Goal: Task Accomplishment & Management: Manage account settings

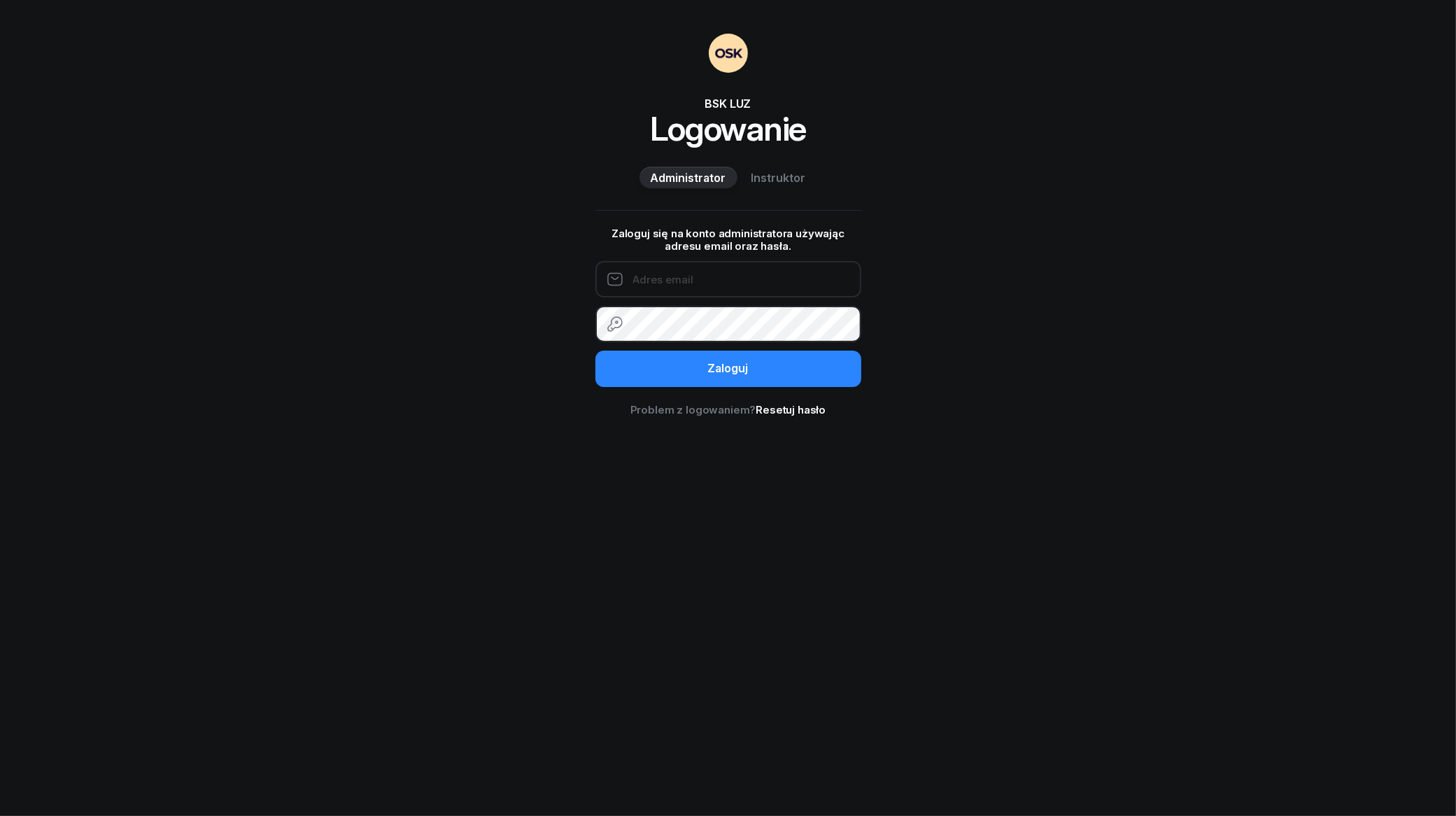
click at [827, 294] on input "email" at bounding box center [728, 279] width 266 height 36
click at [1093, 283] on div "BSK LUZ Logowanie Administrator Instruktor Zaloguj się na konto administratora …" at bounding box center [728, 408] width 1456 height 816
click at [676, 268] on input "email" at bounding box center [728, 279] width 266 height 36
click at [1086, 281] on div "BSK LUZ Logowanie Administrator Instruktor Zaloguj się na konto administratora …" at bounding box center [728, 408] width 1456 height 816
click at [725, 289] on input "email" at bounding box center [728, 279] width 266 height 36
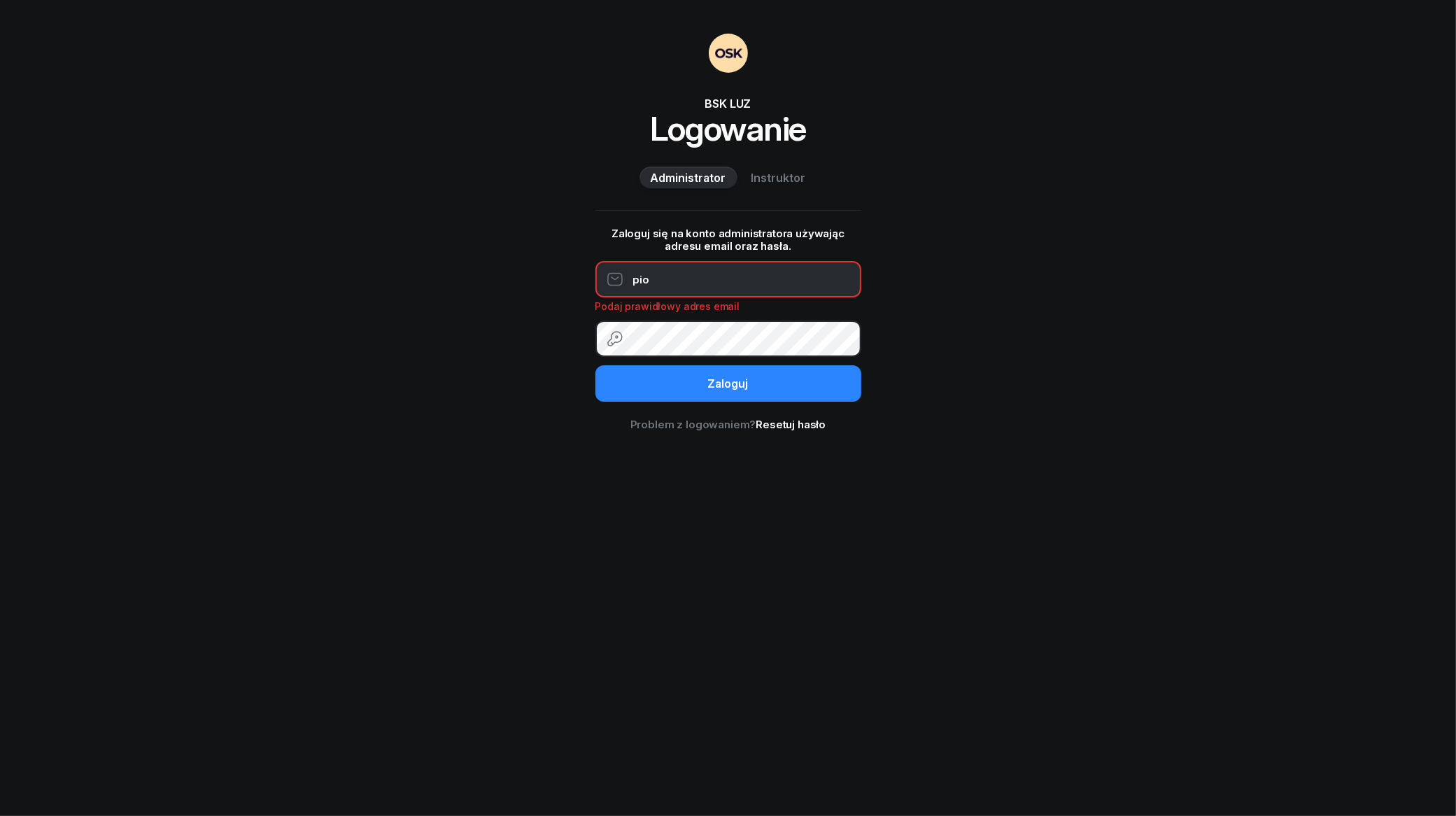
click at [1079, 250] on div "BSK LUZ Logowanie Administrator Instruktor Zaloguj się na konto administratora …" at bounding box center [728, 408] width 1456 height 816
type input "piotrek.kl@hotmail.com"
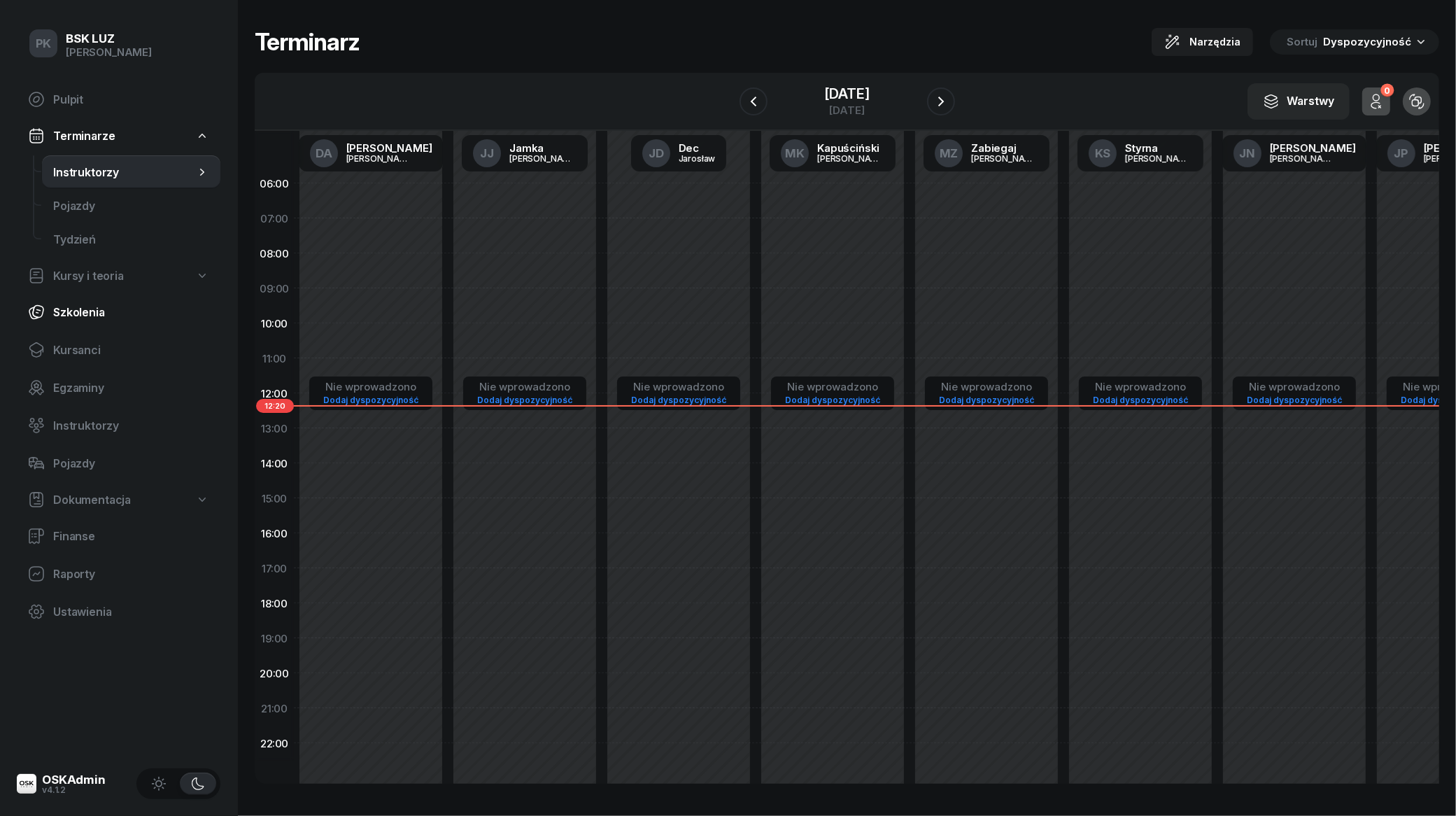
click at [85, 306] on span "Szkolenia" at bounding box center [130, 312] width 156 height 13
select select "createdAt-desc"
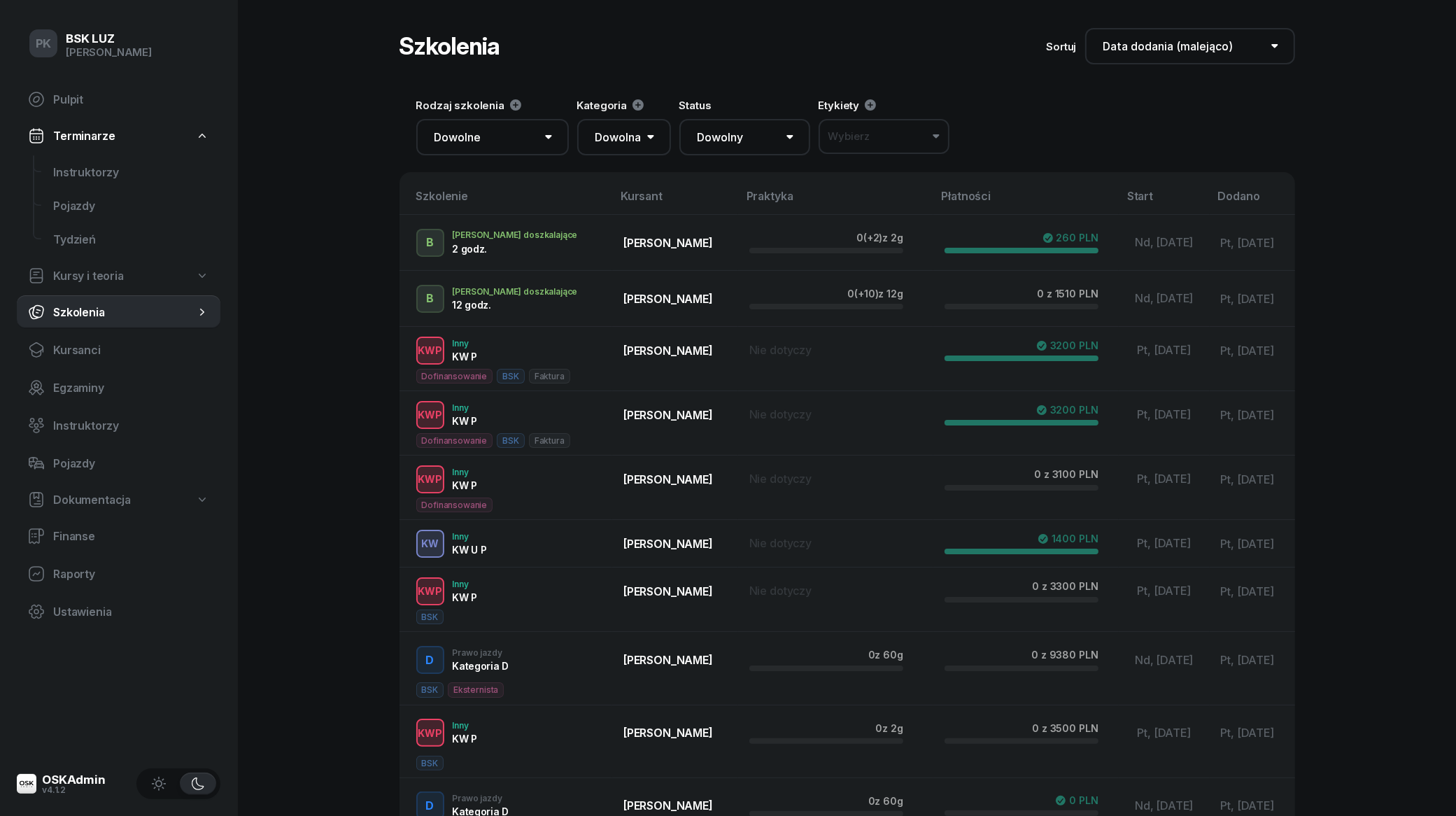
click at [85, 275] on span "Kursy i teoria" at bounding box center [88, 276] width 71 height 13
select select
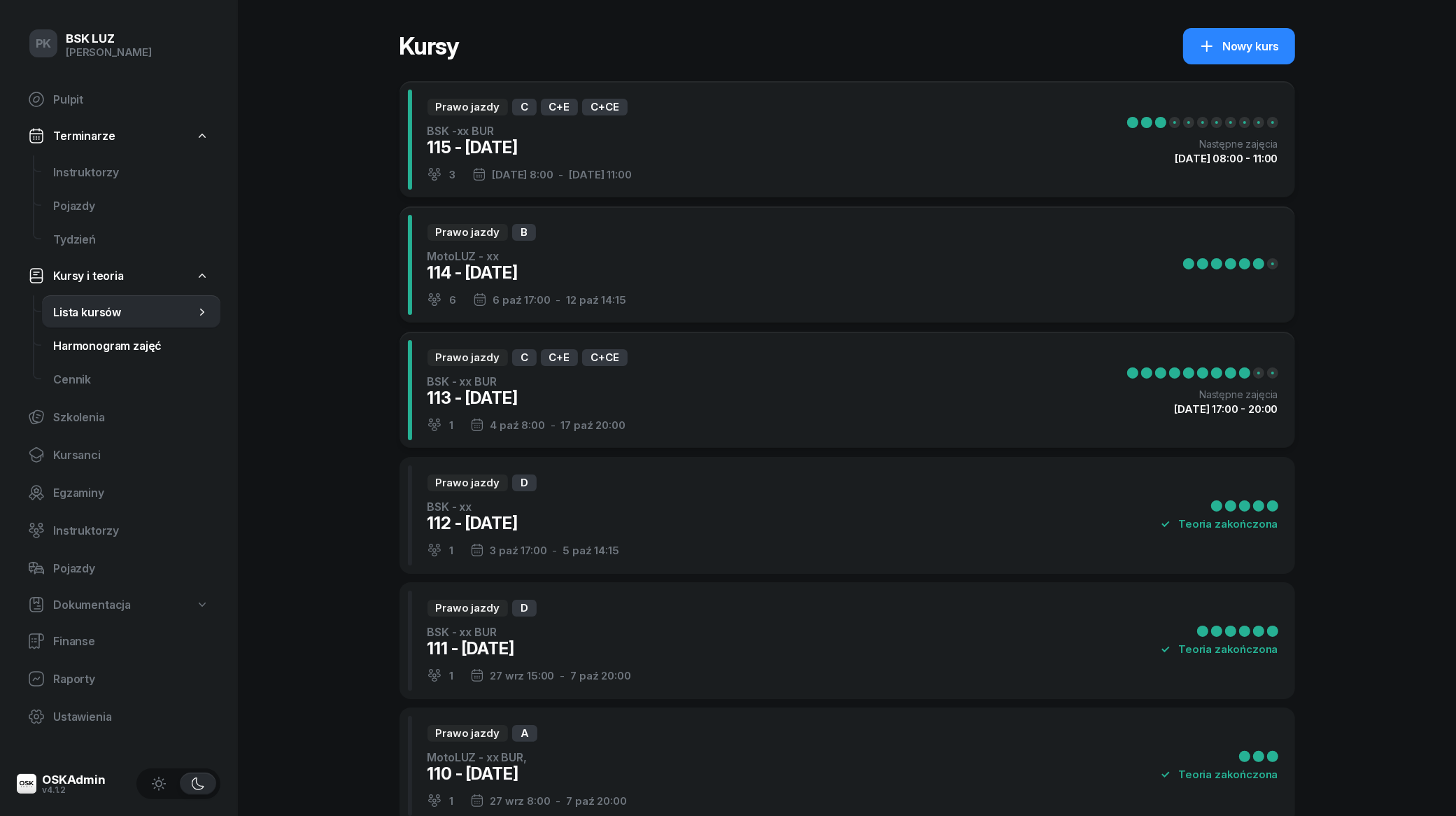
click at [89, 354] on link "Harmonogram zajęć" at bounding box center [131, 345] width 179 height 33
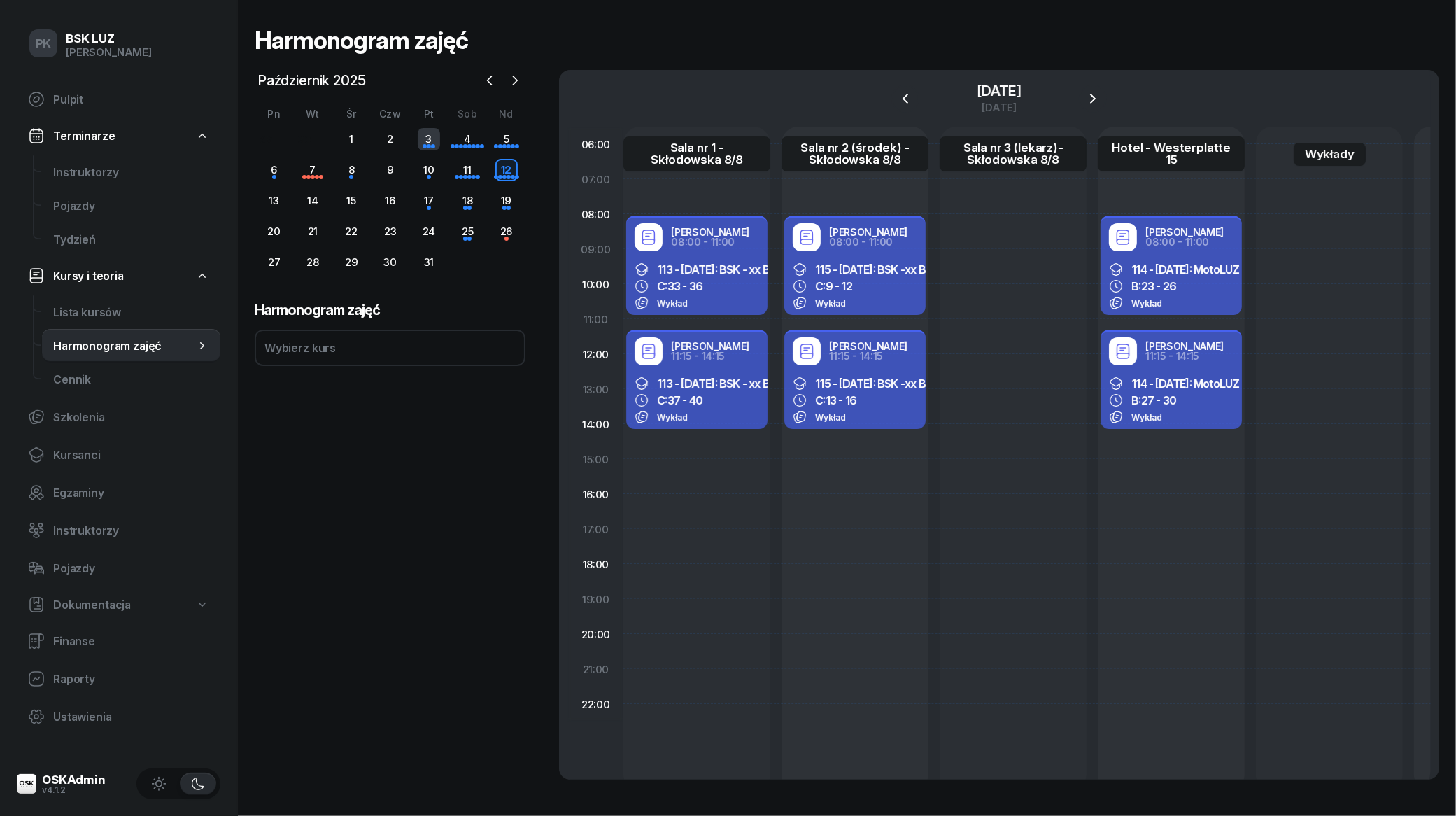
click at [433, 137] on div "3" at bounding box center [429, 139] width 23 height 23
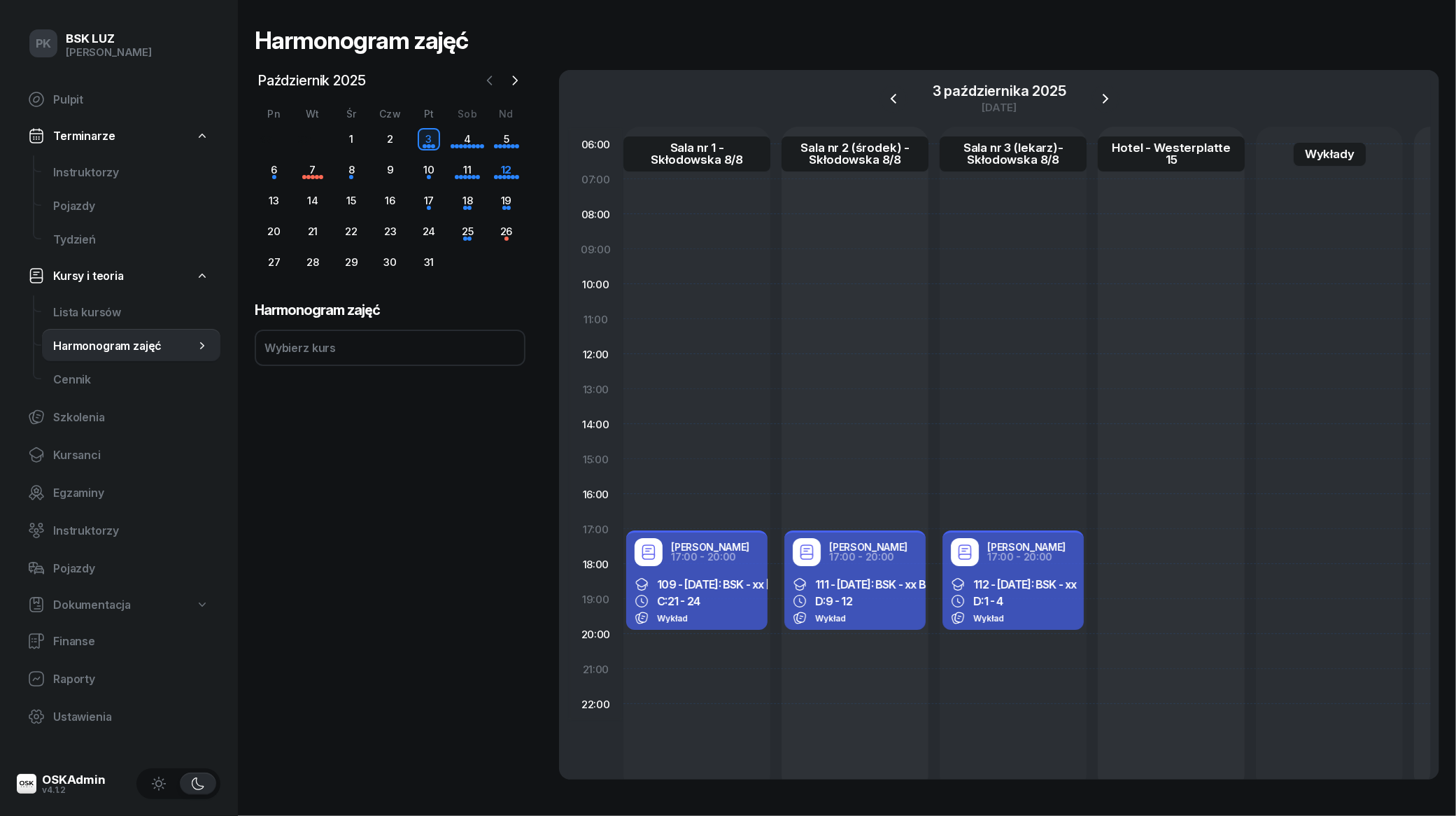
click at [486, 82] on icon "button" at bounding box center [490, 81] width 14 height 14
click at [444, 234] on div "26" at bounding box center [429, 231] width 39 height 23
click at [435, 234] on div "26" at bounding box center [429, 231] width 23 height 23
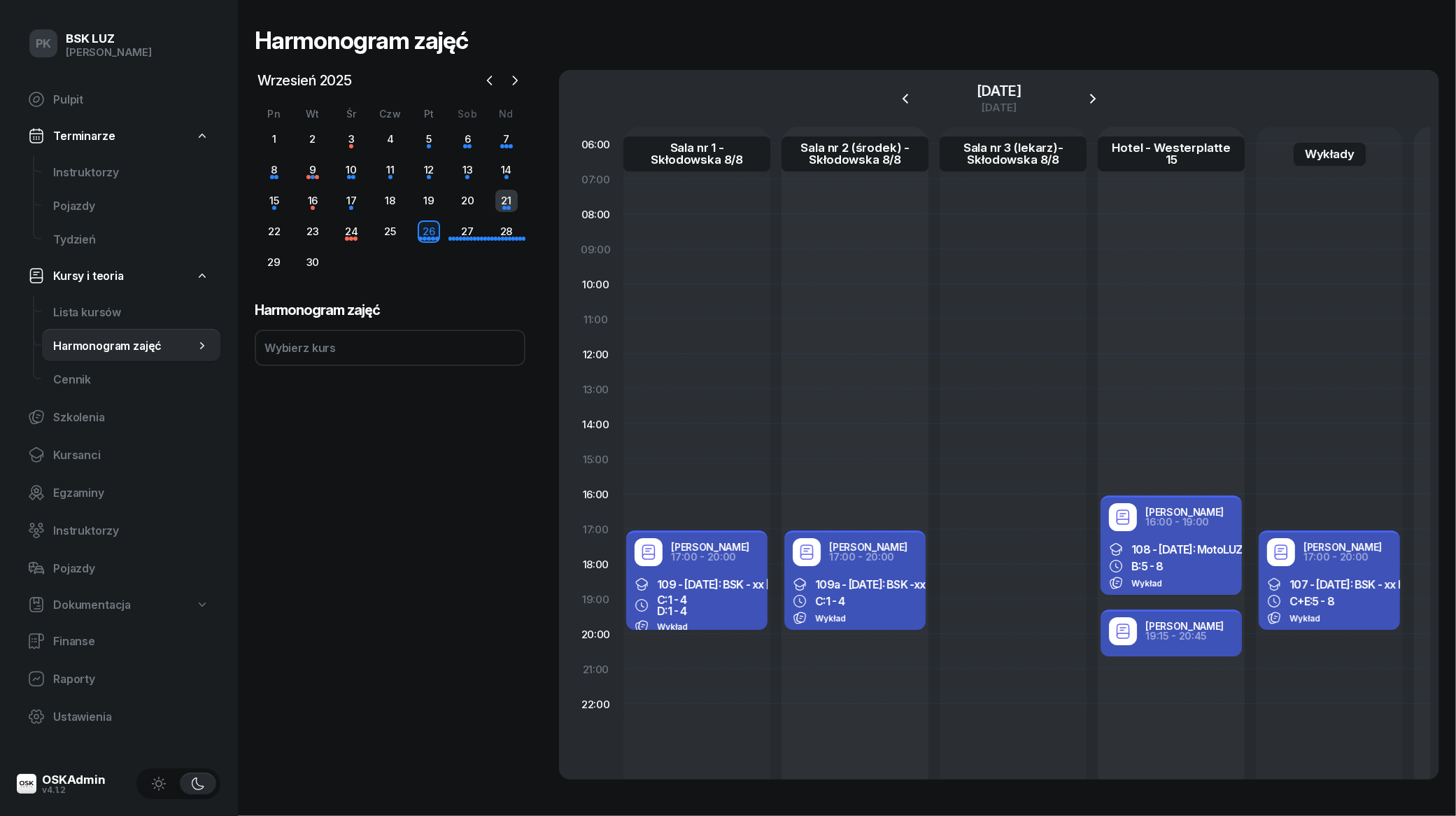
click at [499, 196] on div "21" at bounding box center [506, 200] width 23 height 23
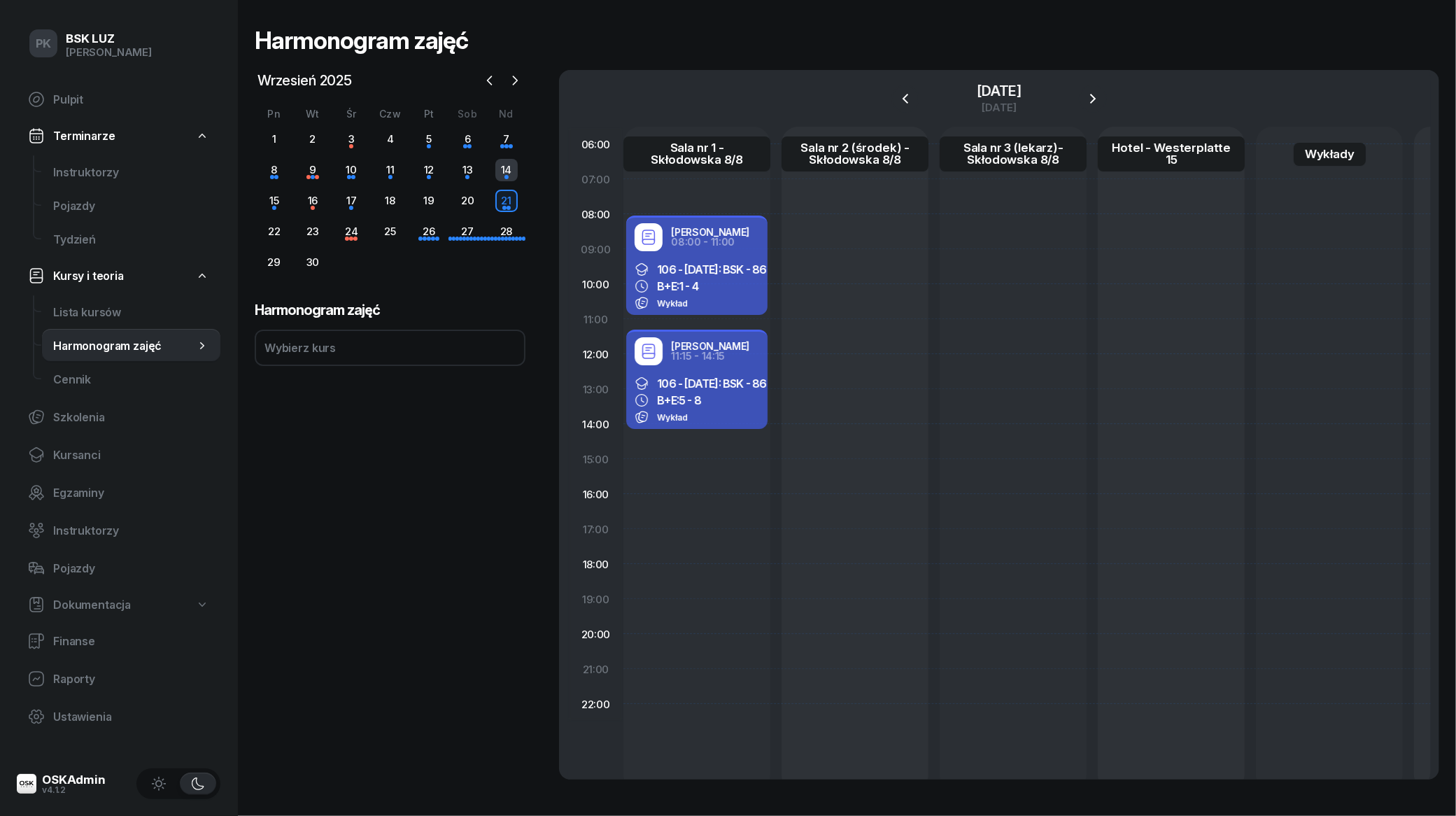
click at [502, 179] on div "14" at bounding box center [506, 170] width 23 height 23
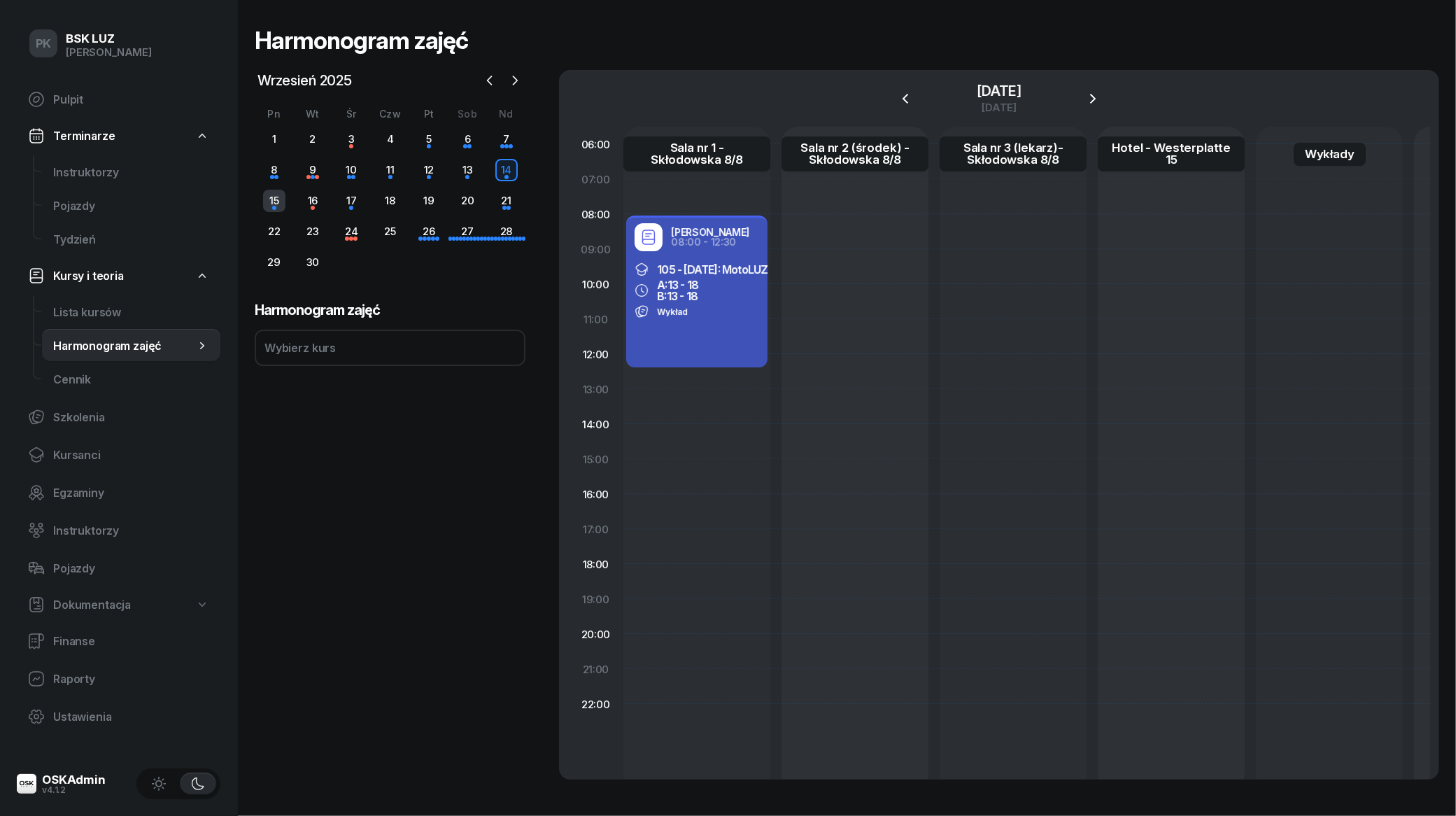
click at [274, 209] on div "15" at bounding box center [274, 200] width 23 height 23
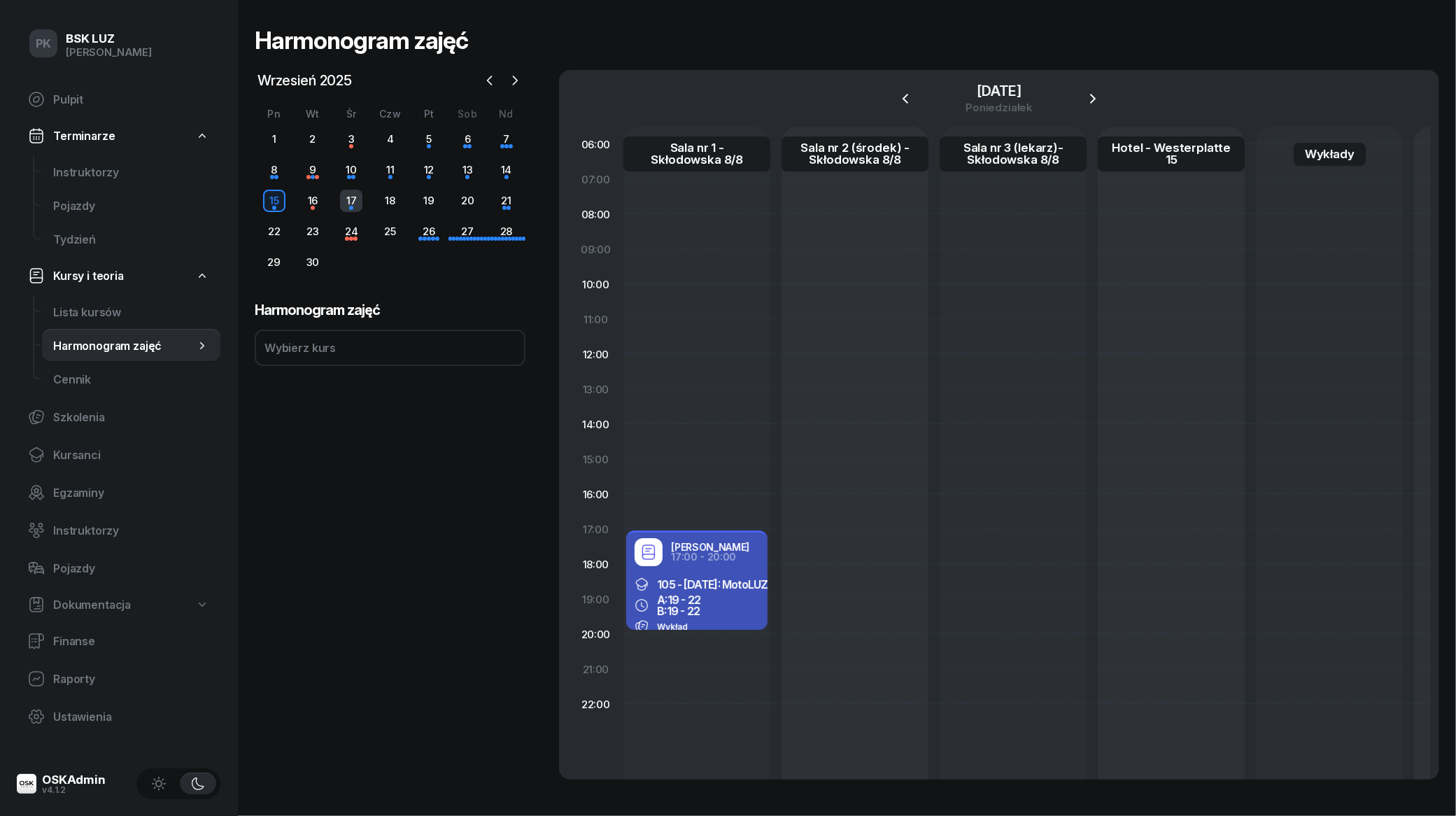
click at [344, 205] on div "17" at bounding box center [351, 200] width 23 height 23
click at [504, 196] on div "21" at bounding box center [506, 200] width 23 height 23
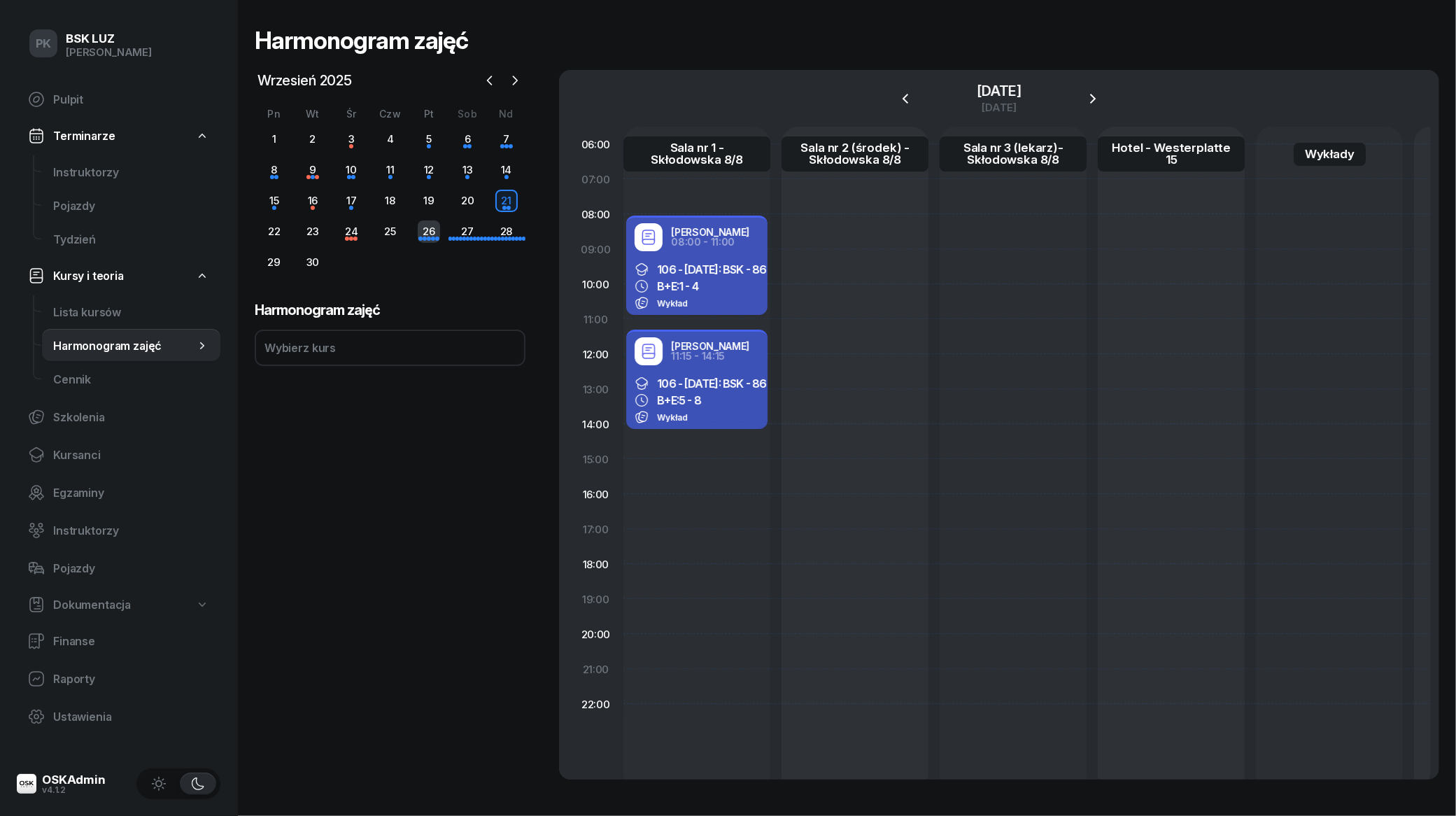
click at [435, 235] on div "26" at bounding box center [429, 231] width 23 height 23
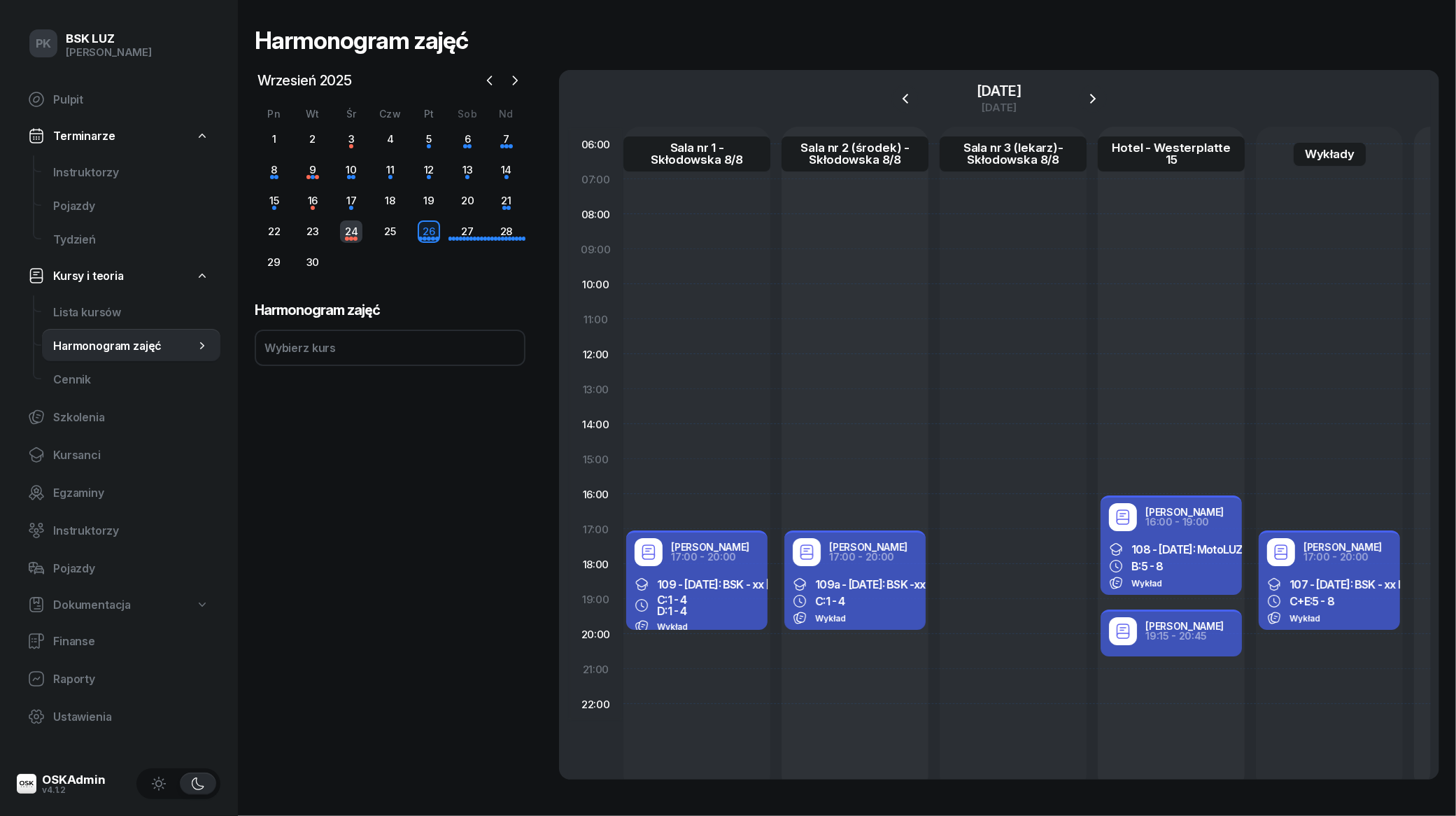
click at [352, 235] on div "24" at bounding box center [351, 231] width 23 height 23
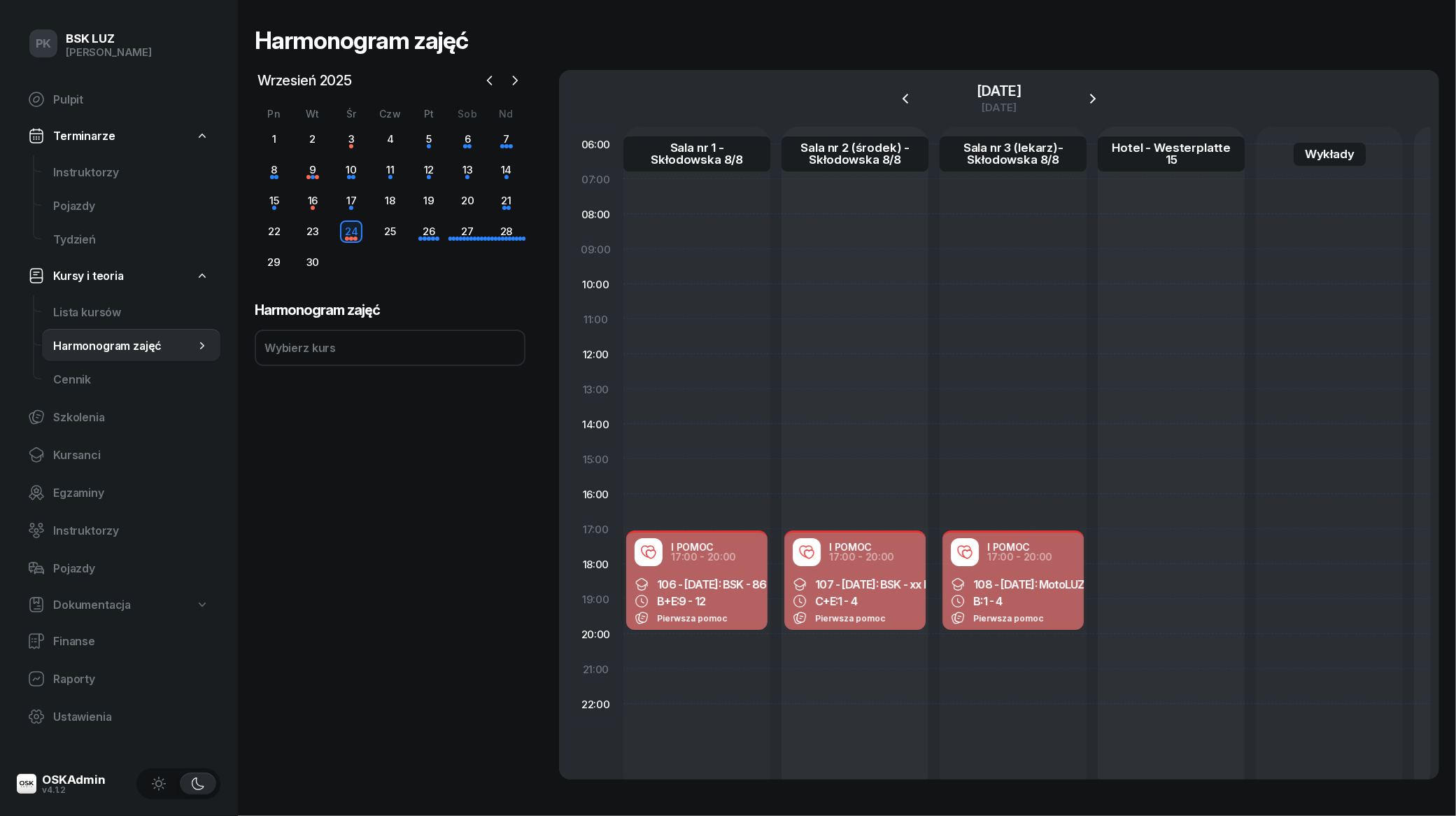
click at [749, 613] on div "Pierwsza pomoc" at bounding box center [697, 618] width 124 height 14
select select "17"
select select "20"
select select "med"
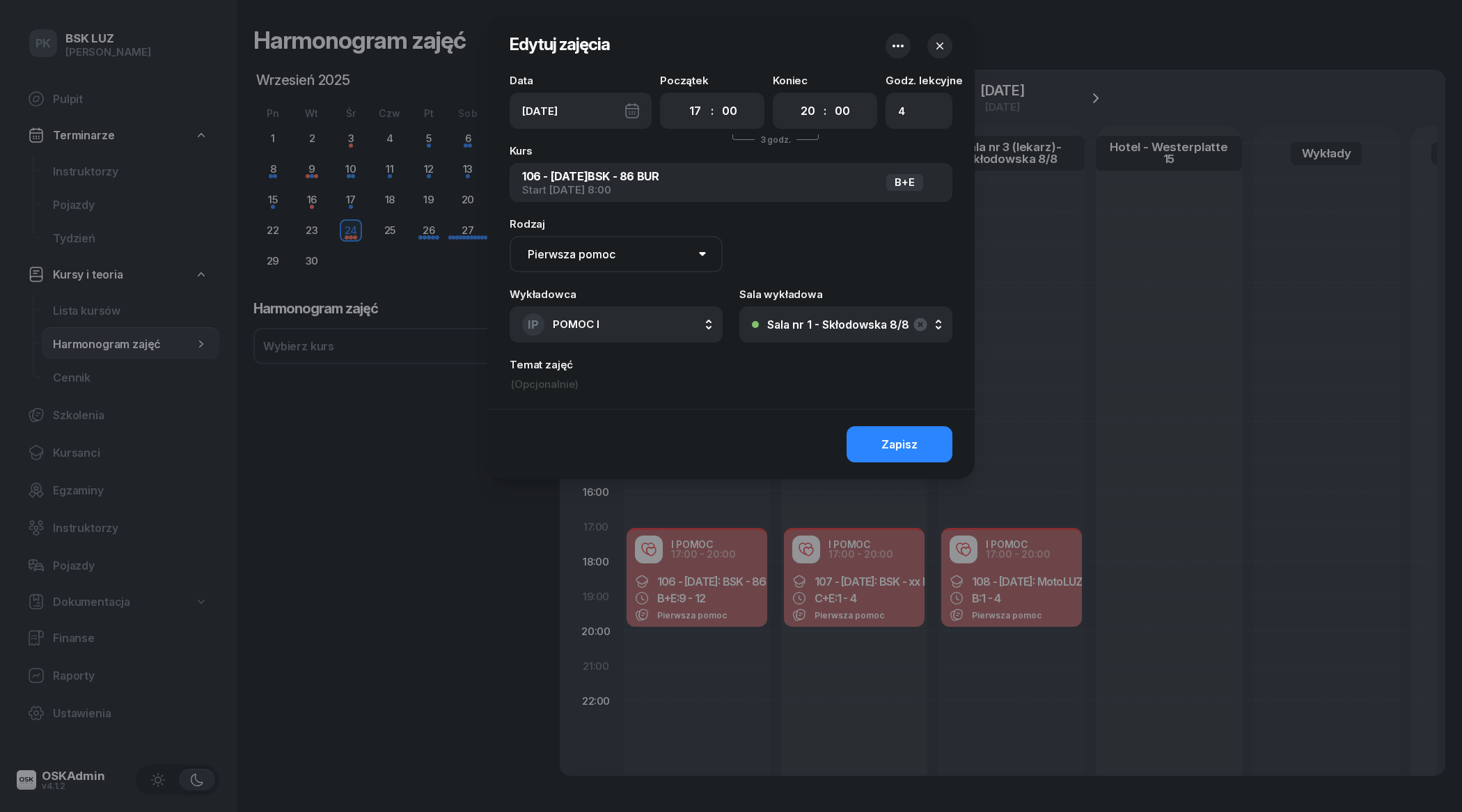
click at [560, 384] on input at bounding box center [731, 384] width 443 height 15
drag, startPoint x: 592, startPoint y: 390, endPoint x: 460, endPoint y: 384, distance: 132.1
click at [460, 384] on div "Edytuj zajęcia Data Śr, 24 wrz Początek 00 01 02 03 04 05 06 07 08 09 10 11 12 …" at bounding box center [731, 406] width 1462 height 812
drag, startPoint x: 533, startPoint y: 378, endPoint x: 532, endPoint y: 386, distance: 8.1
type input "Michał Śliwa_P"
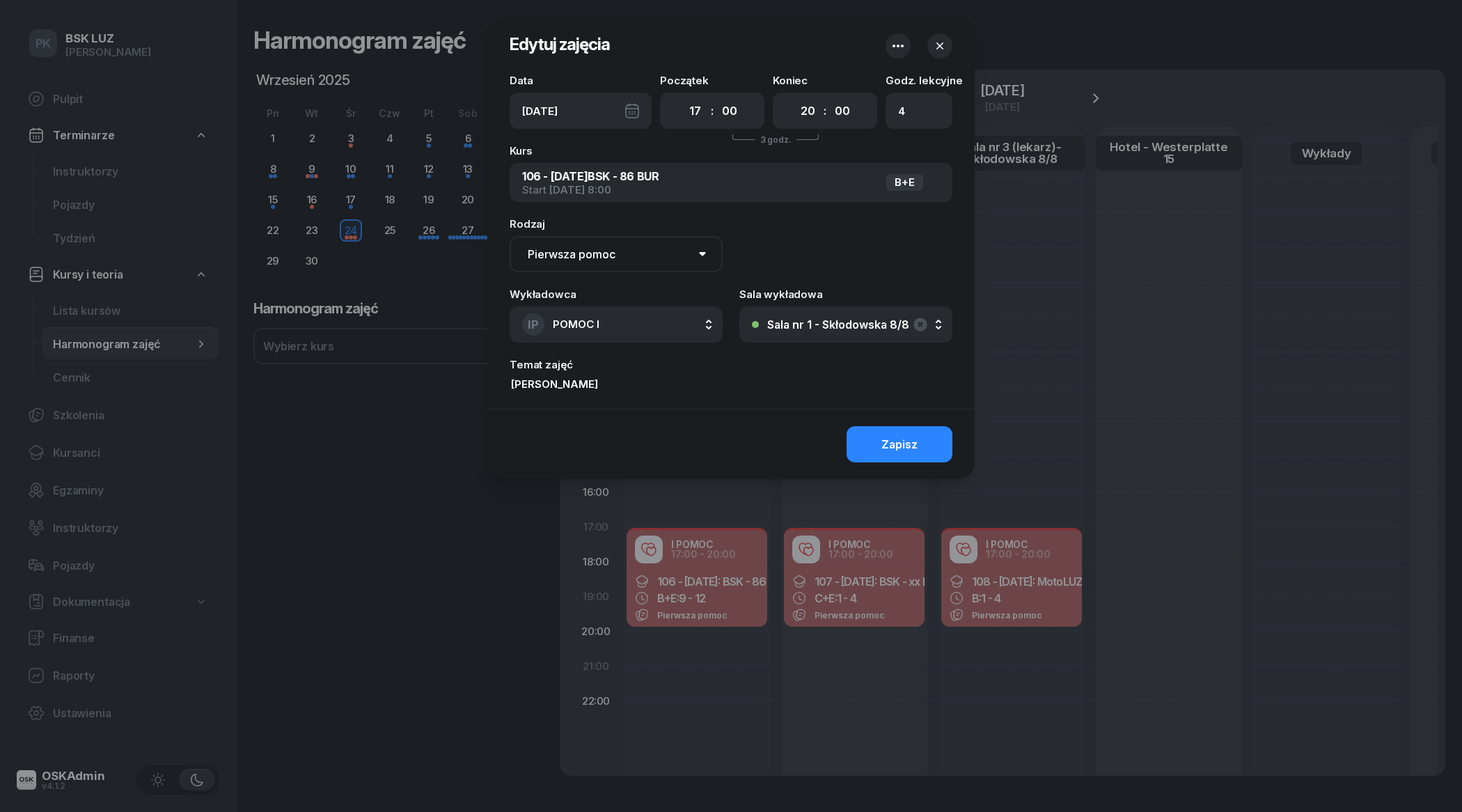
click at [883, 450] on div "Zapisz" at bounding box center [899, 444] width 36 height 13
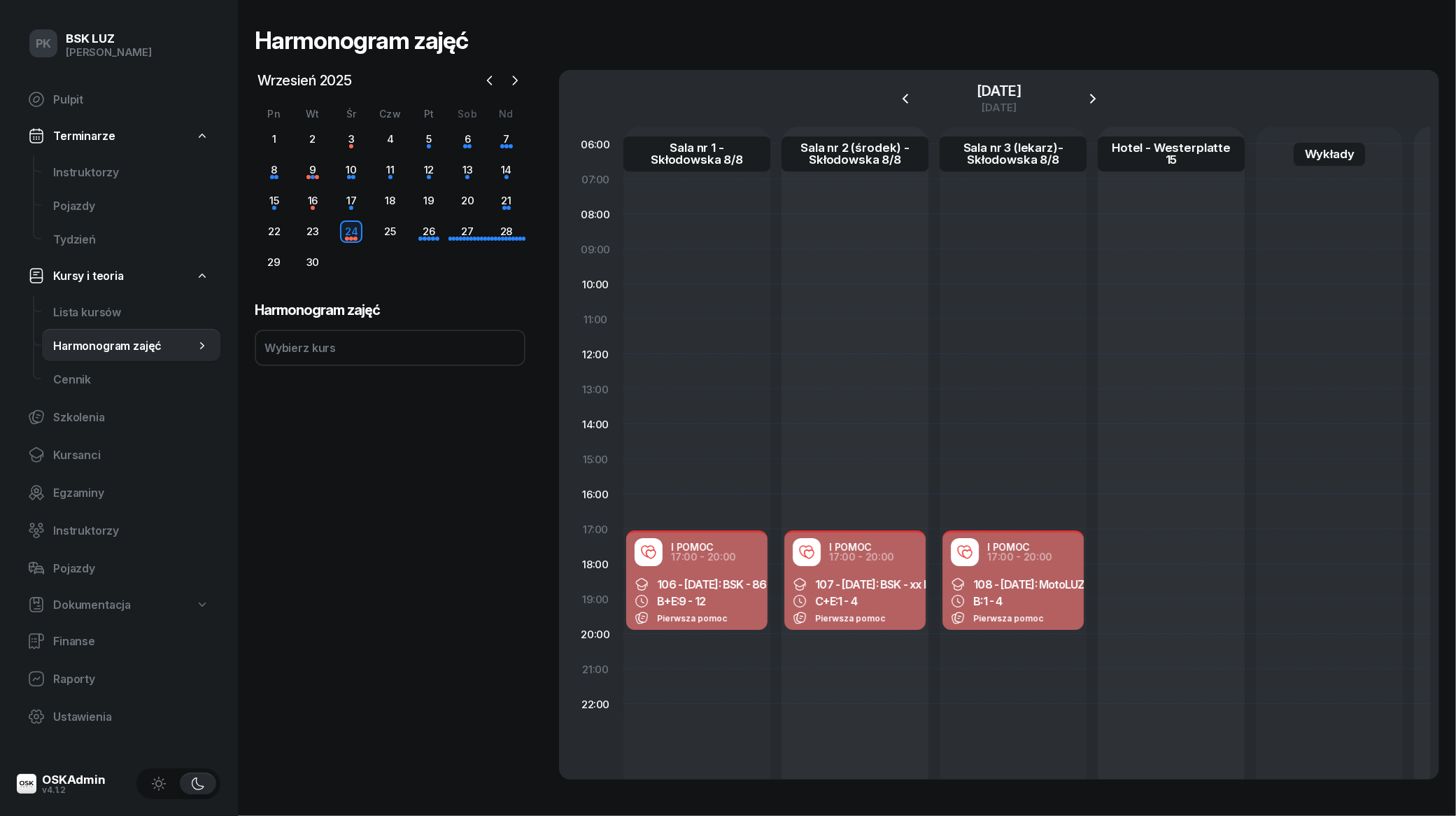
click at [895, 611] on div "Pierwsza pomoc" at bounding box center [855, 618] width 124 height 14
select select "17"
select select "20"
select select "med"
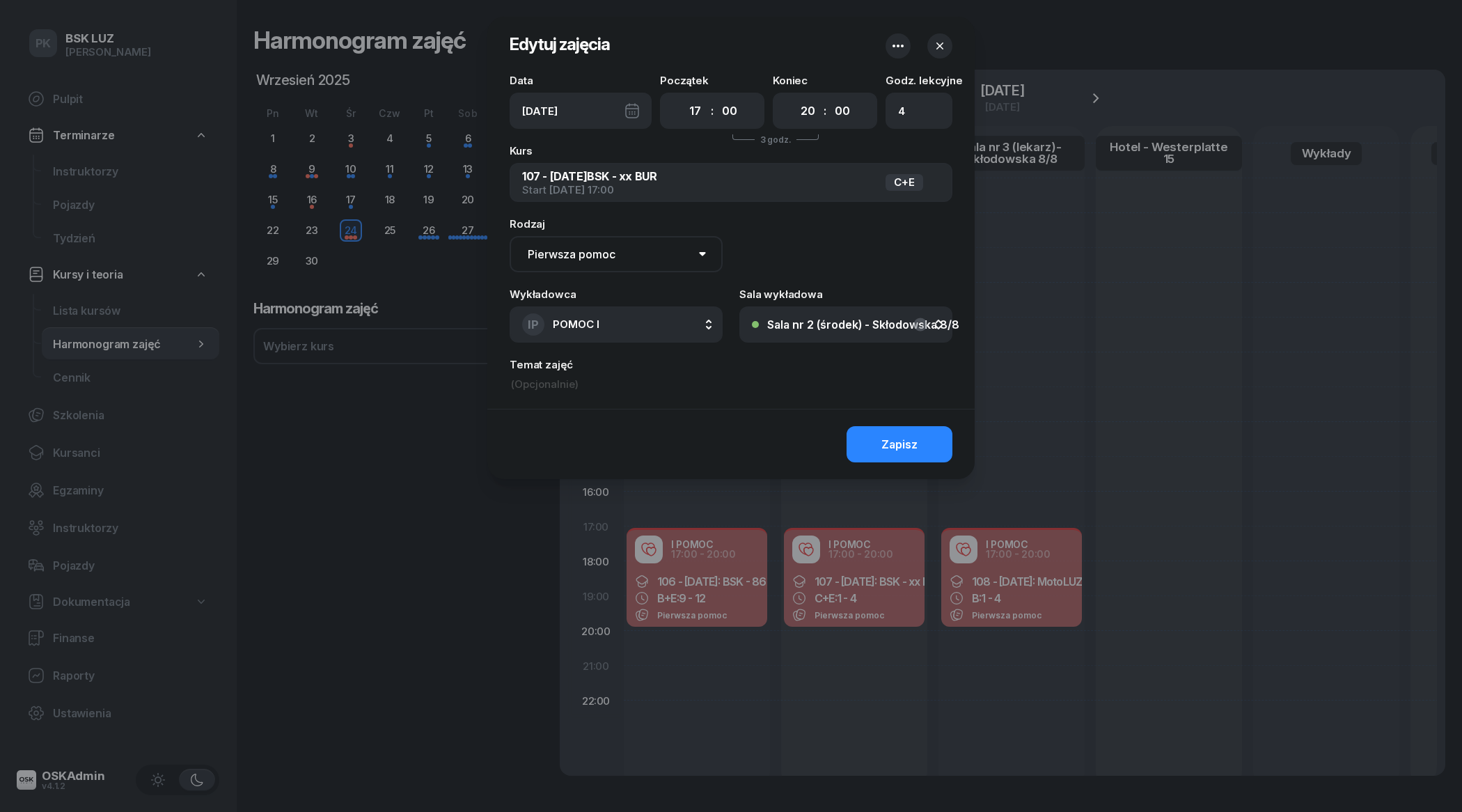
click at [552, 383] on input at bounding box center [731, 384] width 443 height 15
paste input "Michał Śliwa_P"
type input "Michał Śliwa_P"
click at [920, 436] on button "Zapisz" at bounding box center [899, 443] width 106 height 36
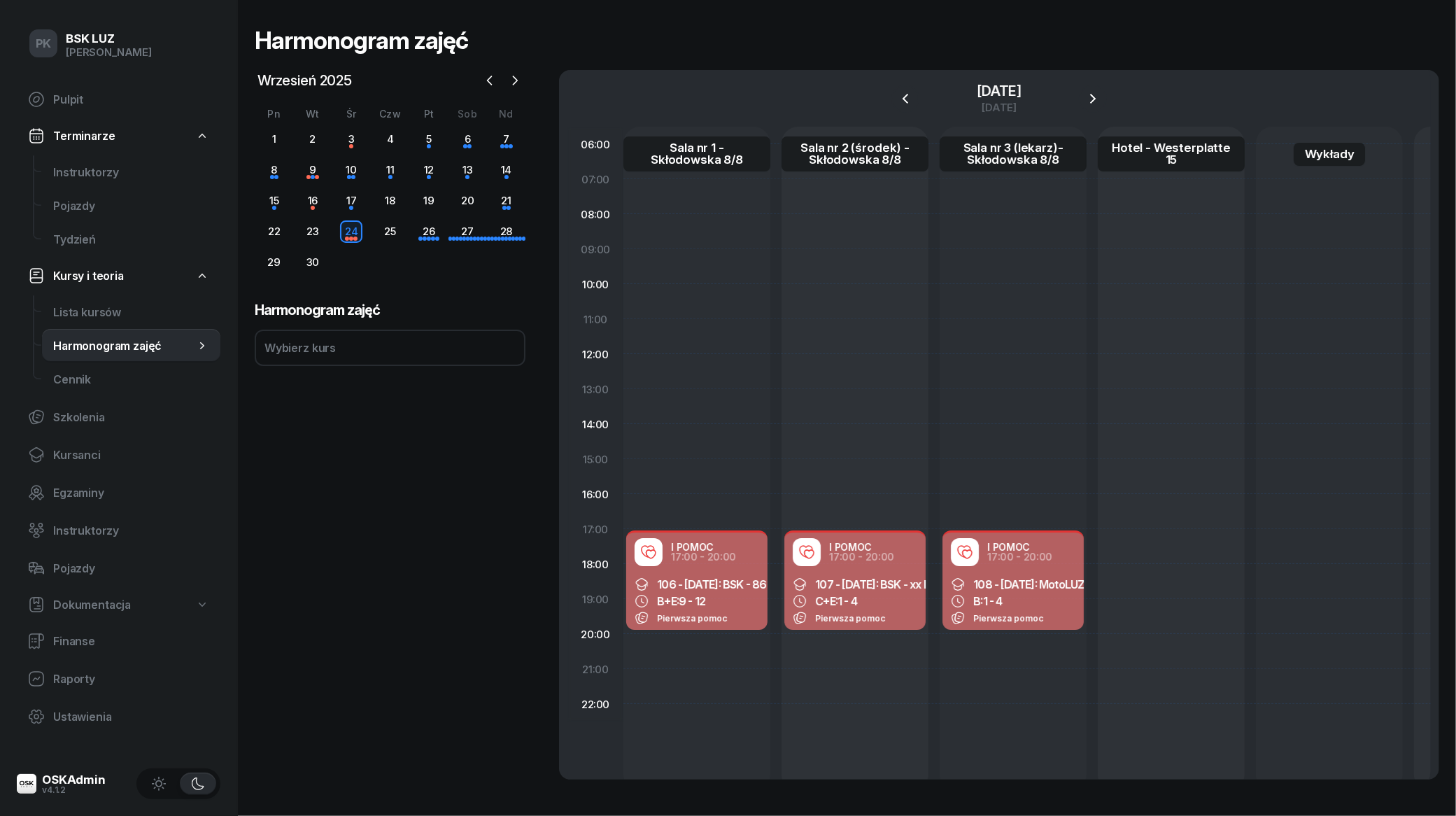
click at [1008, 594] on div "B: 1 - 4" at bounding box center [1013, 601] width 124 height 14
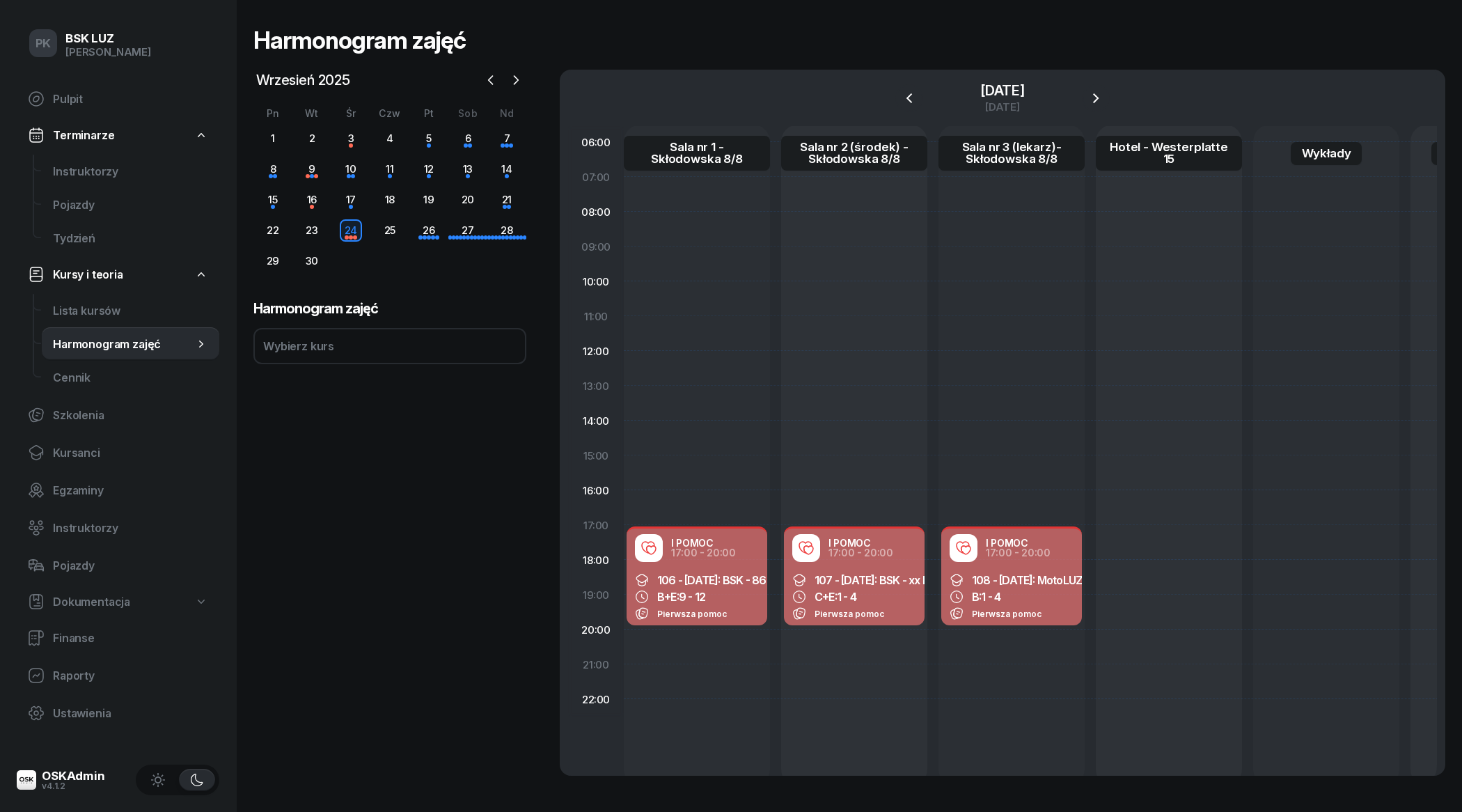
select select "17"
select select "20"
select select "med"
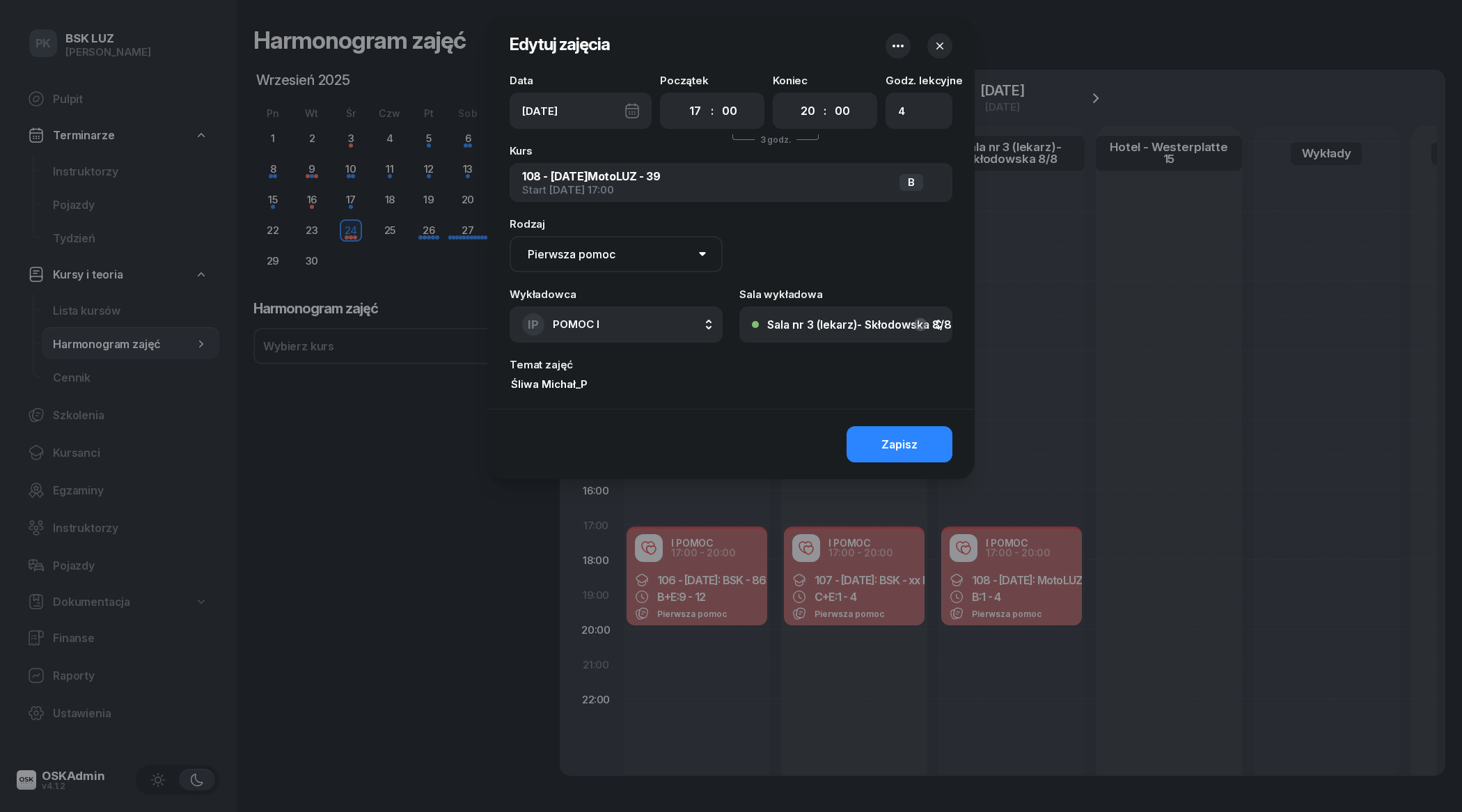
click at [863, 429] on button "Zapisz" at bounding box center [899, 443] width 106 height 36
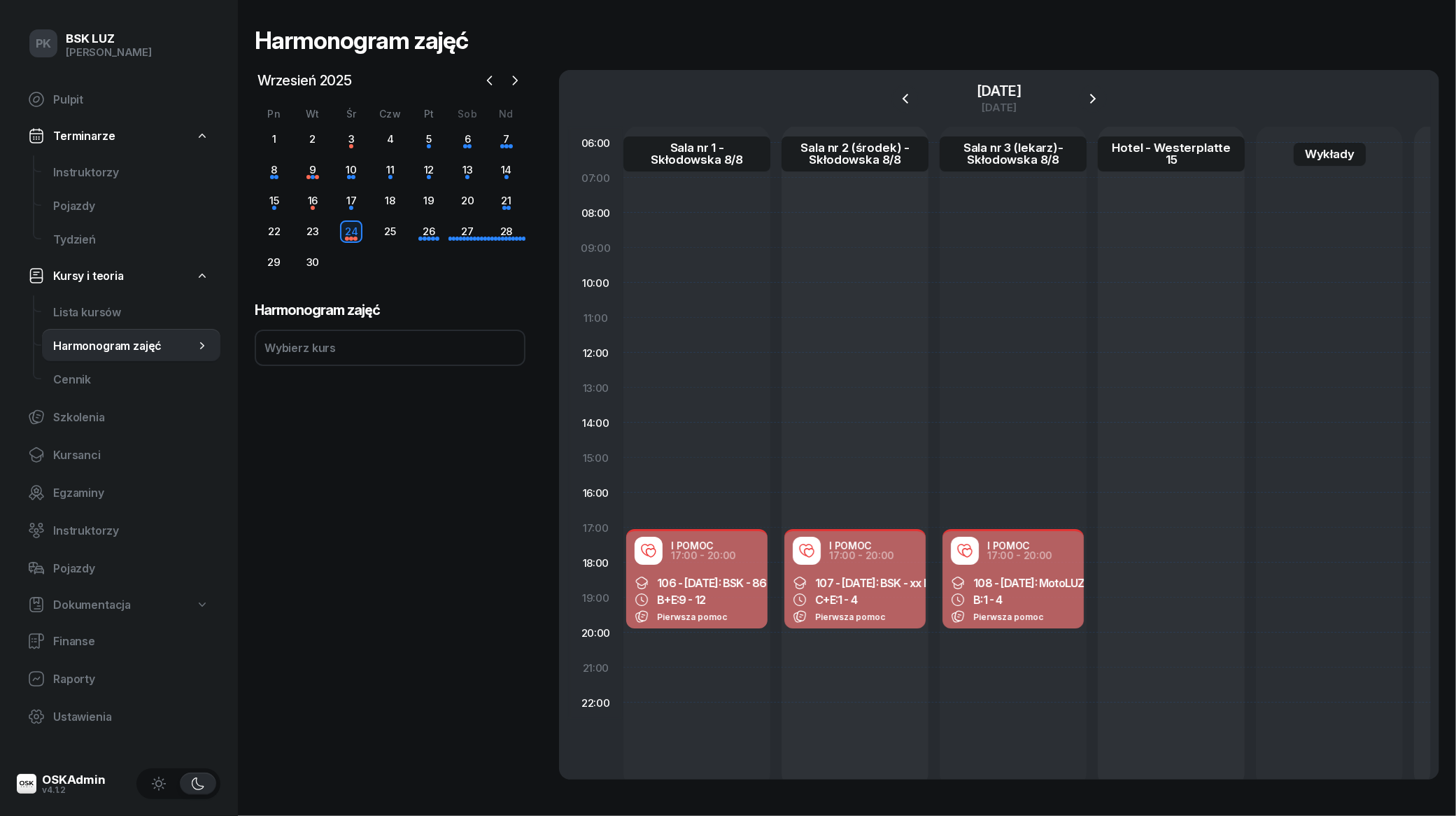
click at [1025, 593] on div "B: 1 - 4" at bounding box center [1013, 599] width 124 height 14
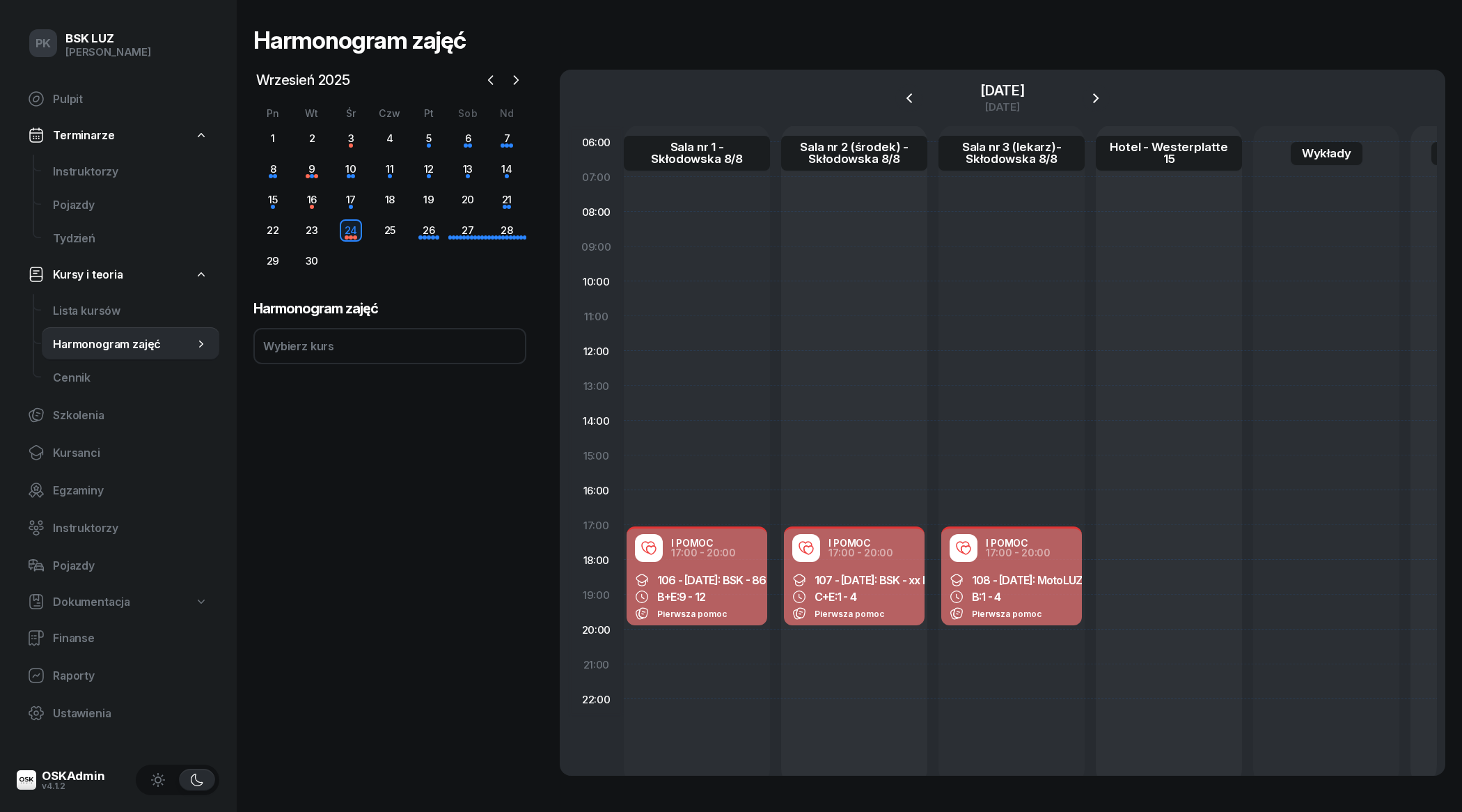
select select "17"
select select "20"
select select "med"
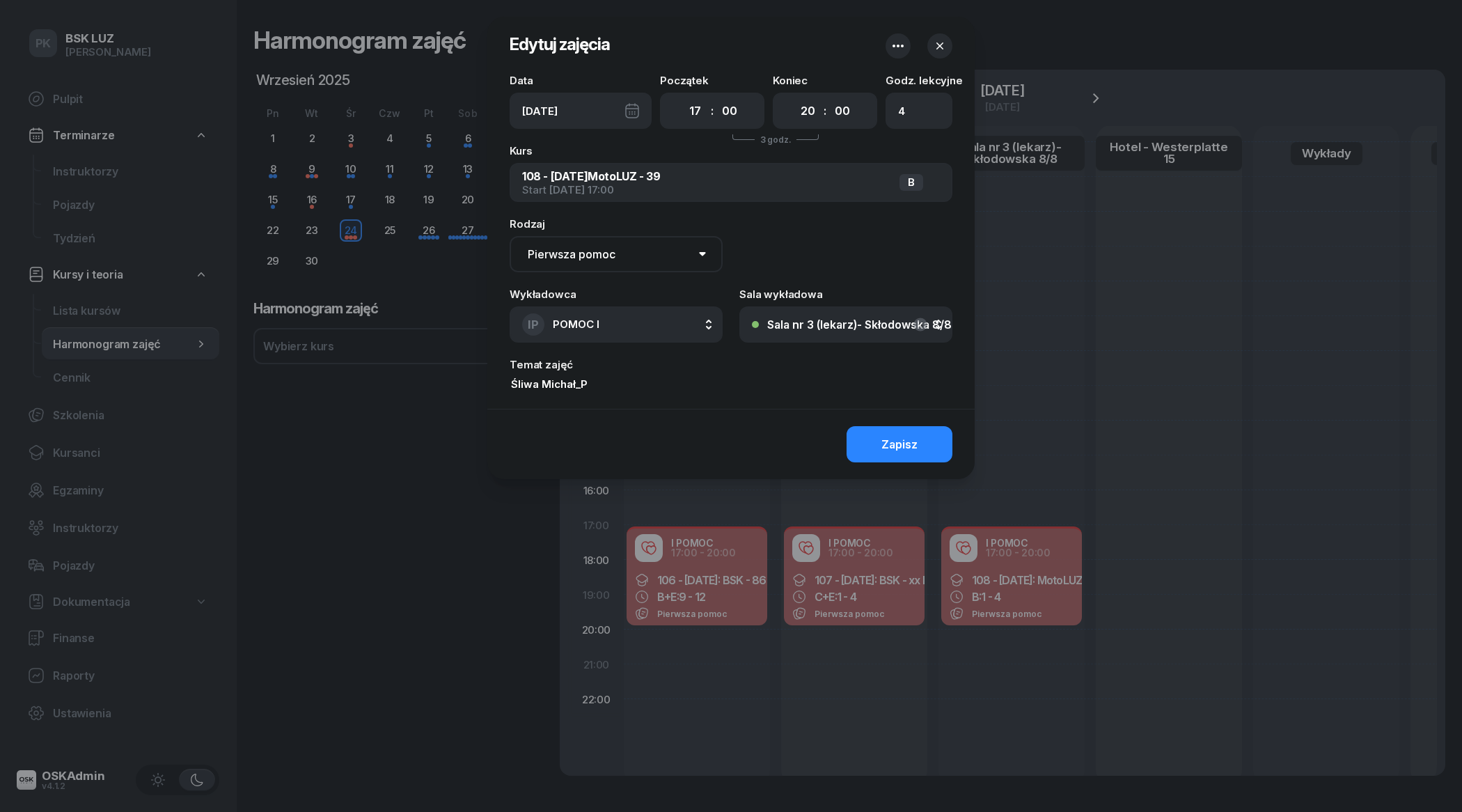
click at [1020, 590] on div at bounding box center [731, 406] width 1462 height 812
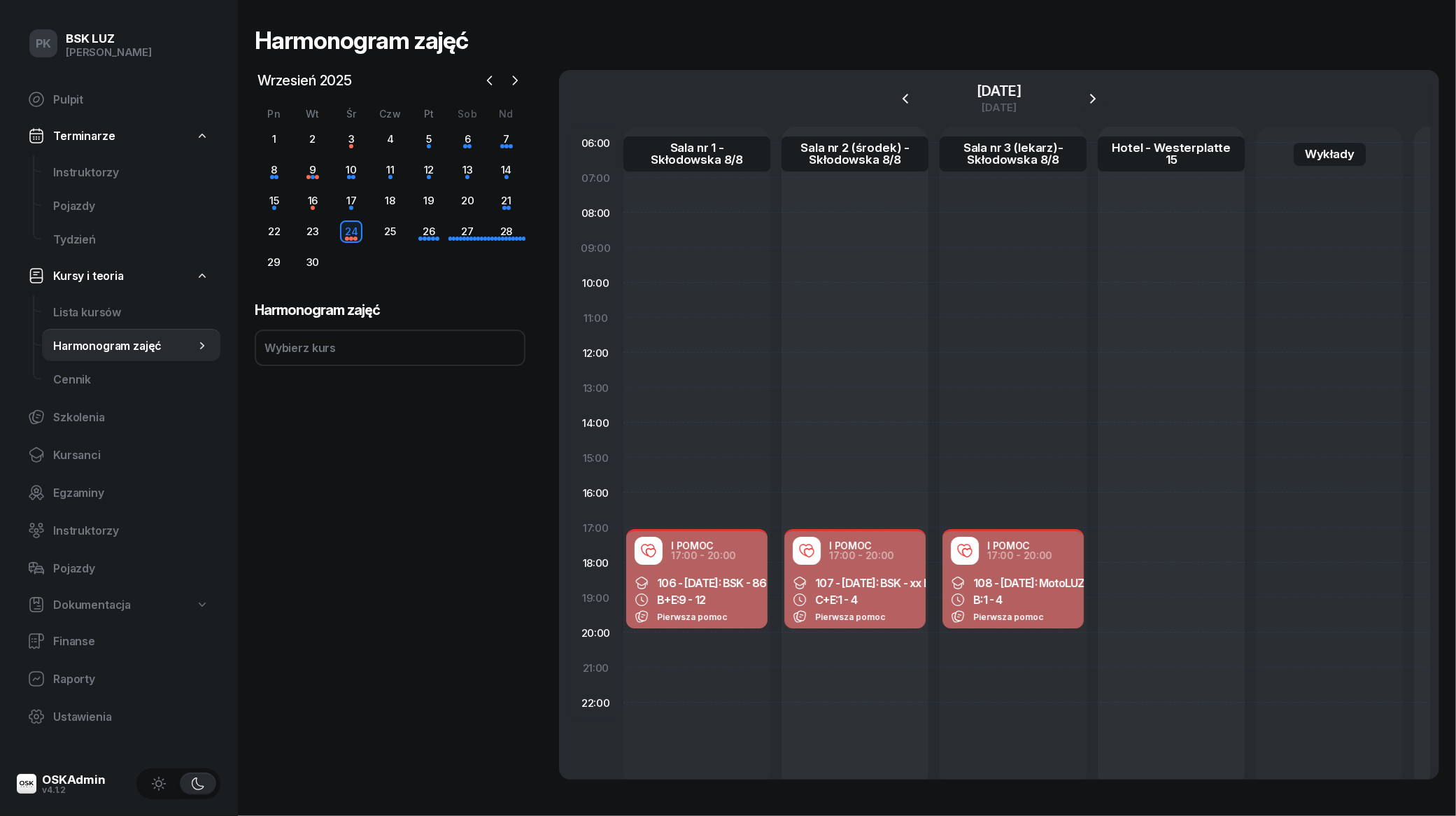
click at [845, 592] on span "1 - 4" at bounding box center [847, 599] width 19 height 14
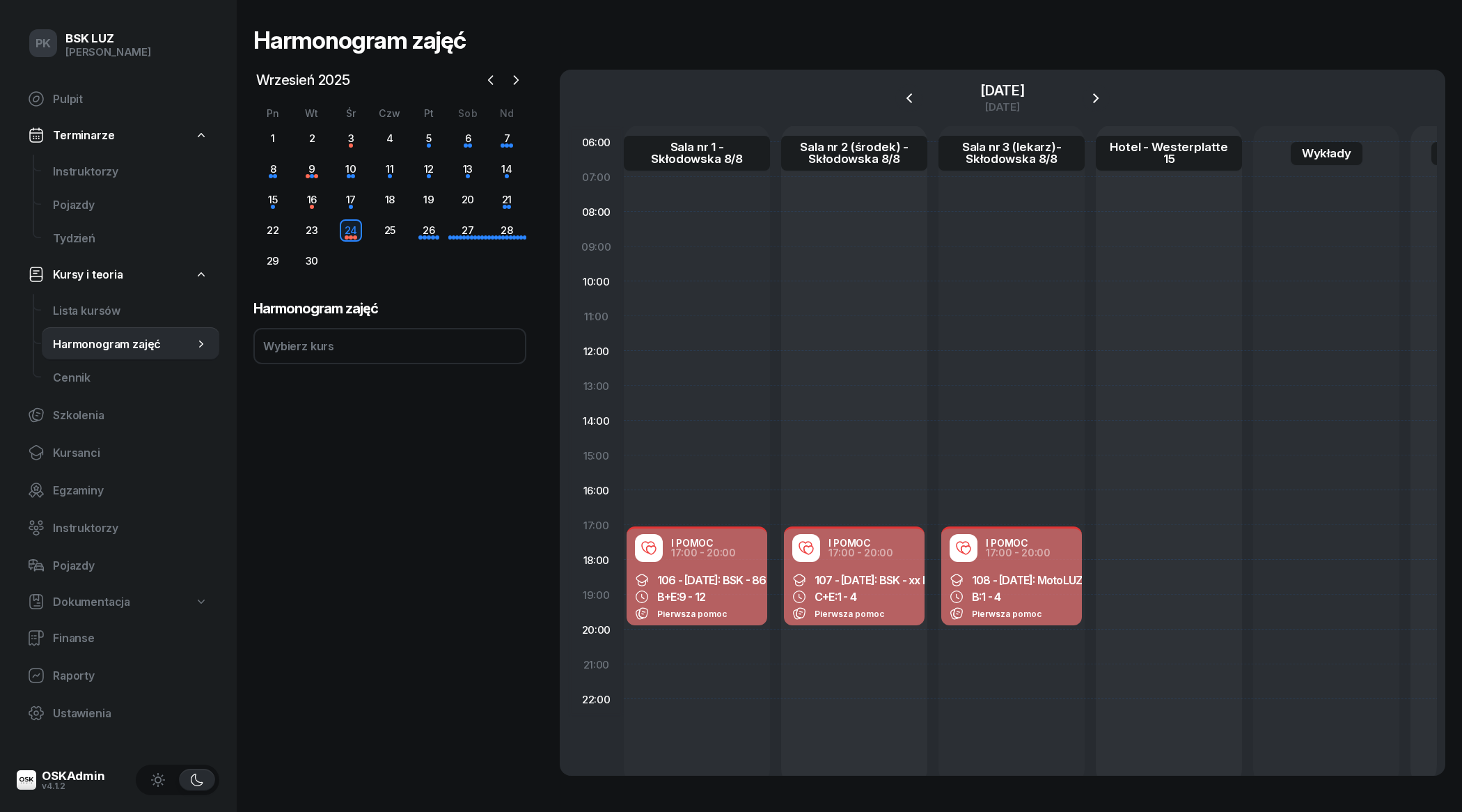
select select "17"
select select "20"
select select "med"
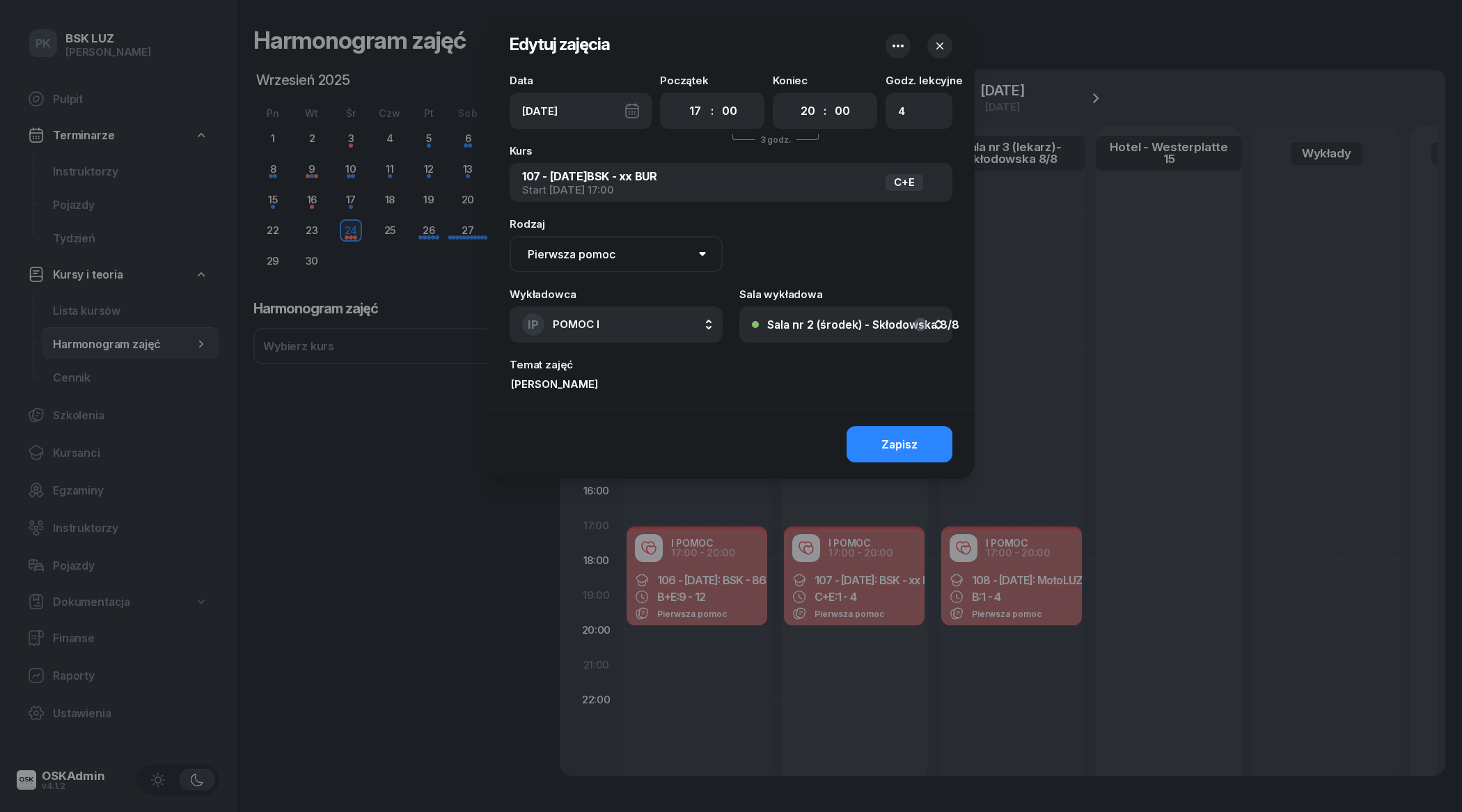
click at [838, 589] on div at bounding box center [731, 406] width 1462 height 812
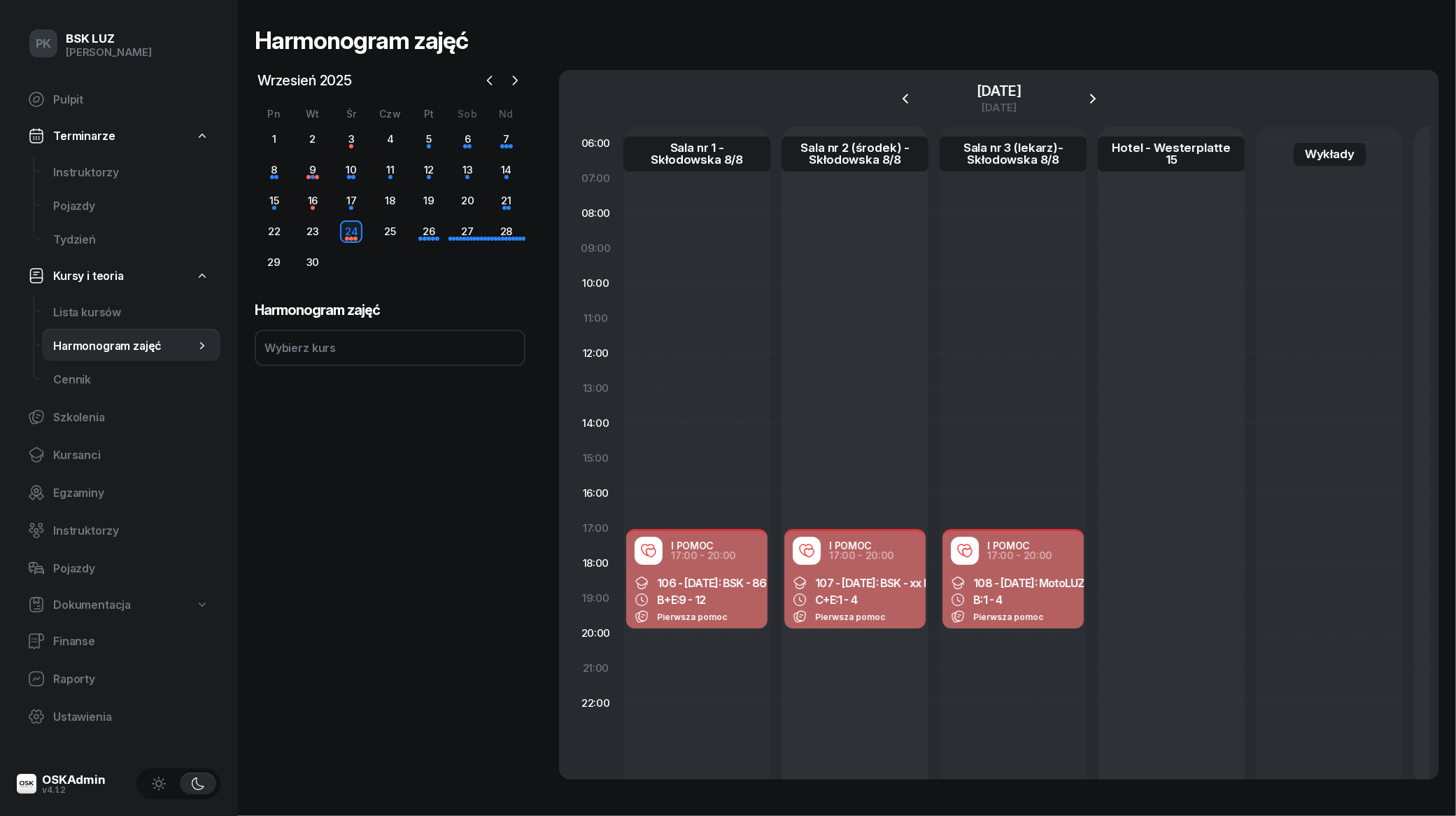
click at [691, 592] on span "9 - 12" at bounding box center [692, 599] width 26 height 14
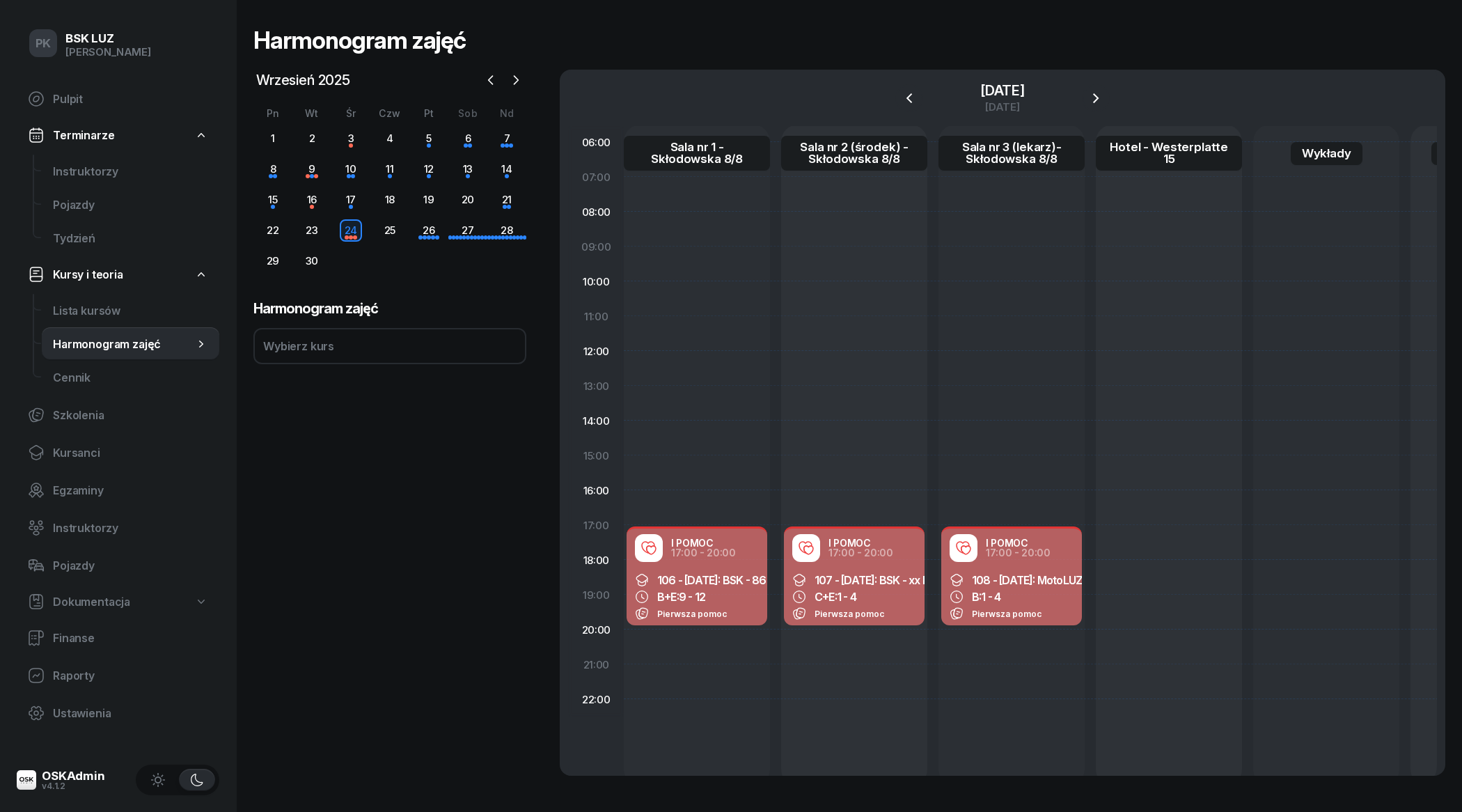
select select "17"
select select "20"
select select "med"
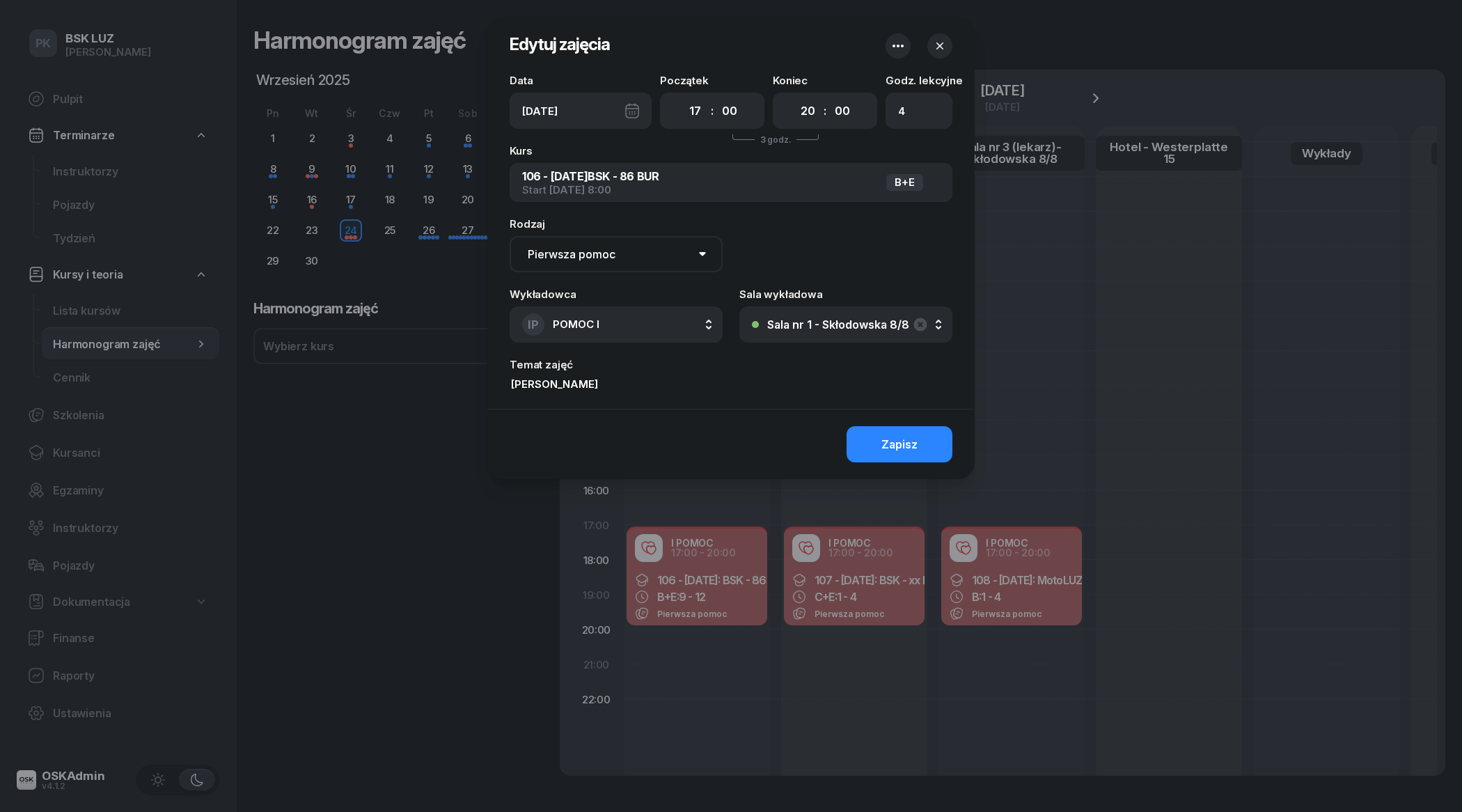
click at [688, 589] on div at bounding box center [731, 406] width 1462 height 812
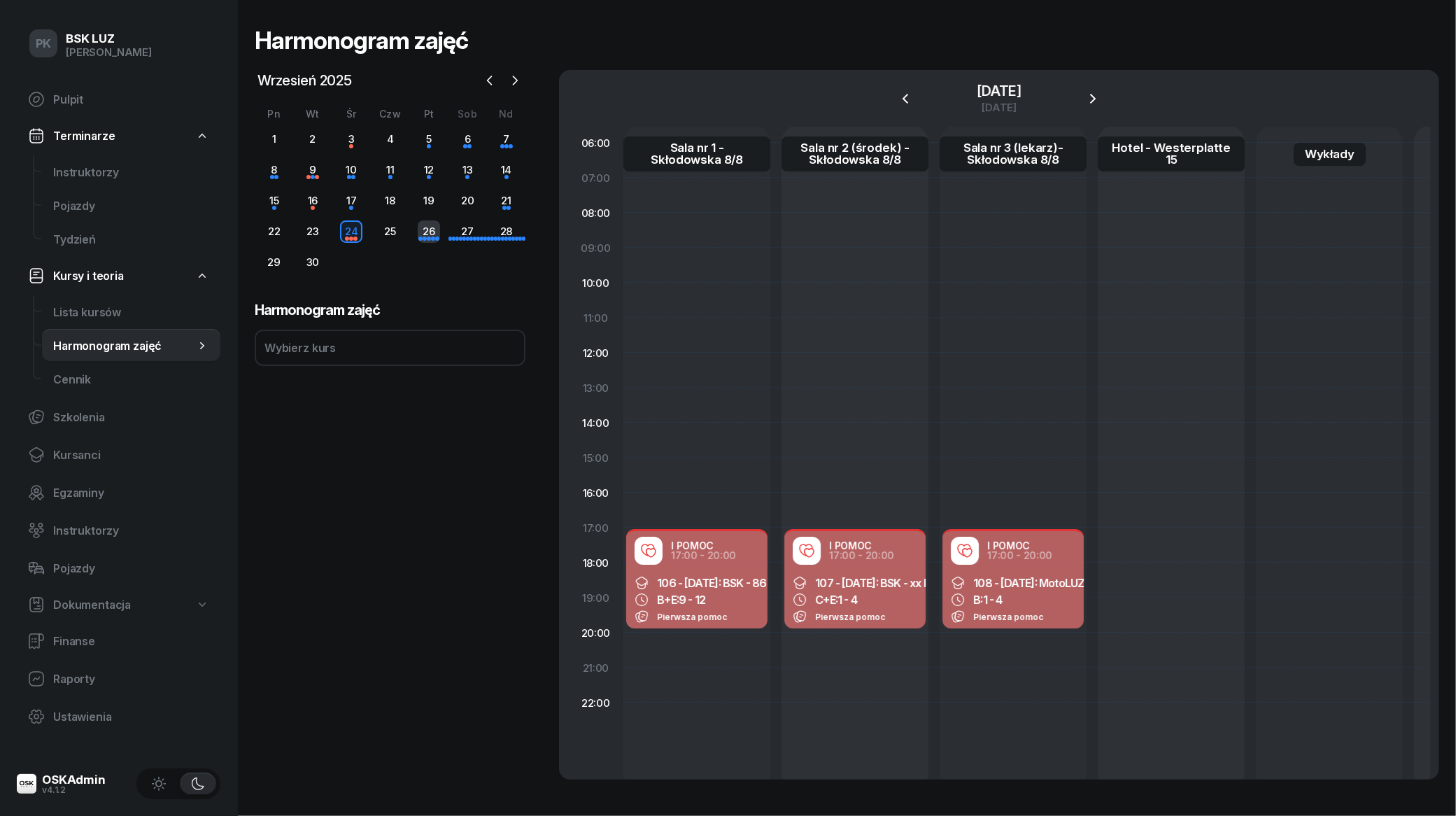
click at [435, 229] on div "26" at bounding box center [429, 231] width 23 height 23
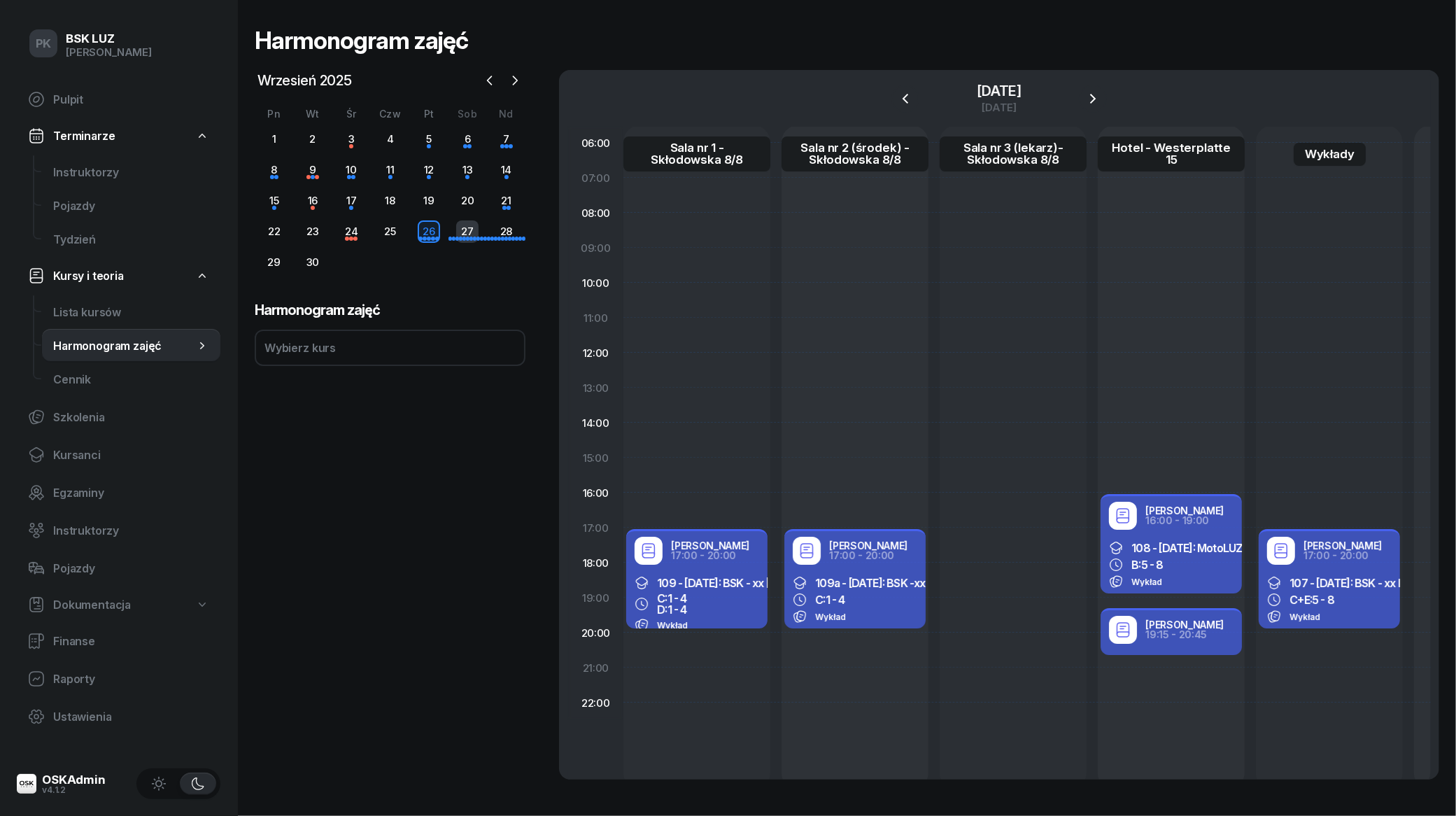
click at [462, 232] on div "27" at bounding box center [467, 231] width 23 height 23
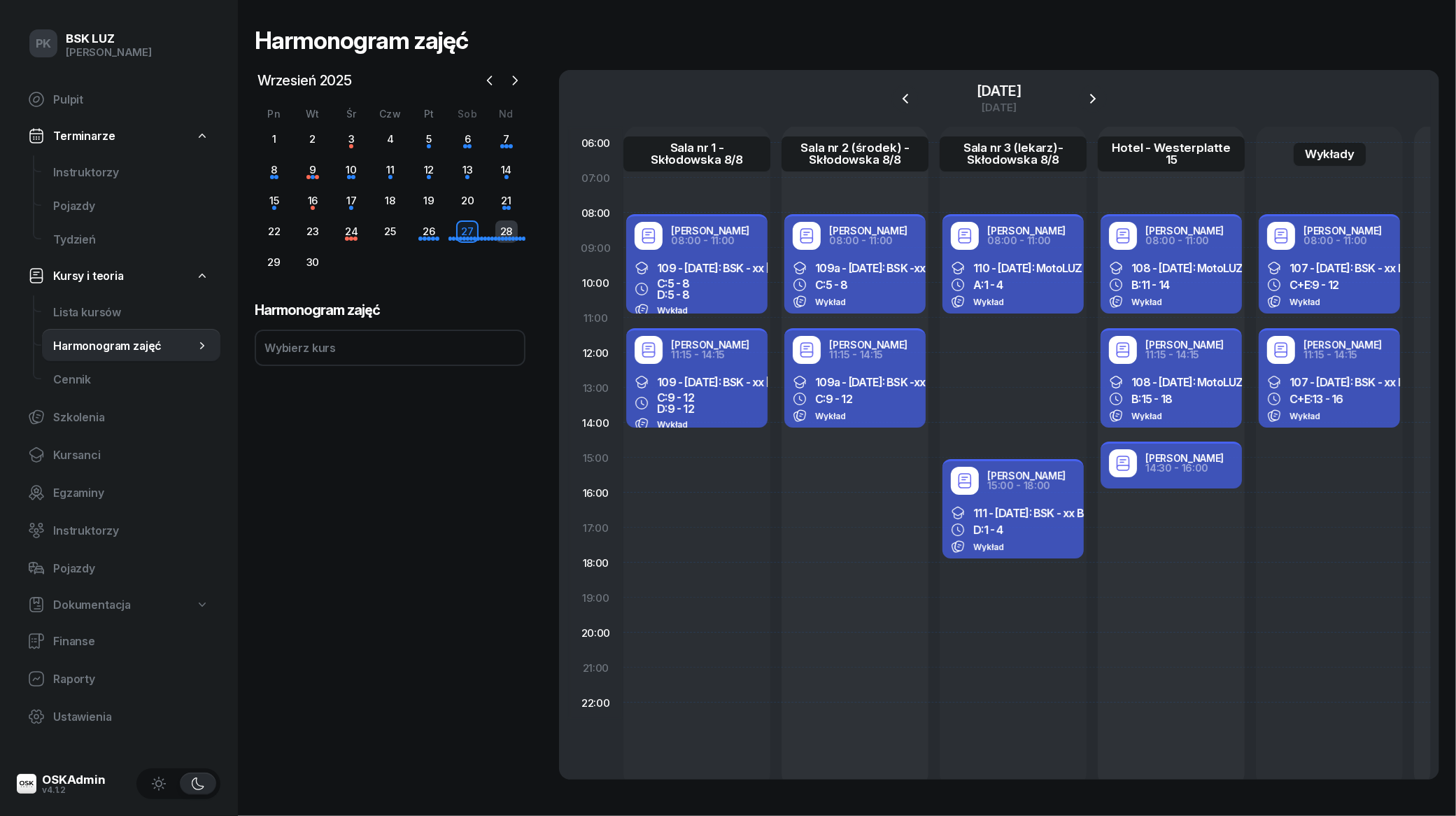
click at [499, 231] on div "28" at bounding box center [506, 231] width 23 height 23
click at [1135, 474] on div "Robert Markowicz 14:30 - 16:00" at bounding box center [1171, 463] width 124 height 28
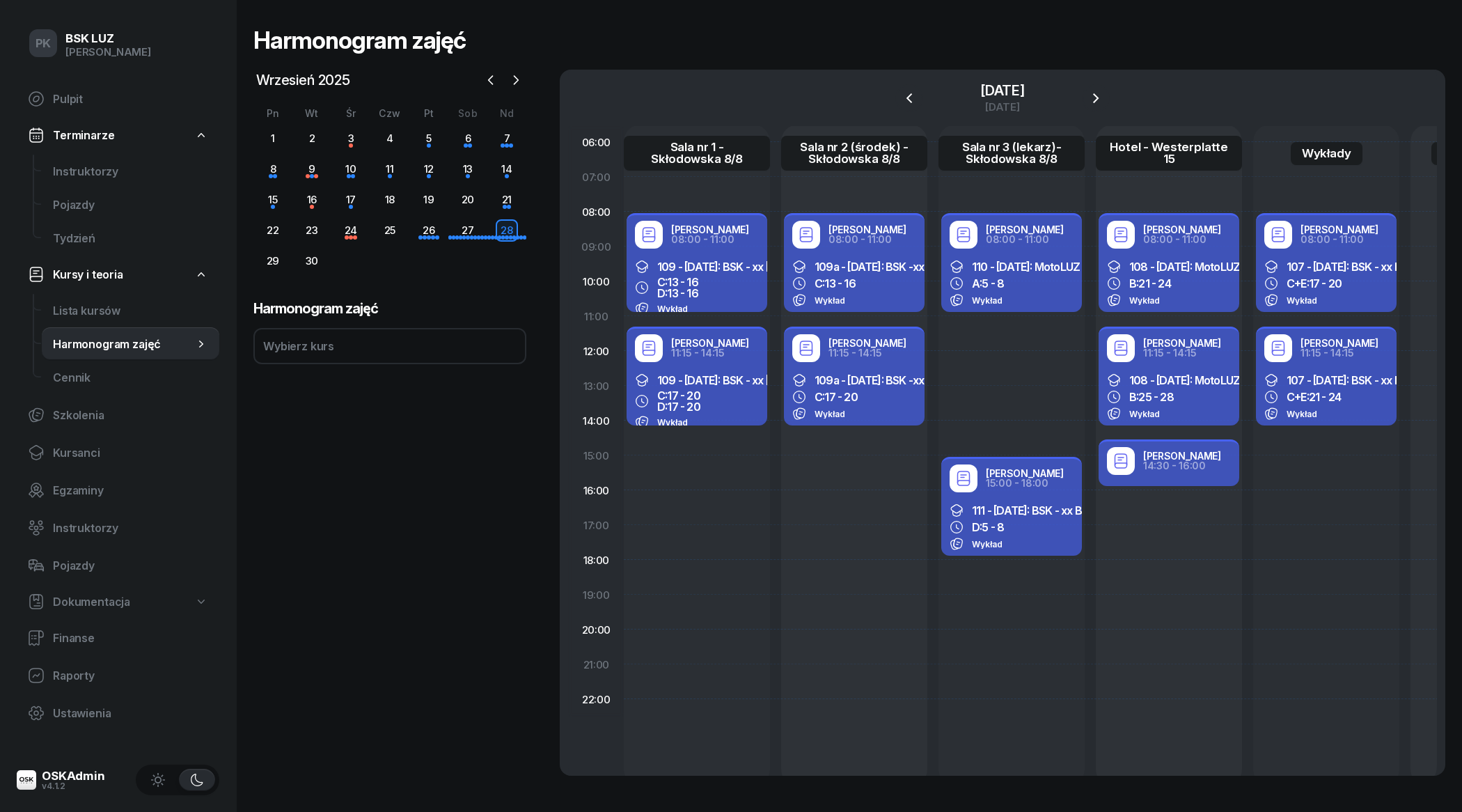
select select "14"
select select "30"
select select "16"
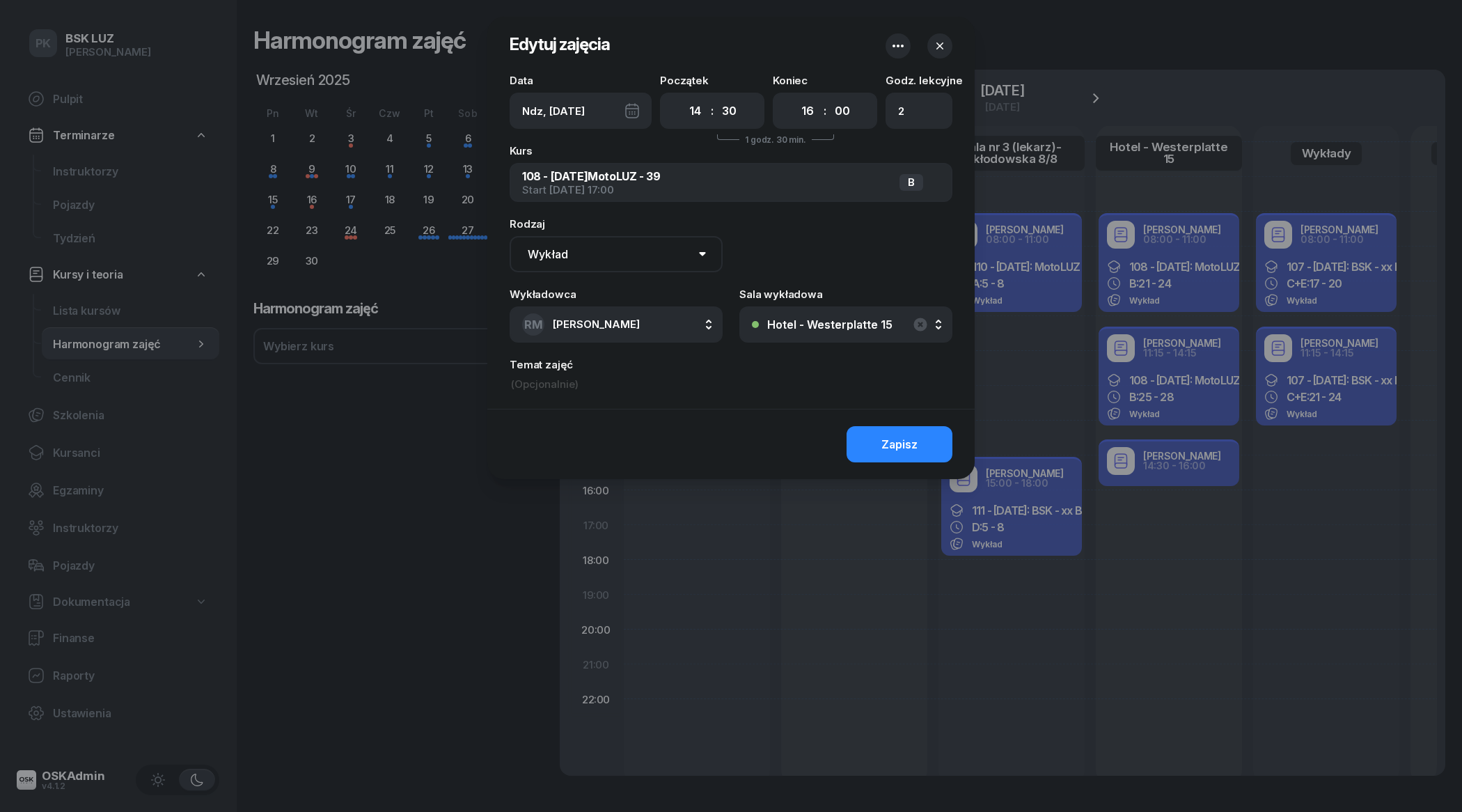
click at [1120, 465] on div at bounding box center [731, 406] width 1462 height 812
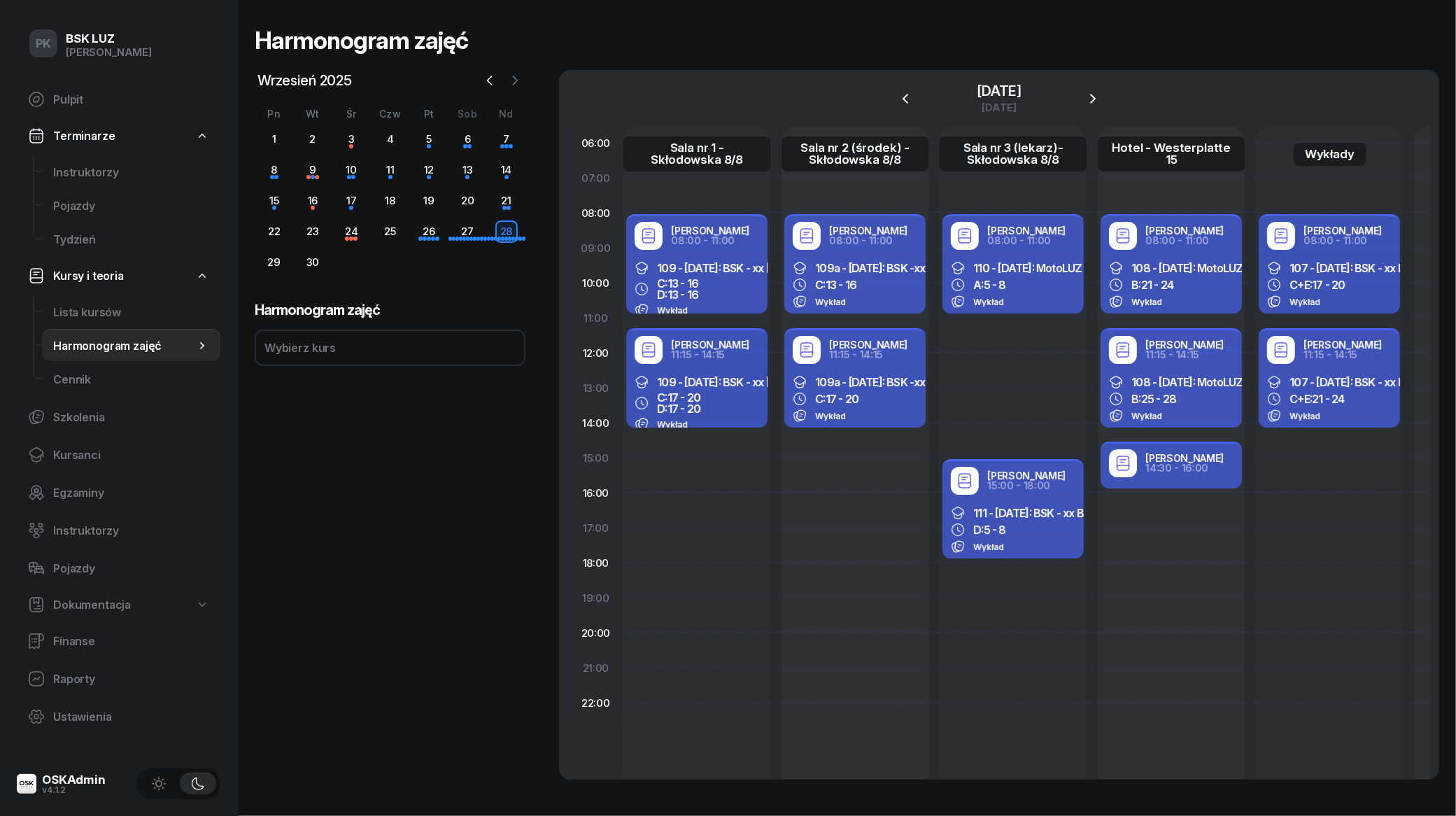
click at [506, 85] on button "button" at bounding box center [515, 80] width 21 height 21
click at [428, 142] on div "3" at bounding box center [429, 139] width 23 height 23
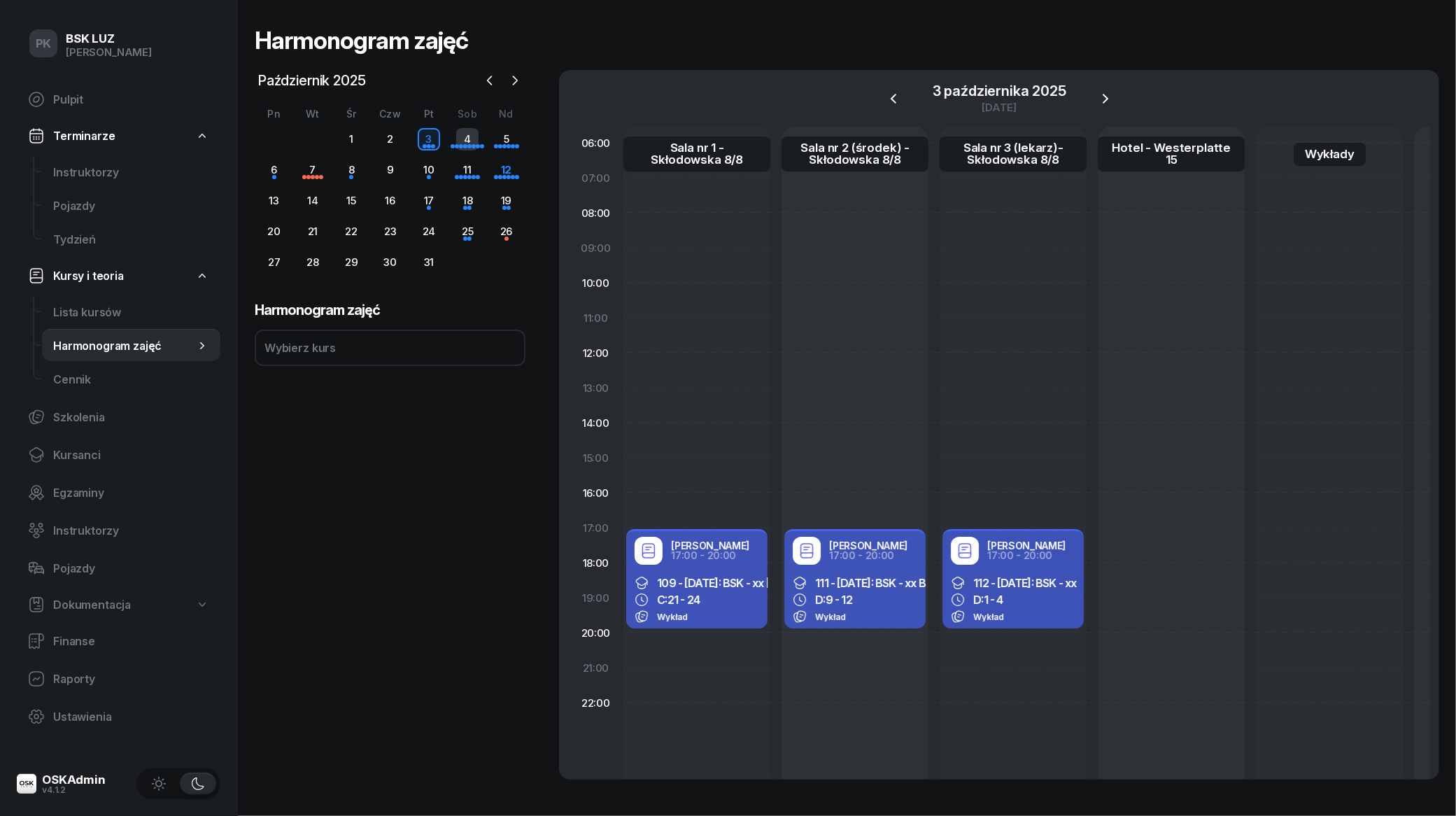
click at [476, 147] on div "4" at bounding box center [467, 139] width 23 height 23
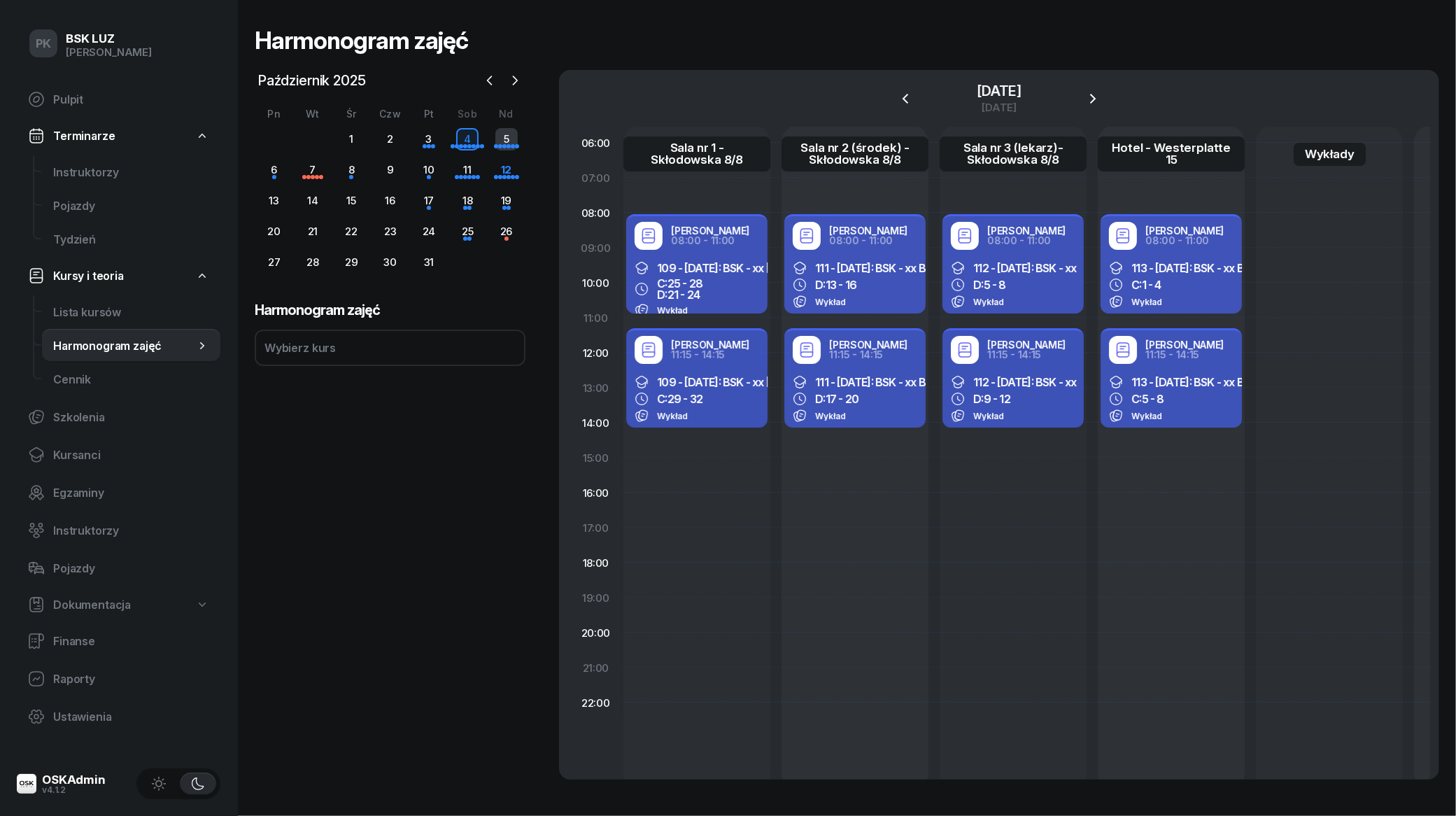
click at [501, 144] on div "5" at bounding box center [506, 139] width 23 height 23
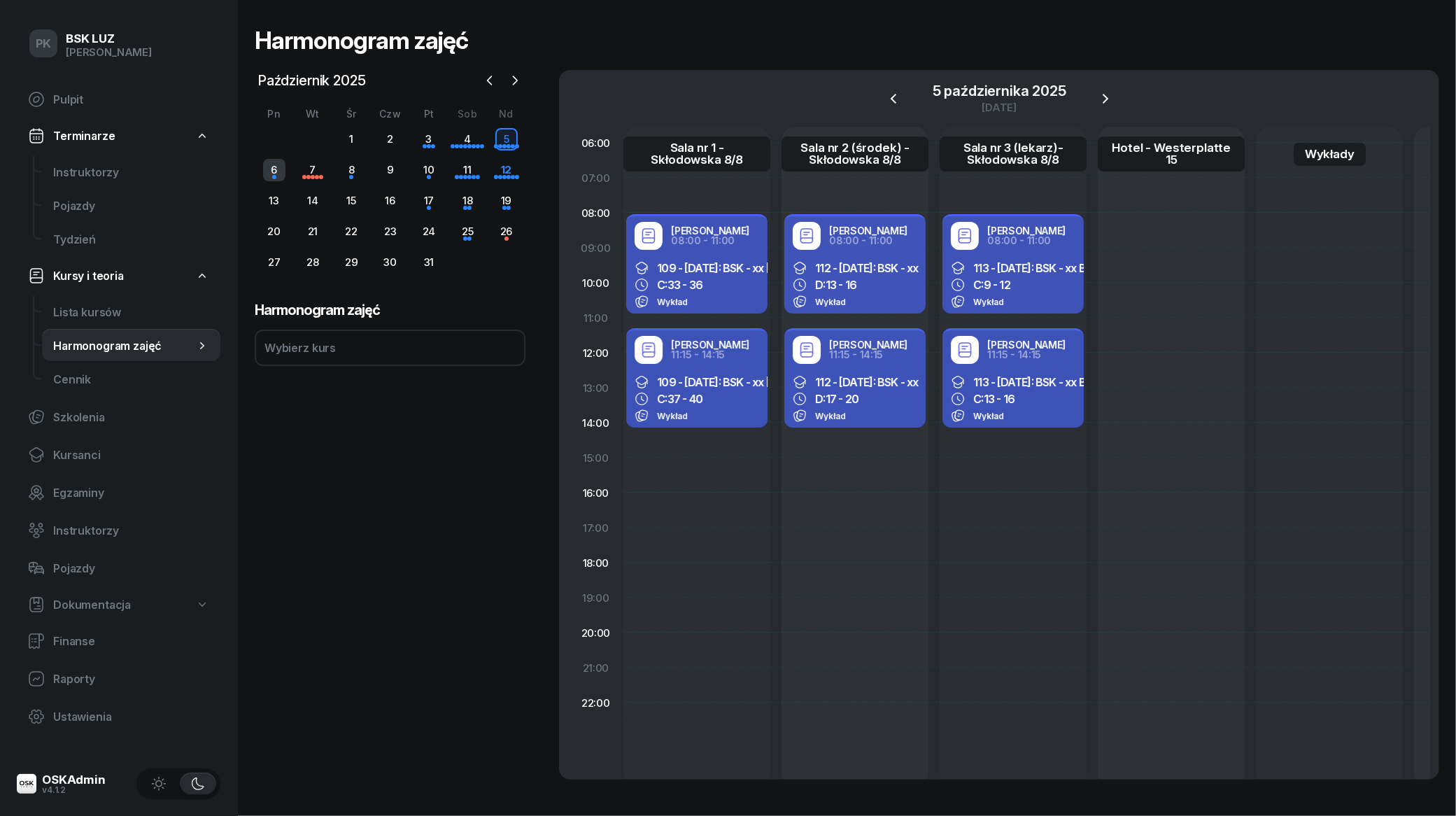
click at [275, 169] on div "6" at bounding box center [274, 170] width 23 height 23
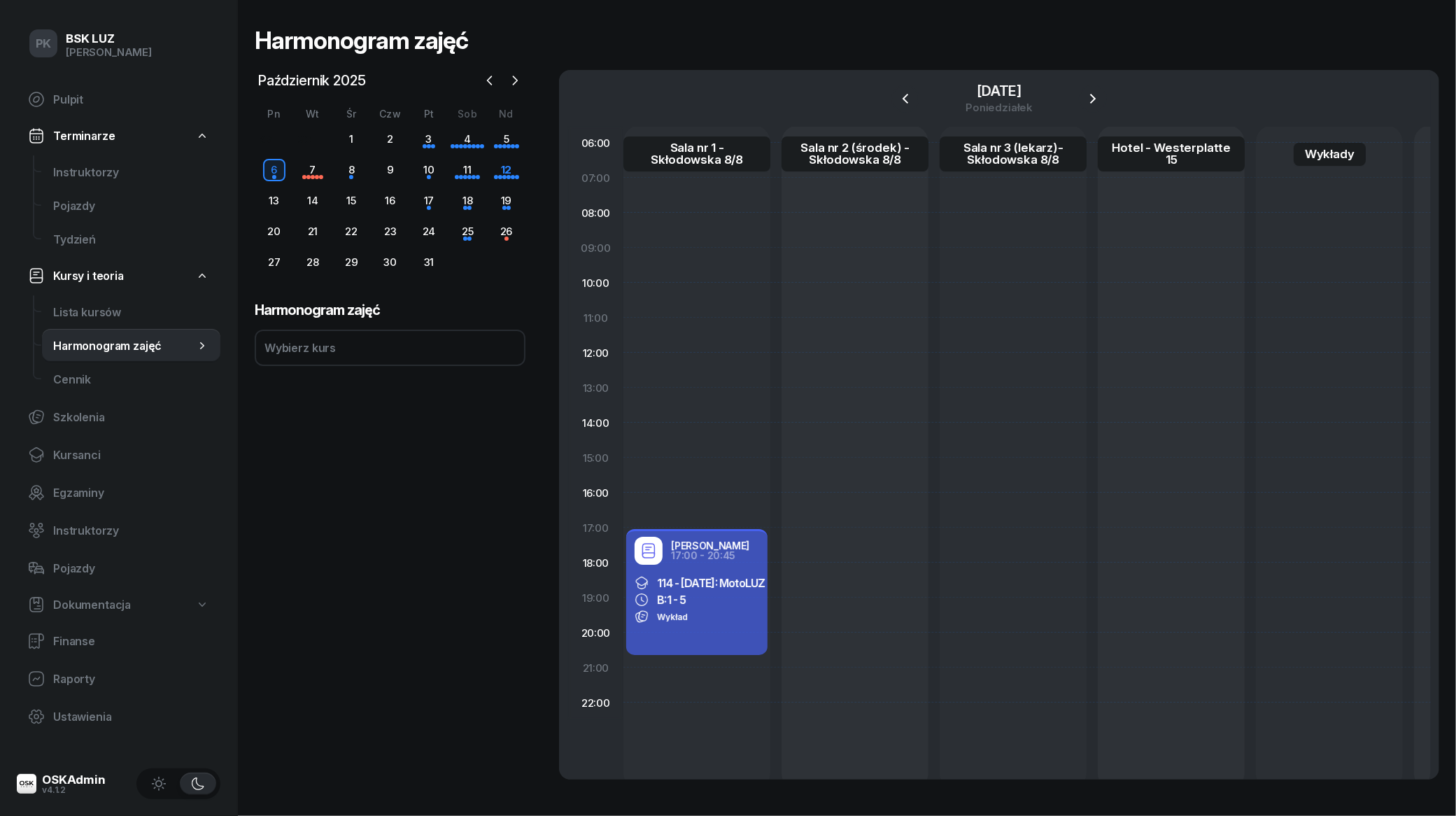
click at [324, 173] on div "7" at bounding box center [313, 170] width 39 height 23
click at [353, 173] on div "8" at bounding box center [351, 170] width 23 height 23
click at [329, 173] on div "7" at bounding box center [313, 170] width 39 height 23
click at [316, 173] on div "7" at bounding box center [312, 170] width 23 height 23
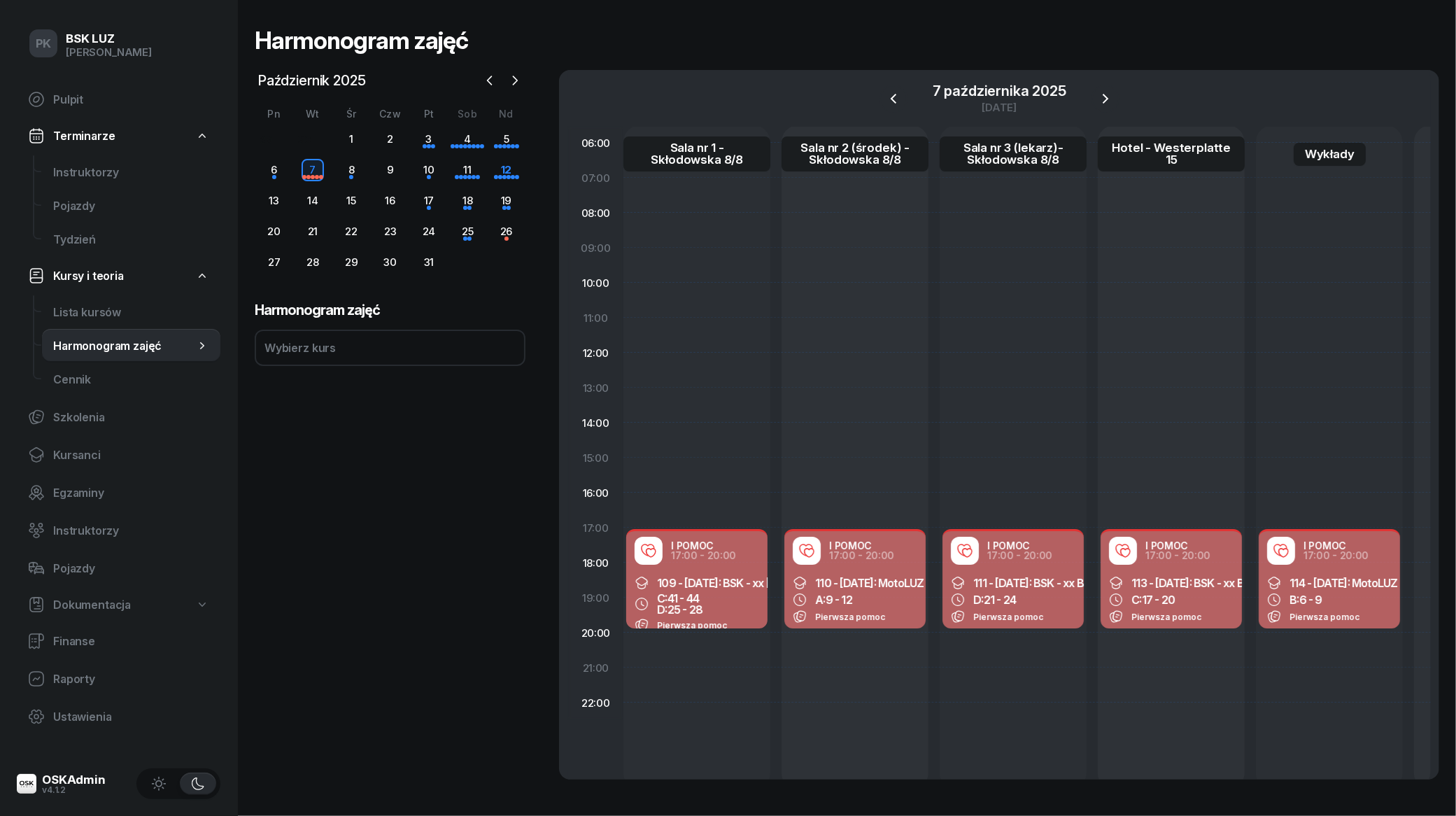
click at [719, 589] on div "109 - 2025/09/26: BSK - xx BUR, C: 41 - 44 D: 25 - 28 Pierwsza pomoc" at bounding box center [697, 603] width 141 height 68
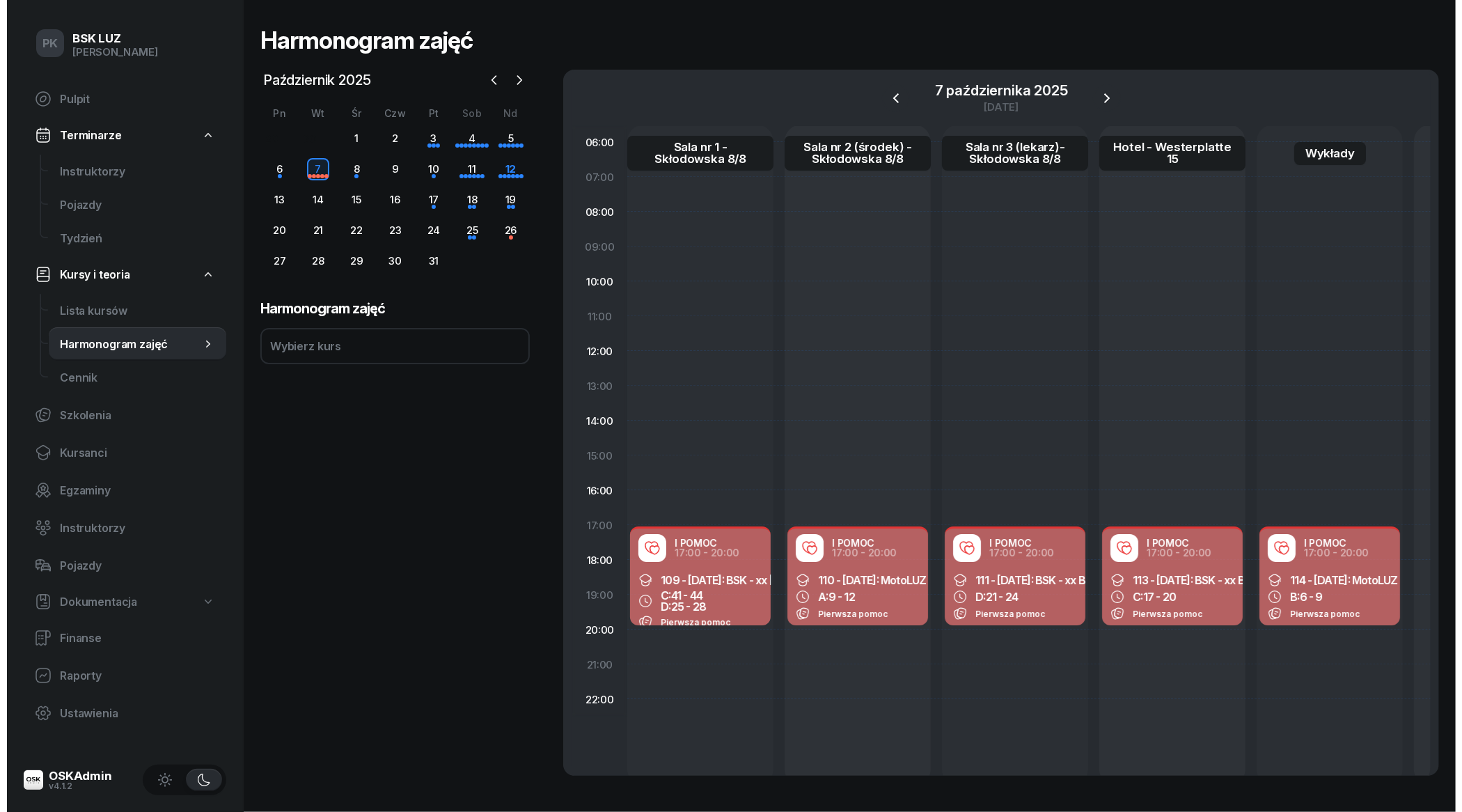
select select "17"
select select "20"
select select "med"
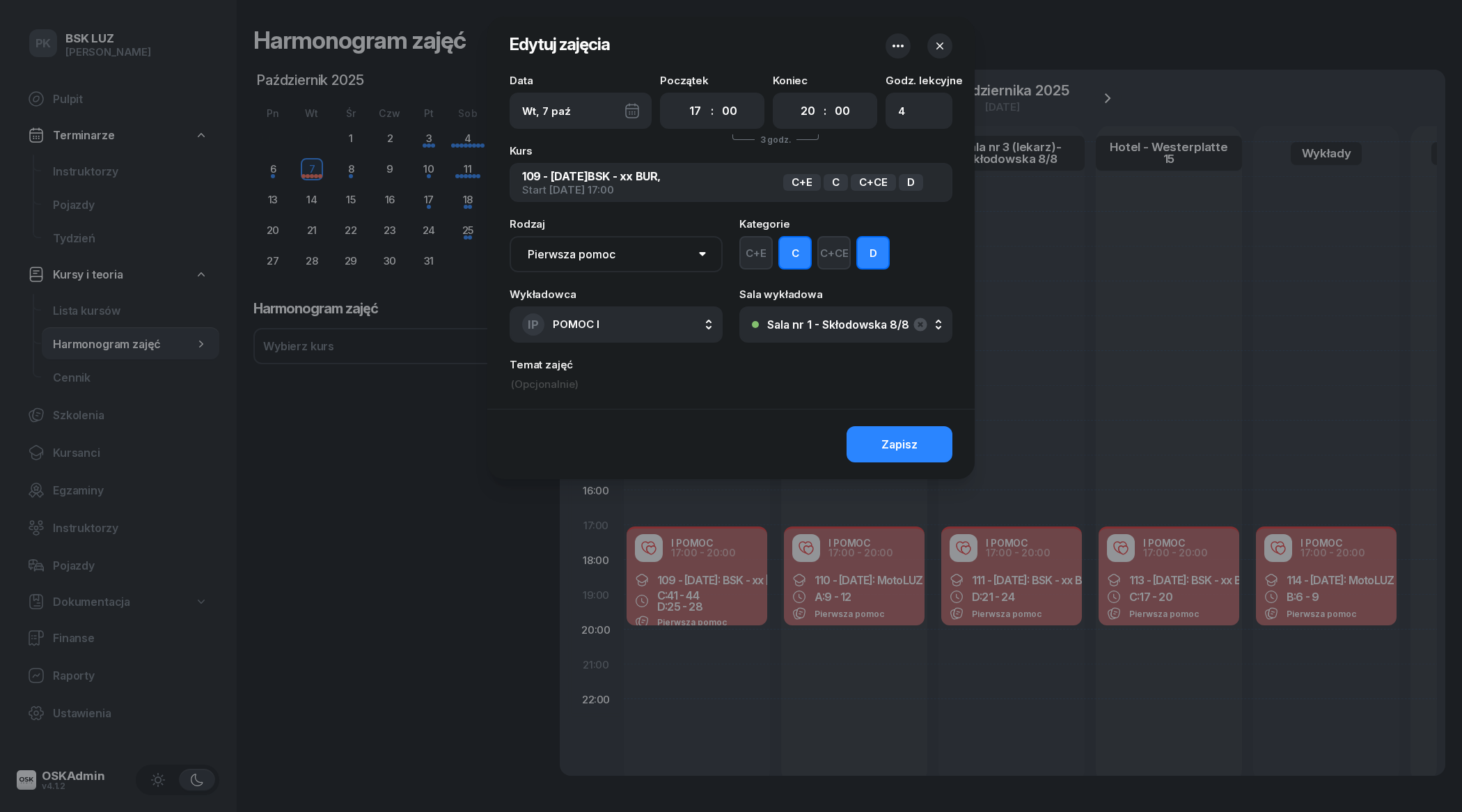
drag, startPoint x: 544, startPoint y: 376, endPoint x: 527, endPoint y: 391, distance: 22.7
click at [527, 391] on div "Data Wt, 7 paź Początek 00 01 02 03 04 05 06 07 08 09 10 11 12 13 14 15 16 17 1…" at bounding box center [731, 242] width 488 height 334
click at [532, 387] on input at bounding box center [731, 384] width 443 height 15
paste input "Michał Śliwa_P"
drag, startPoint x: 532, startPoint y: 387, endPoint x: 641, endPoint y: 390, distance: 109.0
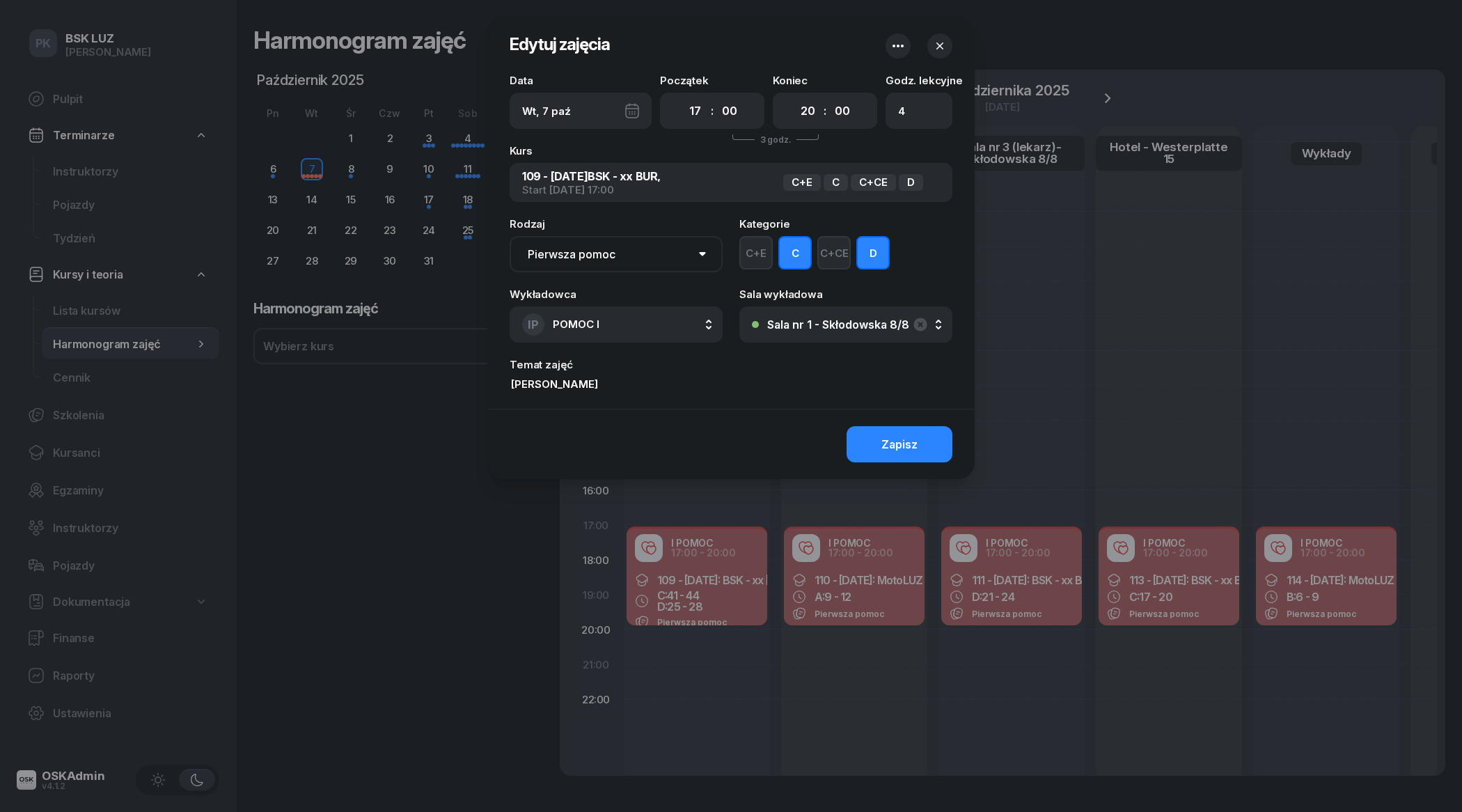
click at [558, 387] on input "Michał Śliwa_P" at bounding box center [731, 384] width 443 height 15
type input "Michał Śliwa_P"
click at [884, 440] on div "Zapisz" at bounding box center [899, 444] width 36 height 13
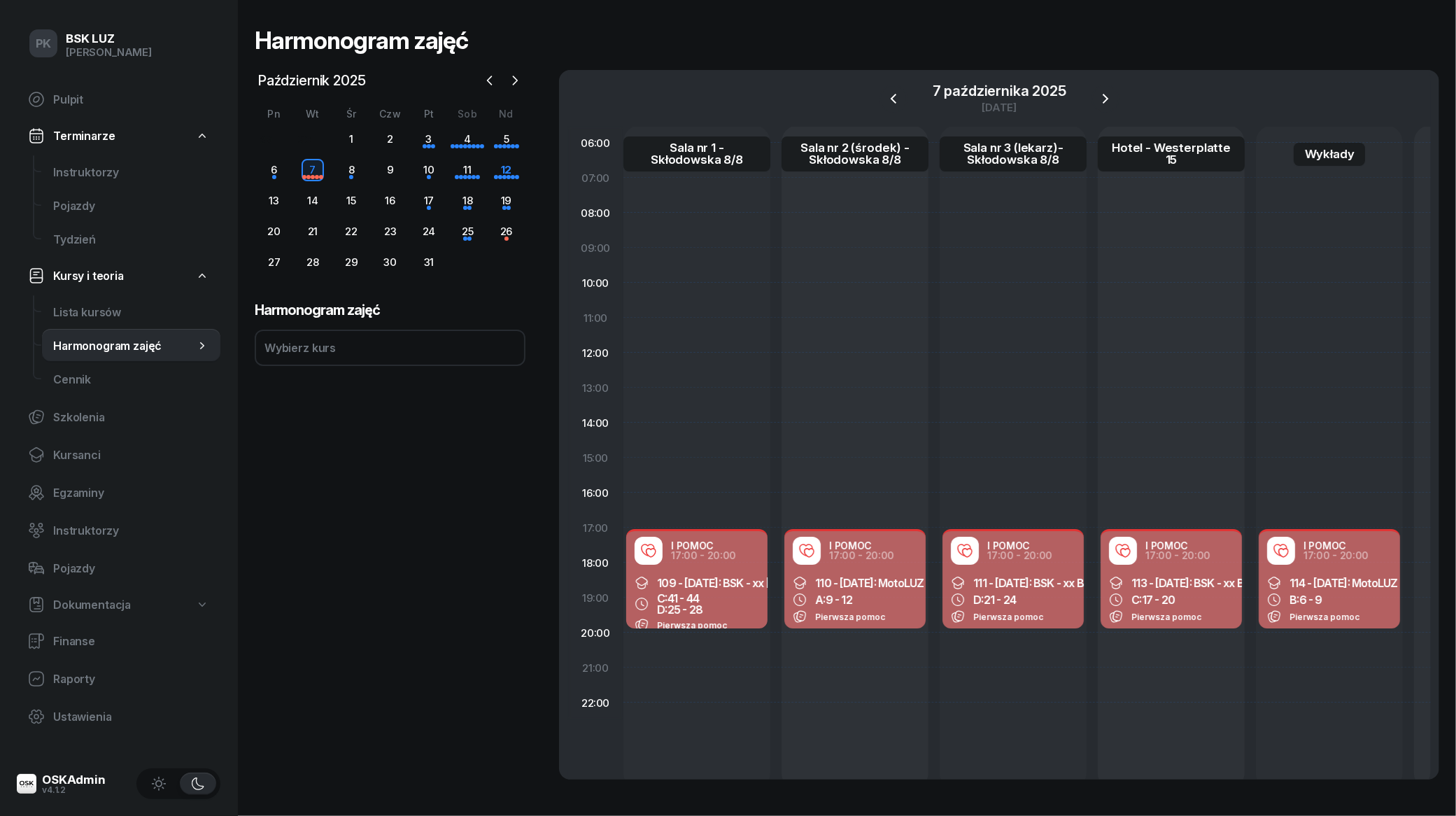
click at [859, 612] on span "Pierwsza pomoc" at bounding box center [850, 617] width 70 height 11
select select "17"
select select "20"
select select "med"
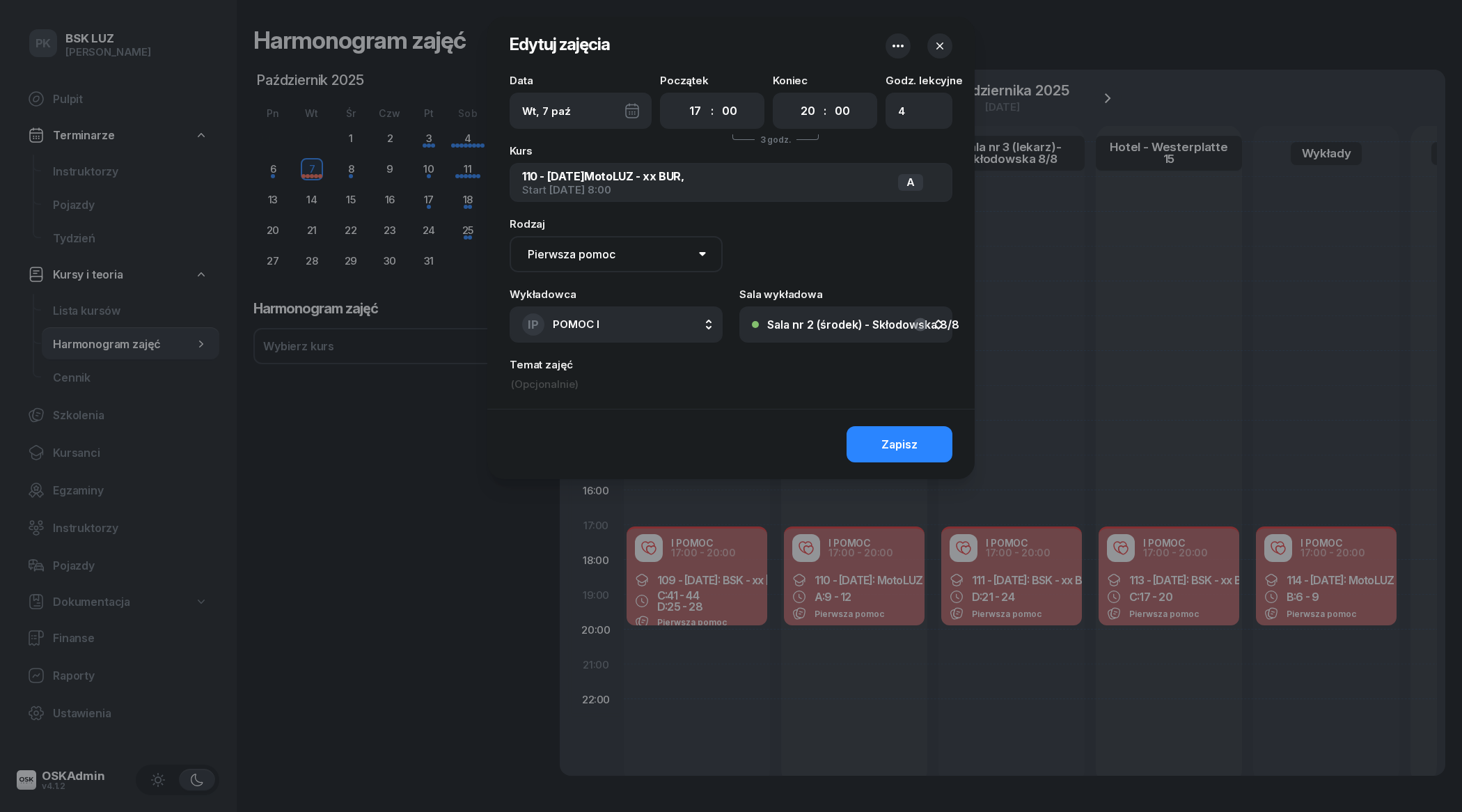
click at [573, 388] on input at bounding box center [731, 384] width 443 height 15
paste input "Michał Śliwa_P"
type input "Michał Śliwa_P"
click at [876, 443] on button "Zapisz" at bounding box center [899, 443] width 106 height 36
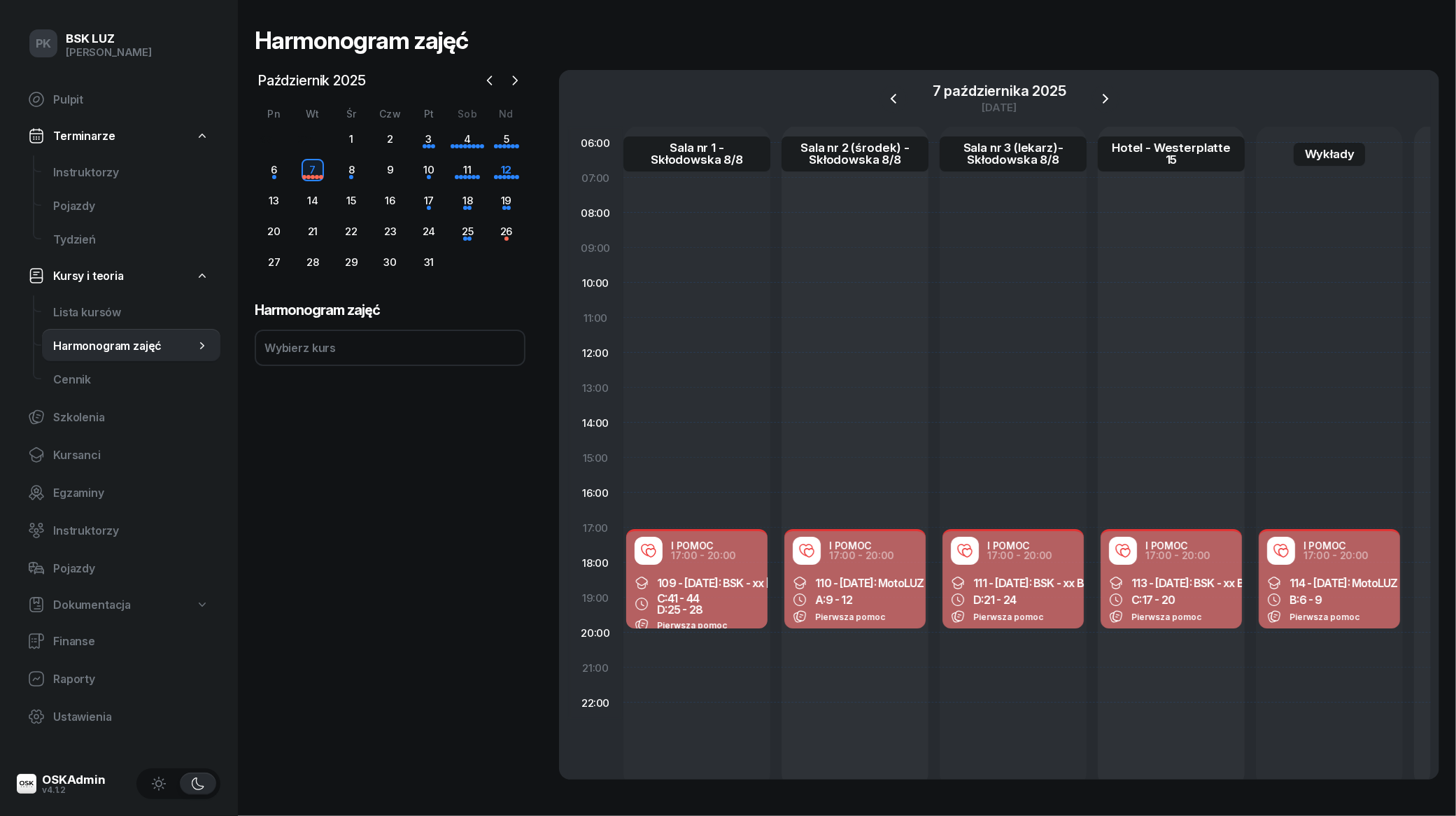
click at [961, 602] on icon at bounding box center [958, 599] width 14 height 14
select select "17"
select select "20"
select select "med"
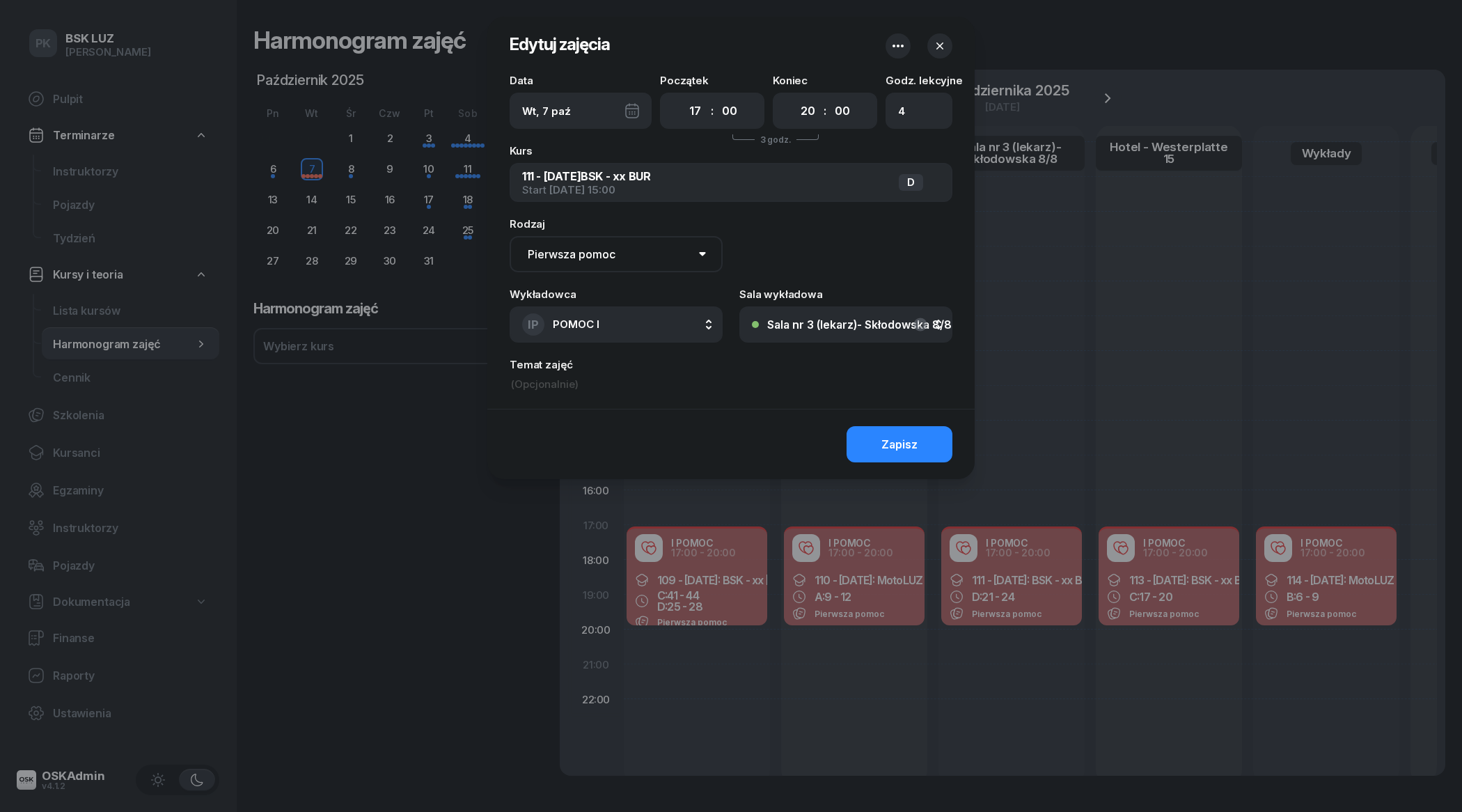
click at [552, 377] on input at bounding box center [731, 384] width 443 height 15
paste input "Michał Śliwa_P"
type input "Michał Śliwa_P"
click at [865, 444] on button "Zapisz" at bounding box center [899, 443] width 106 height 36
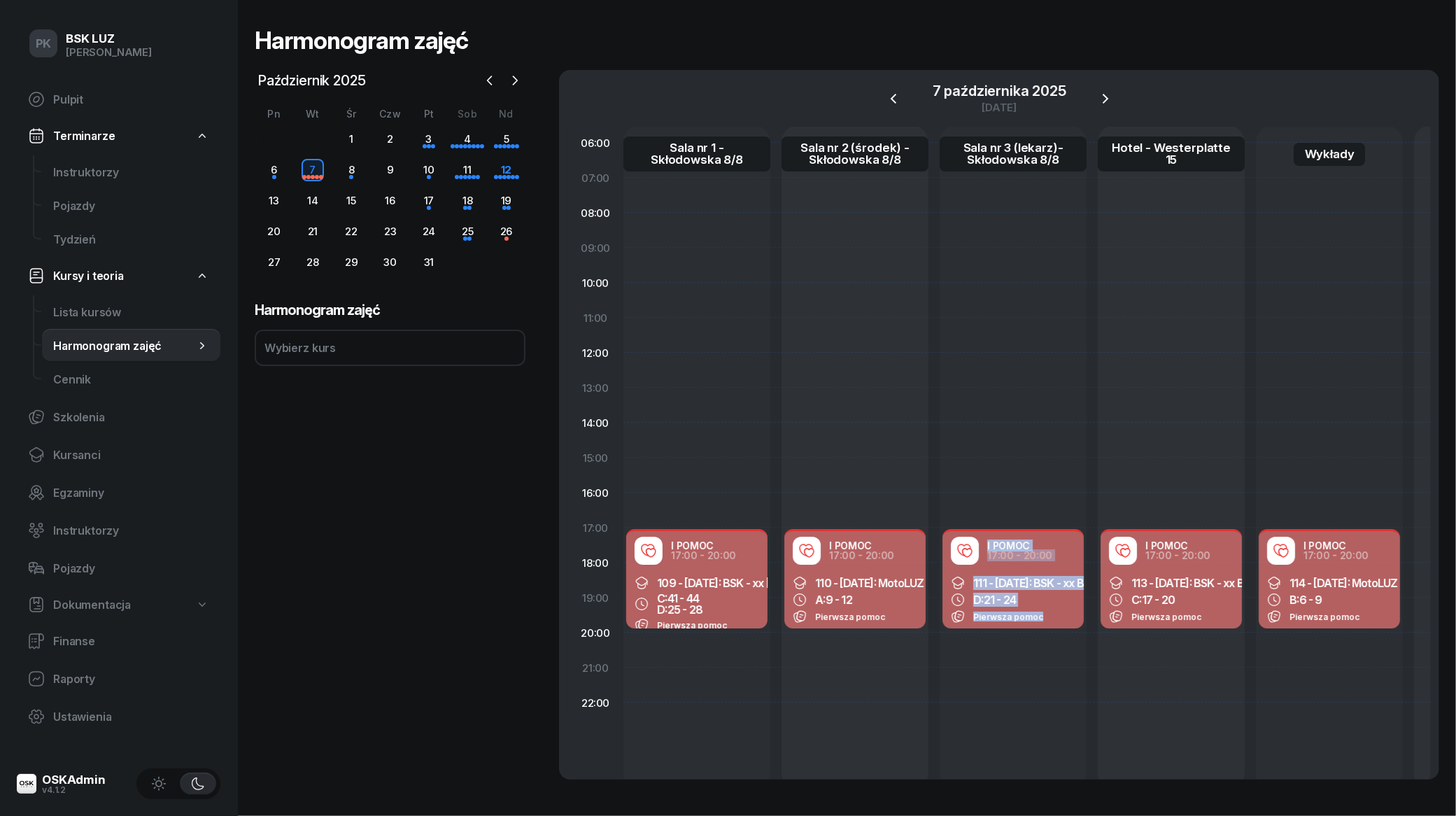
click at [1093, 575] on div "I POMOC 17:00 - 20:00 109 - 2025/09/26: BSK - xx BUR, C: 41 - 44 D: 25 - 28 Pie…" at bounding box center [1092, 457] width 937 height 665
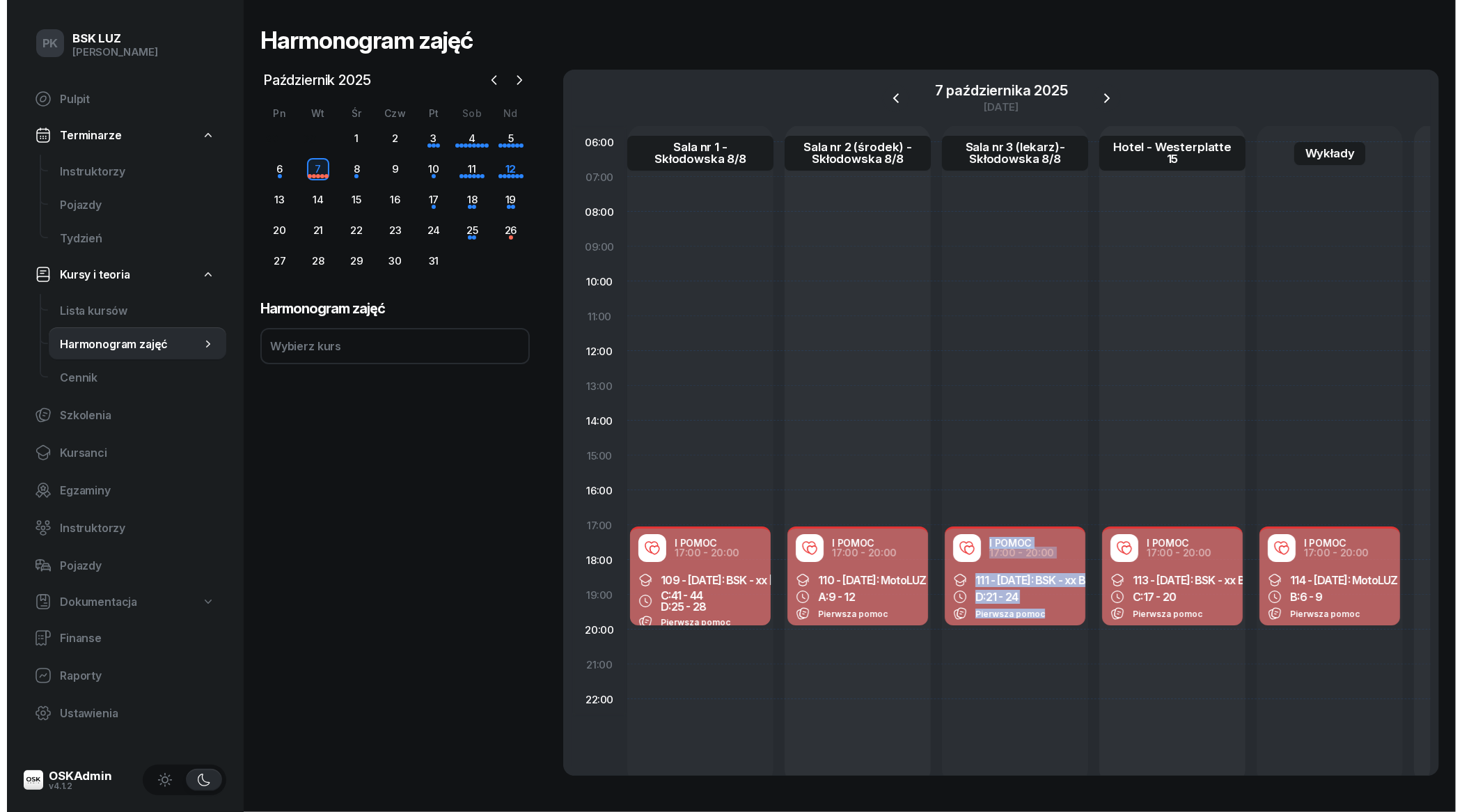
scroll to position [0, 0]
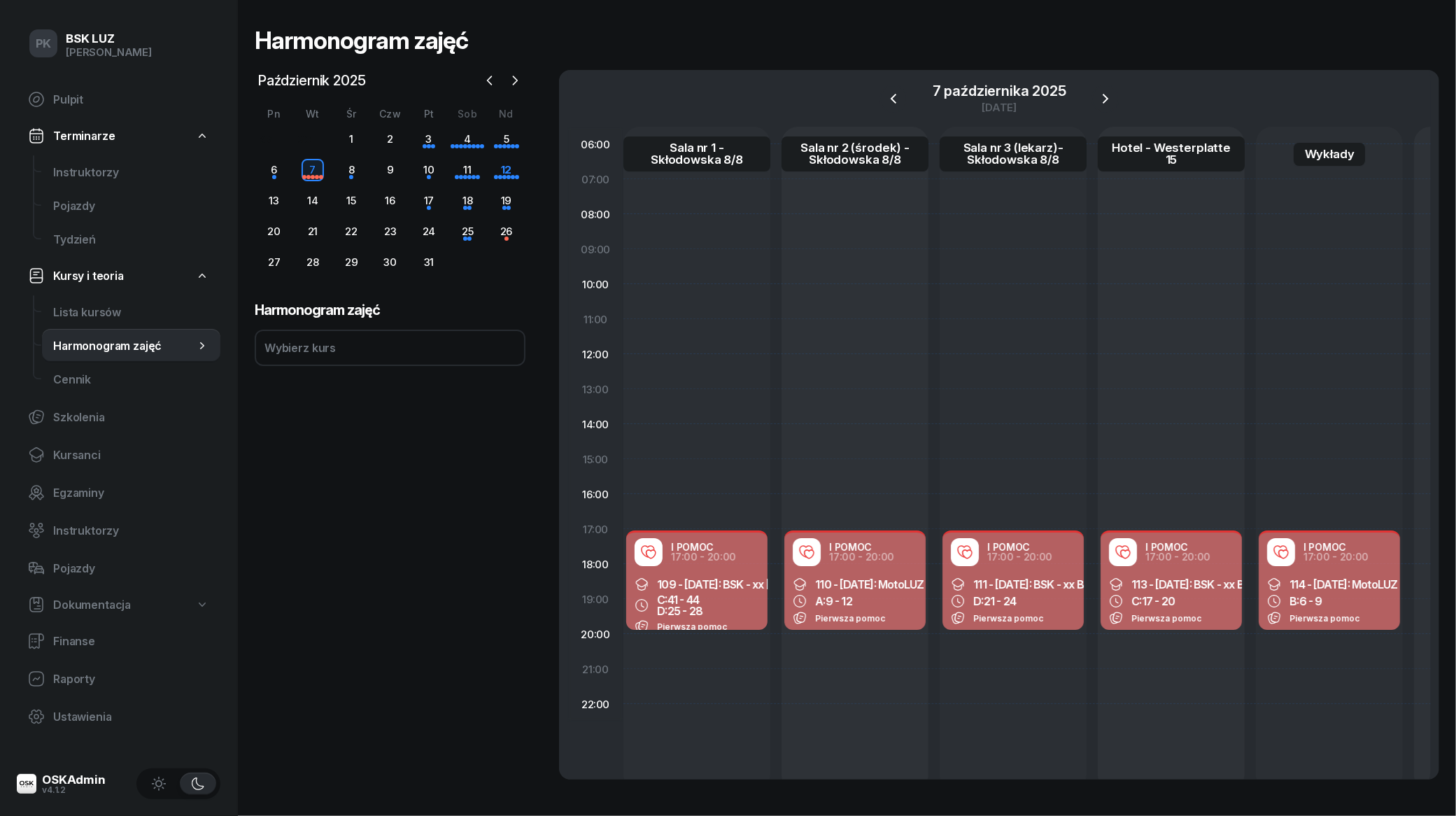
click at [1127, 575] on div "113 - 2025/10/04: BSK - xx BUR C: 17 - 20 Pierwsza pomoc" at bounding box center [1171, 601] width 141 height 59
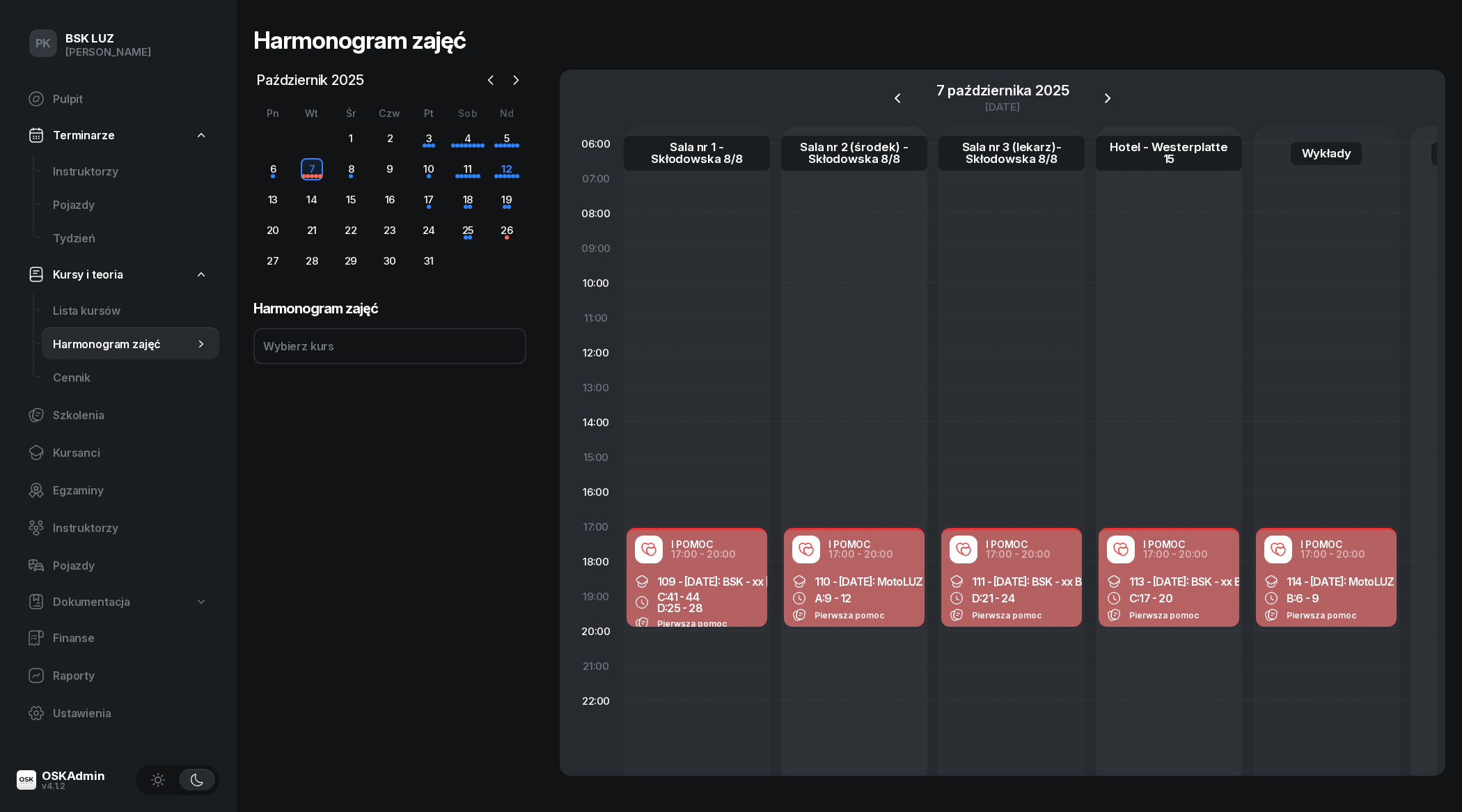
select select "17"
select select "20"
select select "med"
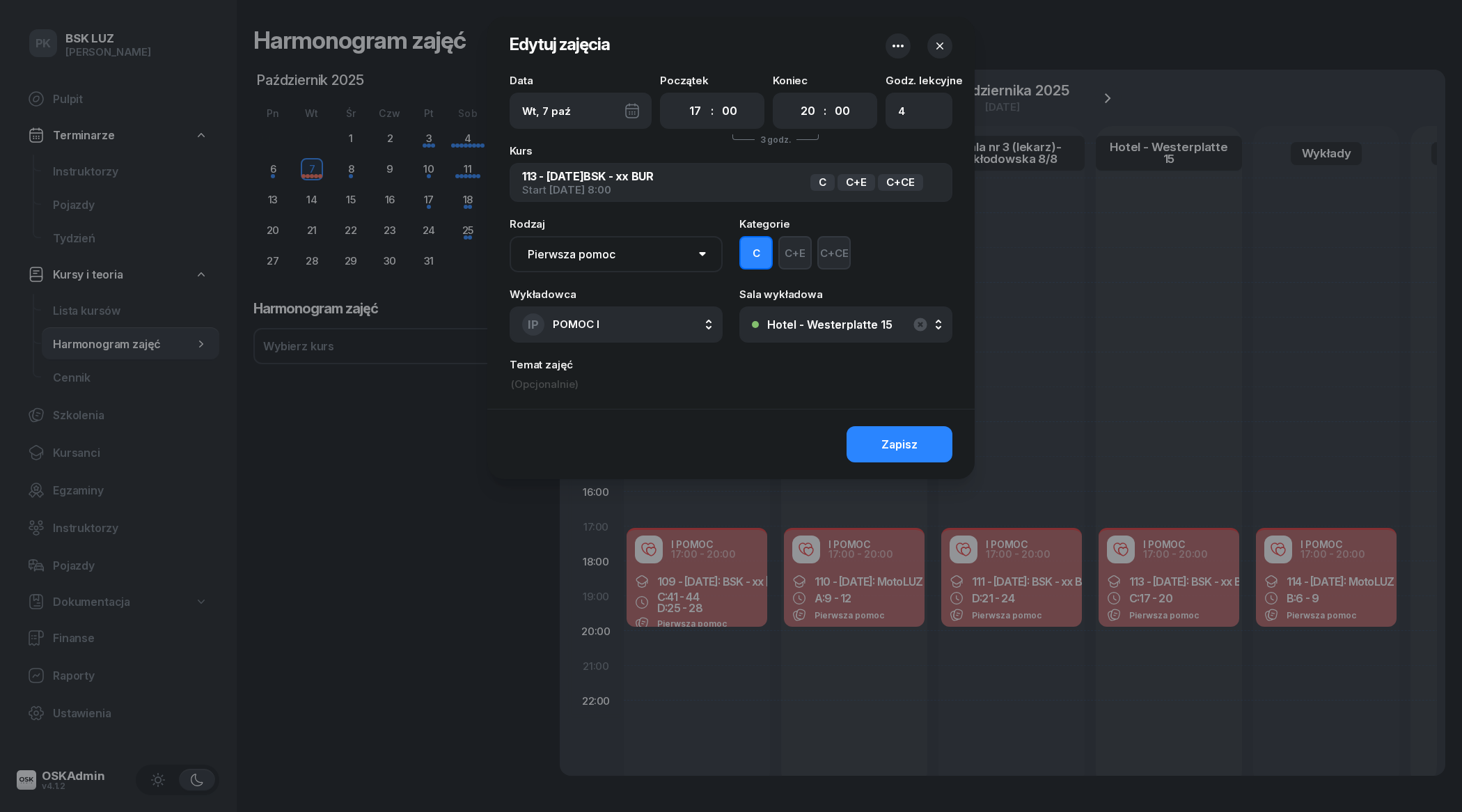
click at [555, 384] on input at bounding box center [731, 384] width 443 height 15
paste input "Michał Śliwa_P"
type input "Michał Śliwa_P"
click at [855, 443] on button "Zapisz" at bounding box center [899, 443] width 106 height 36
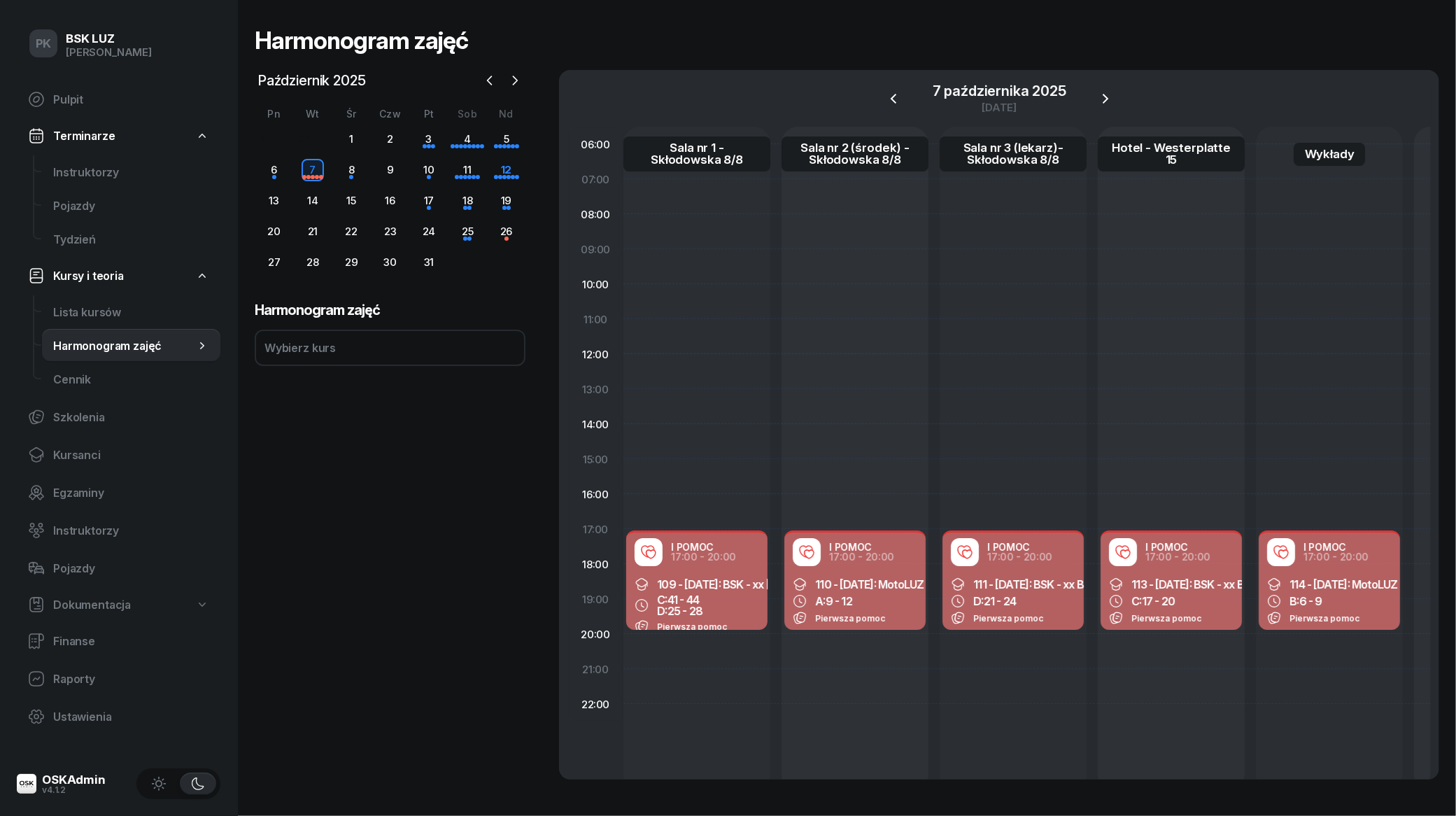
click at [1323, 598] on div "B: 6 - 9" at bounding box center [1329, 601] width 124 height 14
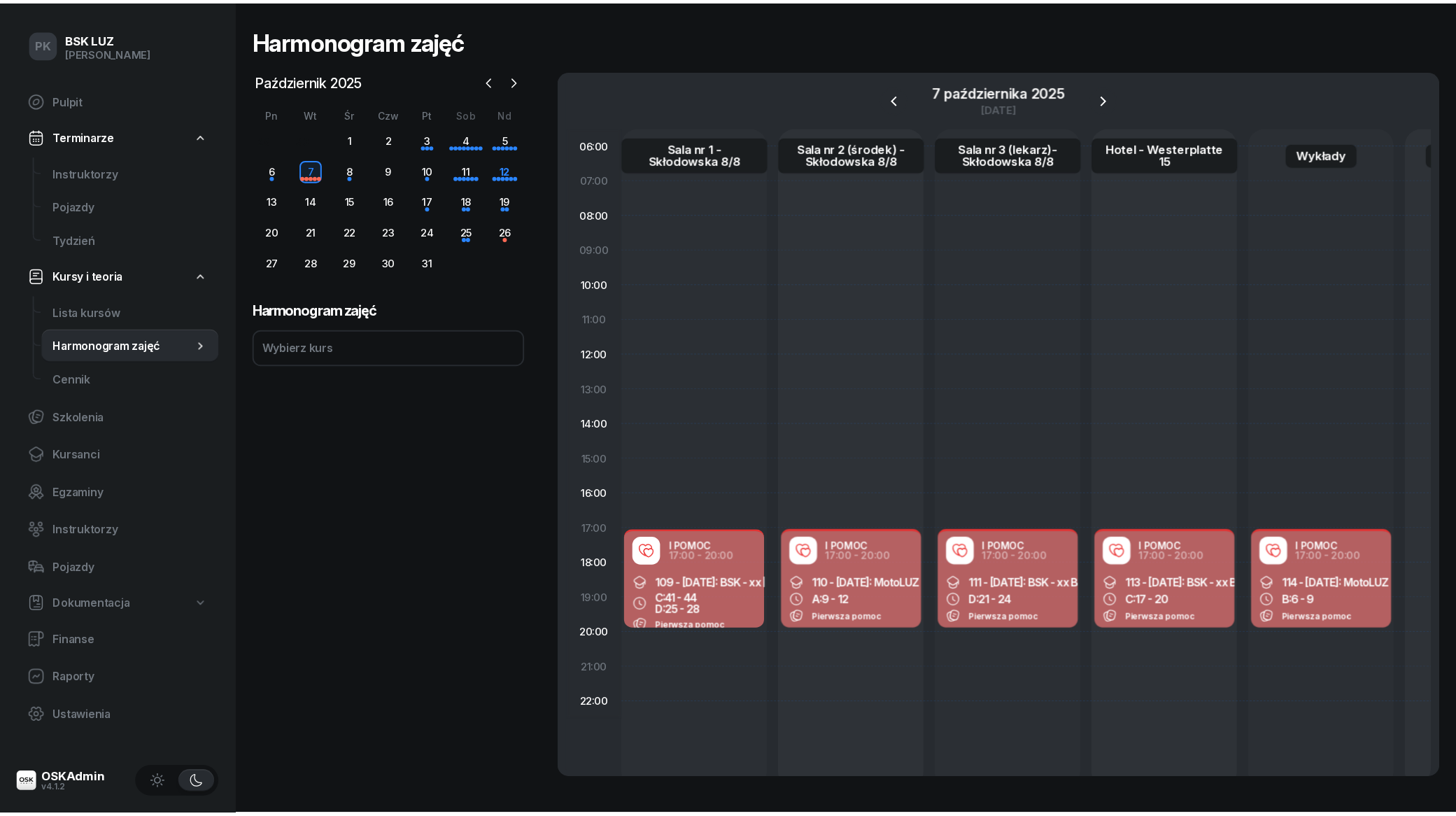
scroll to position [0, 2]
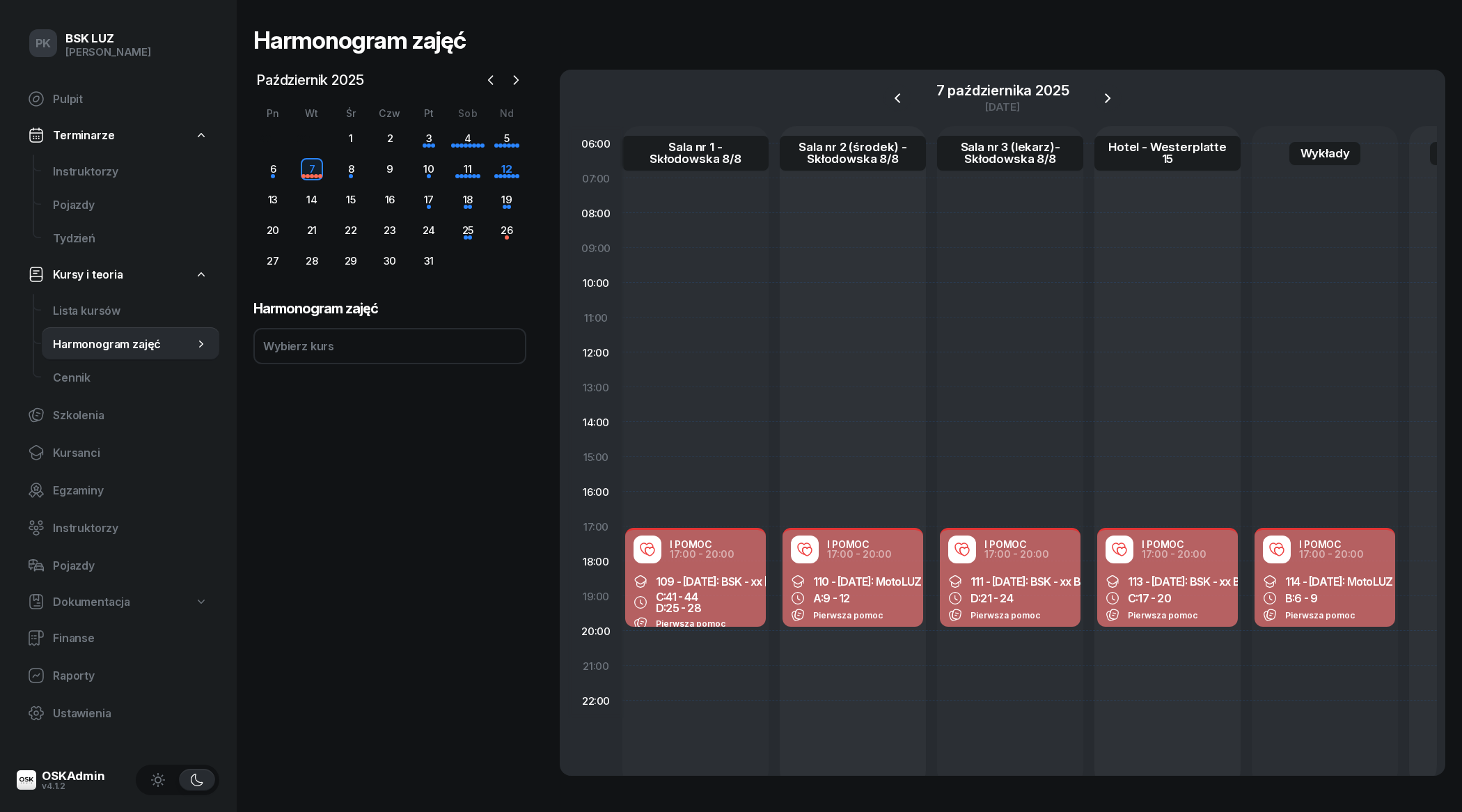
select select "17"
select select "20"
select select "med"
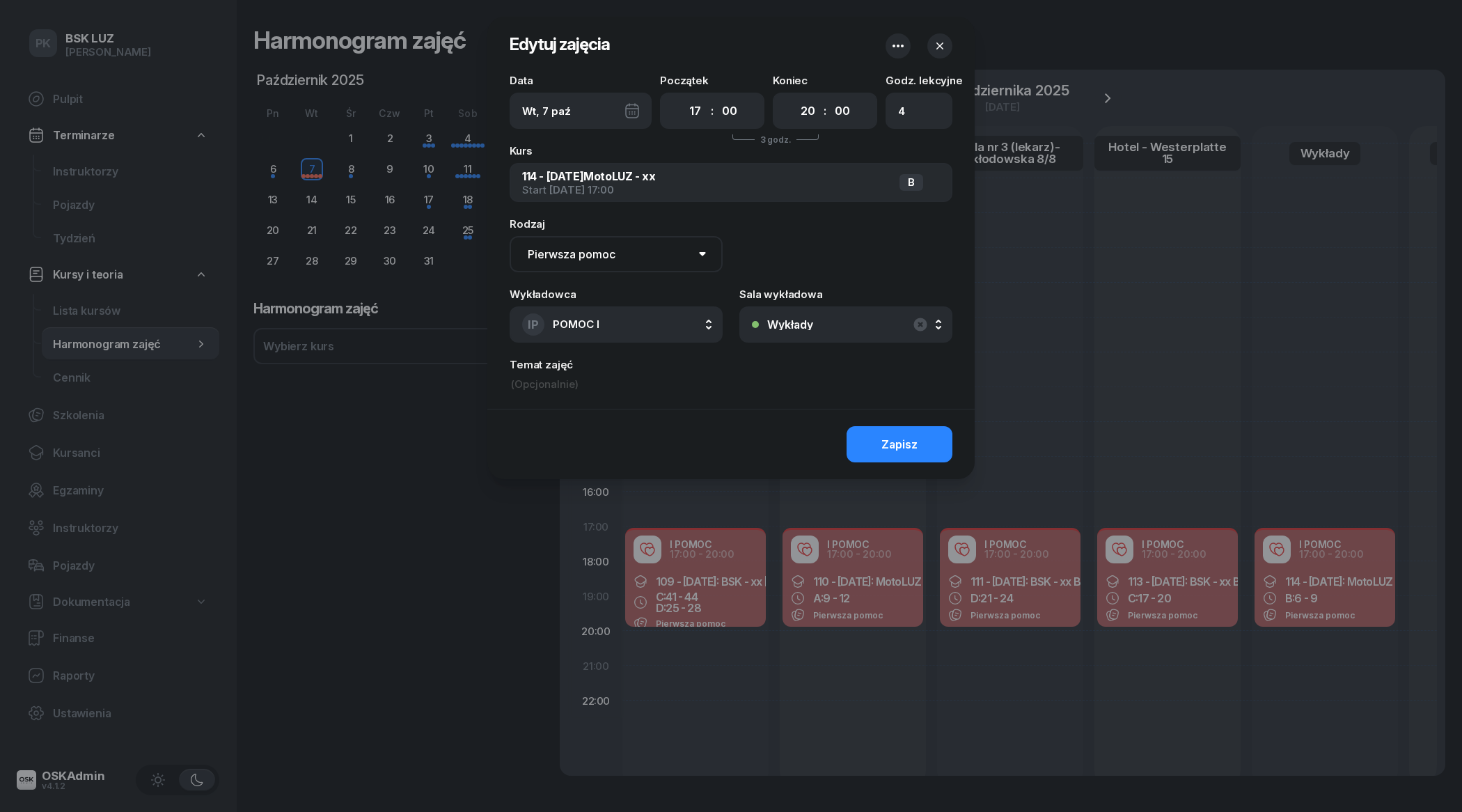
click at [573, 382] on input at bounding box center [731, 384] width 443 height 15
paste input "Michał Śliwa_P"
type input "Michał Śliwa_P"
click at [875, 437] on button "Zapisz" at bounding box center [899, 443] width 106 height 36
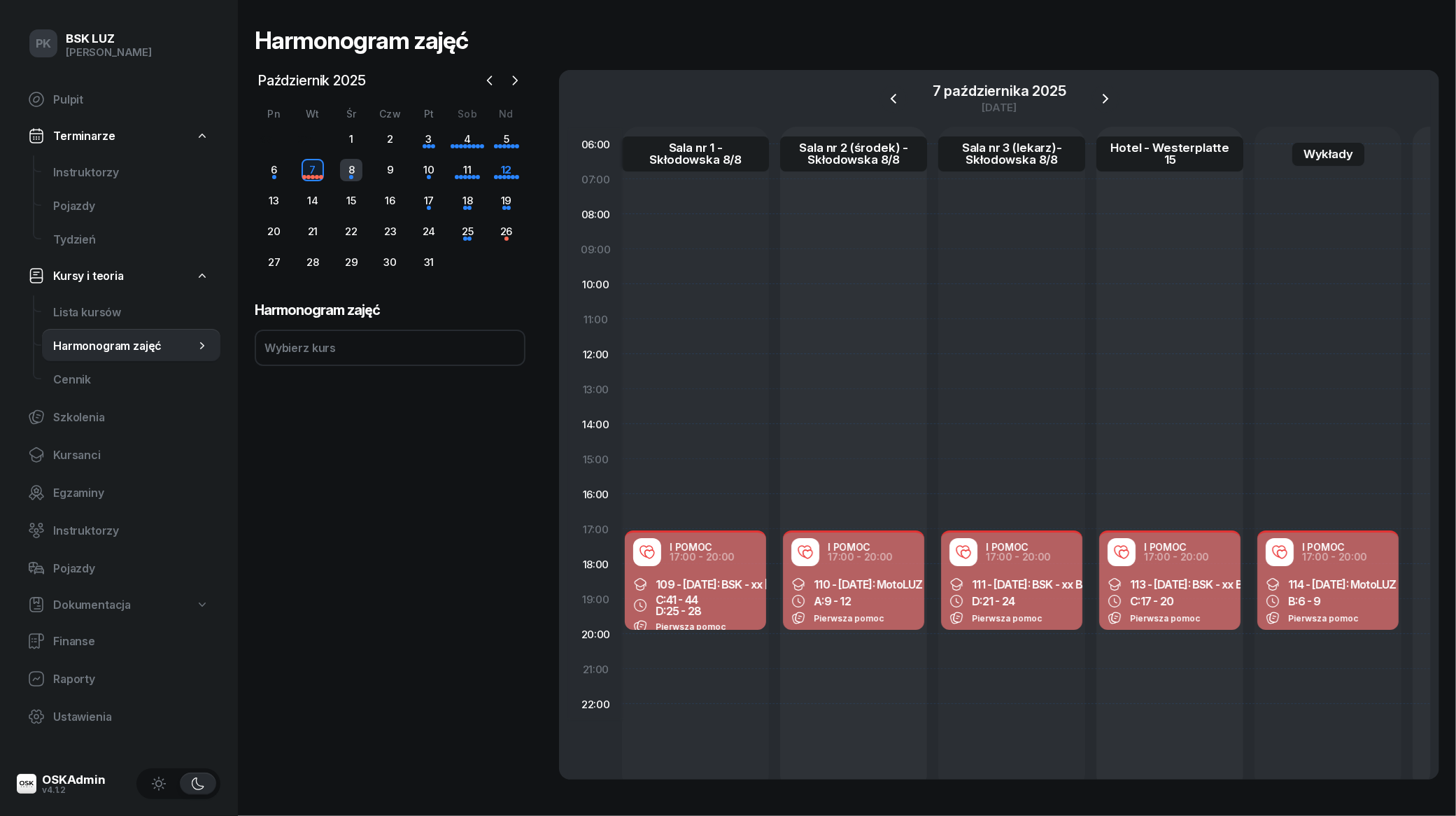
click at [357, 173] on div "8" at bounding box center [351, 170] width 23 height 23
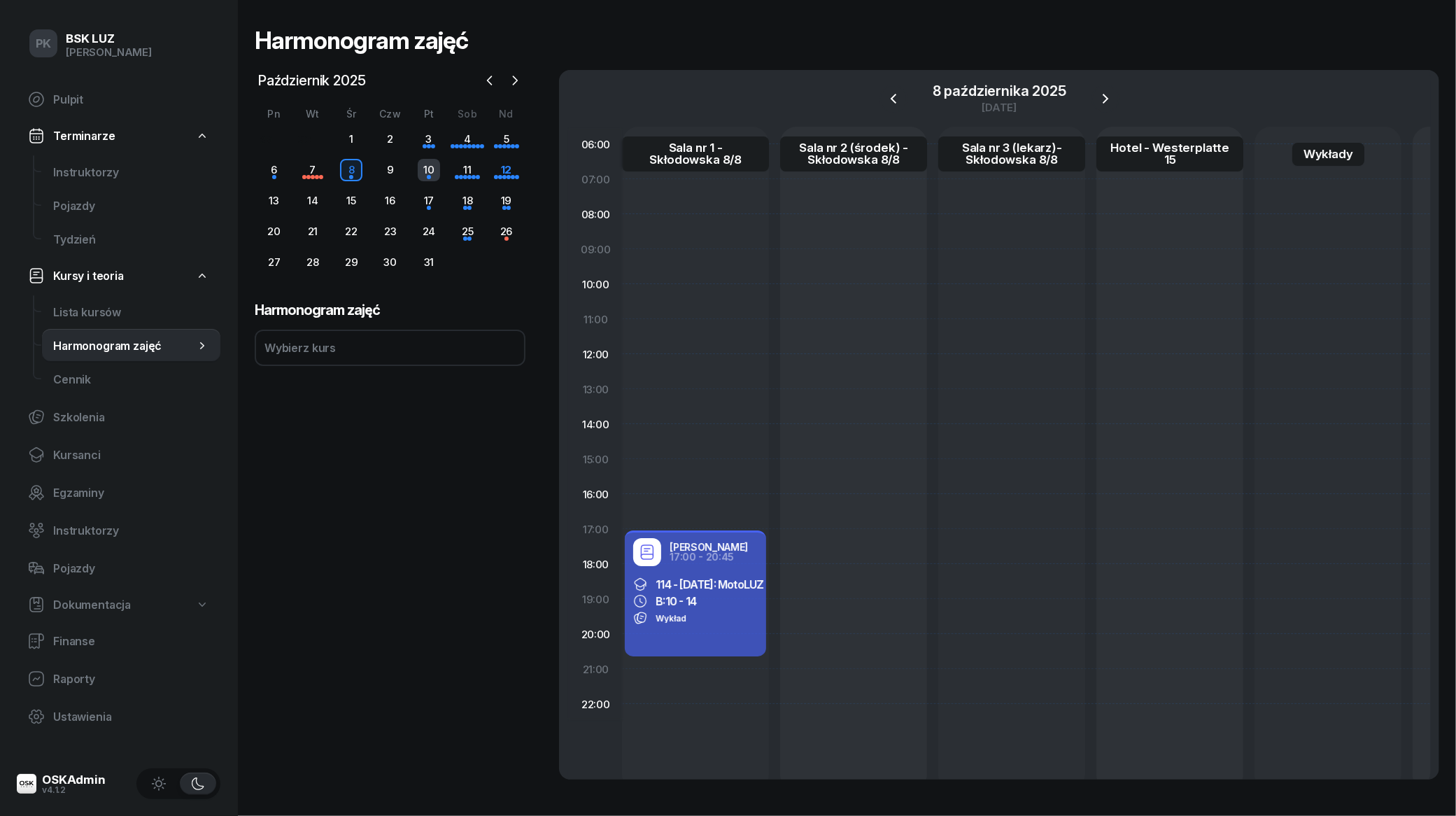
click at [433, 179] on div "10" at bounding box center [429, 170] width 23 height 23
click at [433, 179] on div "10" at bounding box center [429, 170] width 23 height 23
click at [459, 175] on div "11" at bounding box center [467, 170] width 23 height 23
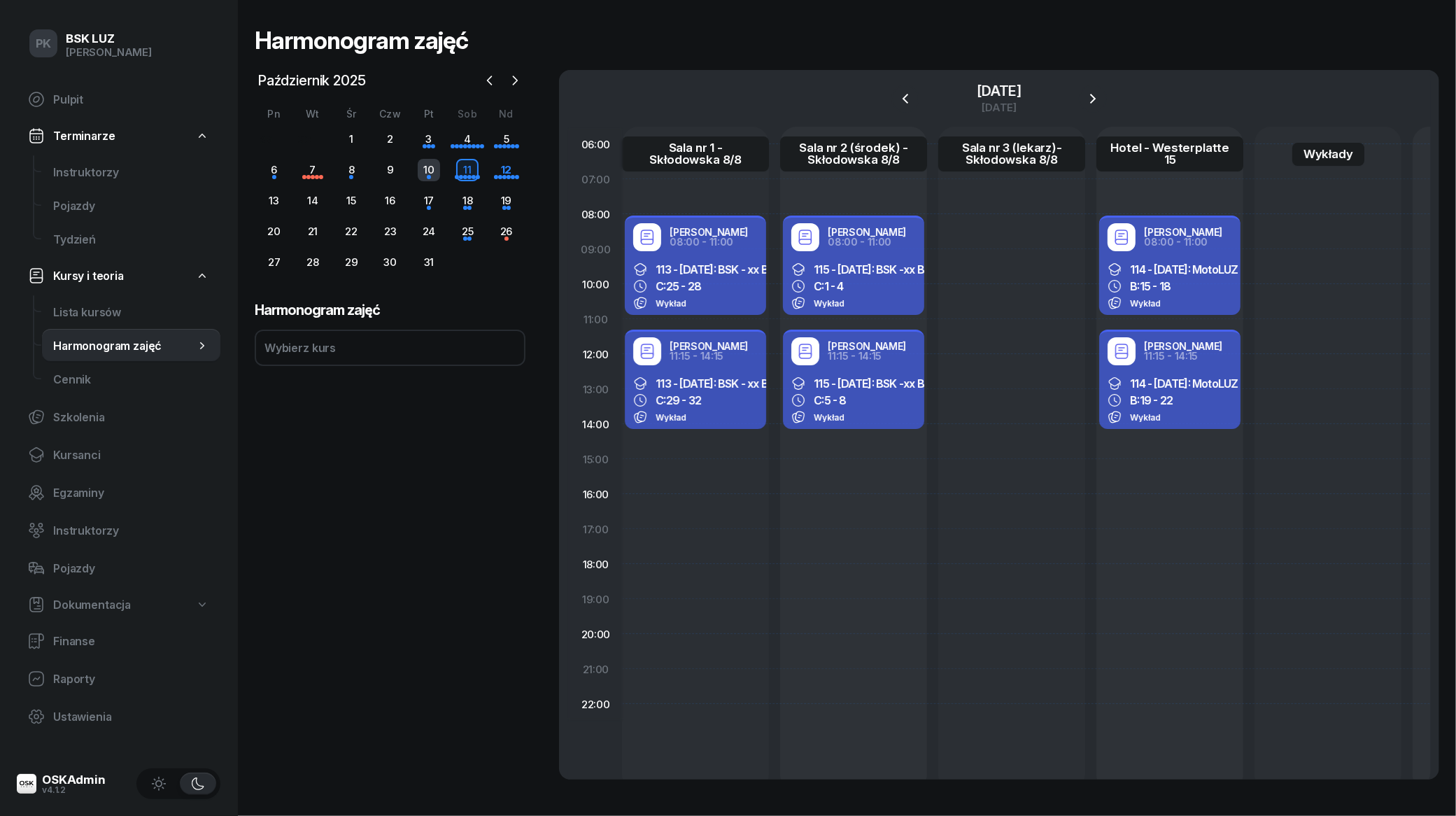
click at [422, 159] on div "10" at bounding box center [429, 170] width 23 height 23
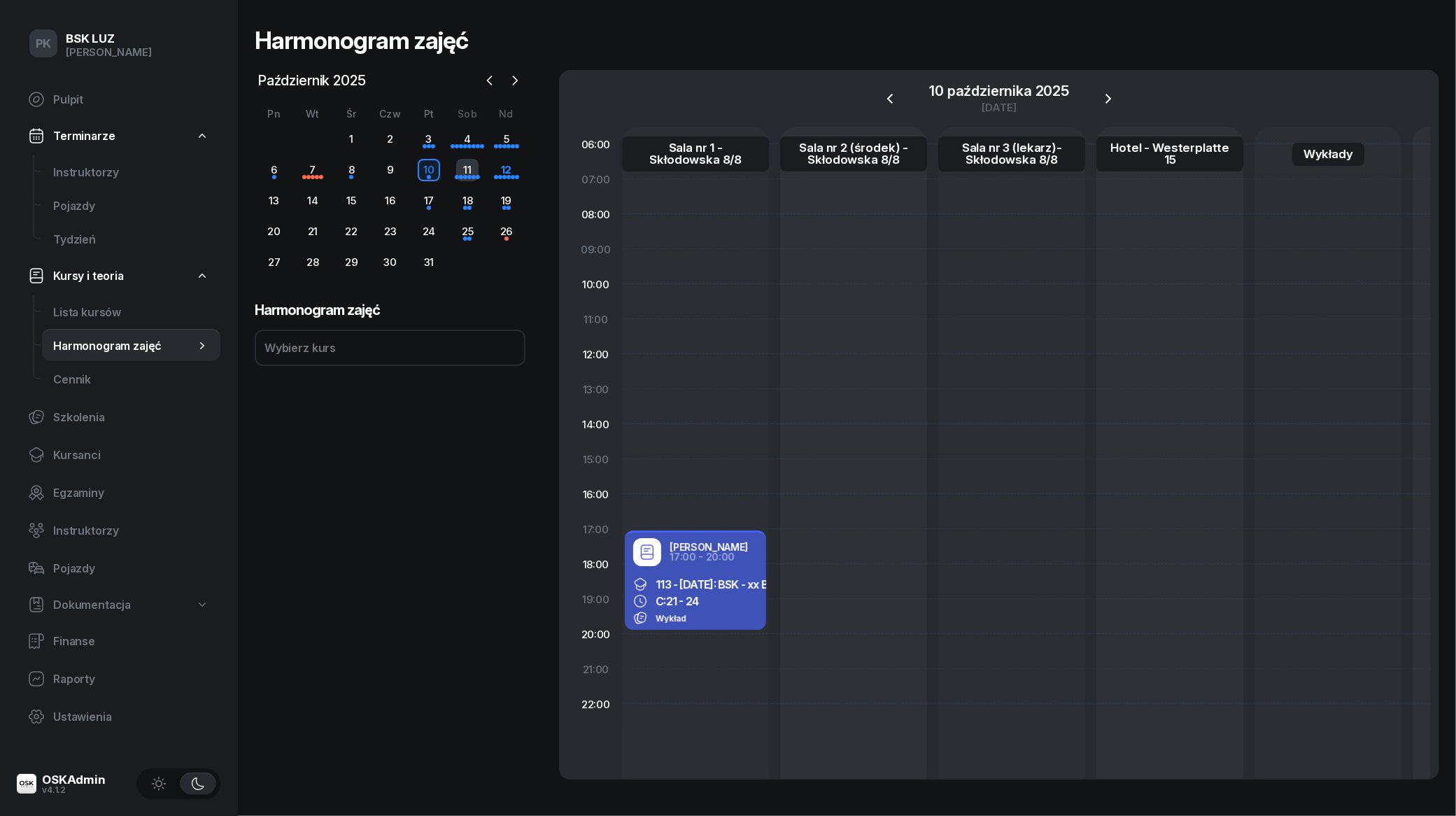
click at [465, 172] on div "11" at bounding box center [467, 170] width 23 height 23
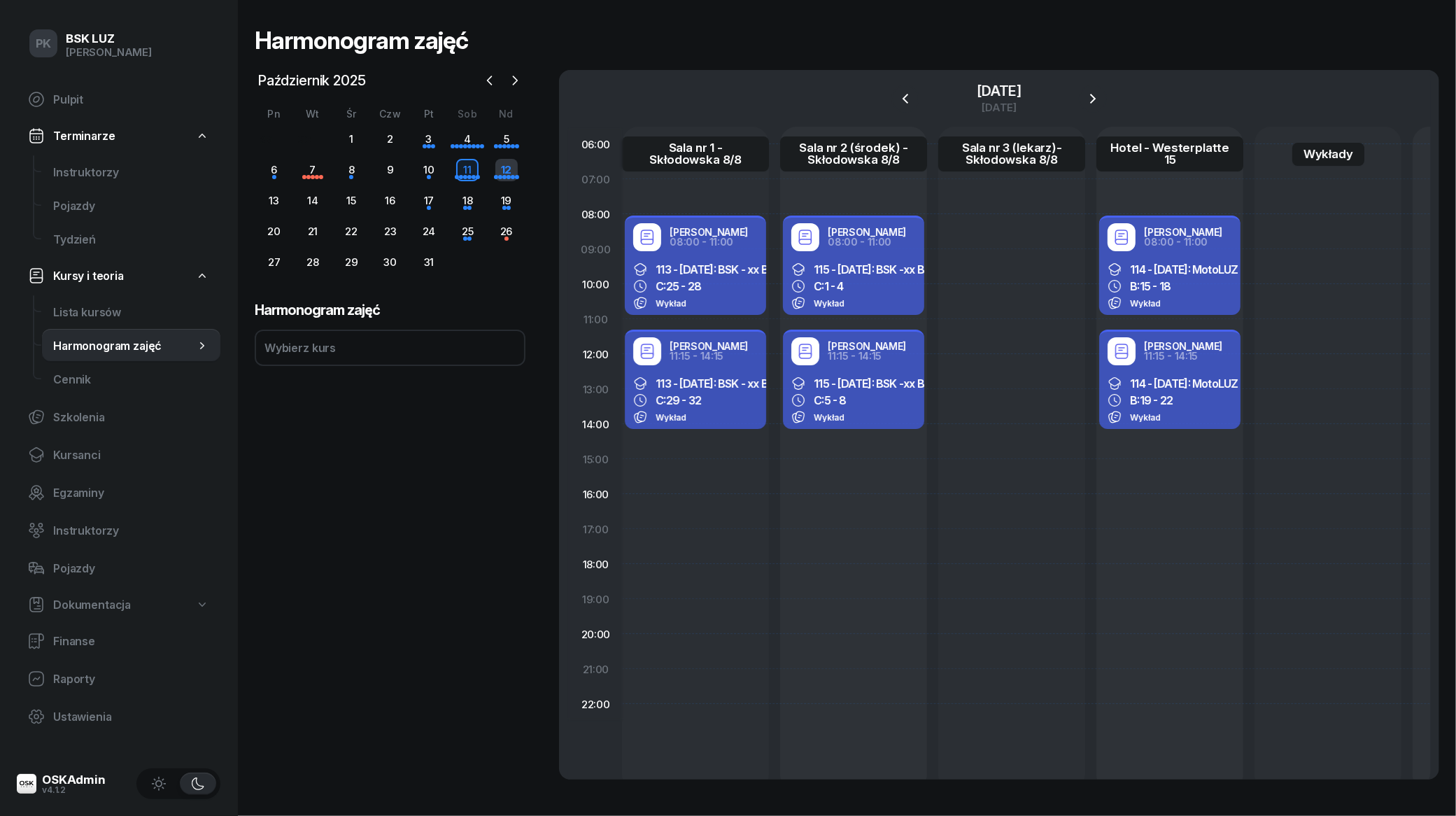
click at [498, 179] on div "12" at bounding box center [506, 170] width 23 height 23
click at [425, 194] on div "17" at bounding box center [429, 200] width 23 height 23
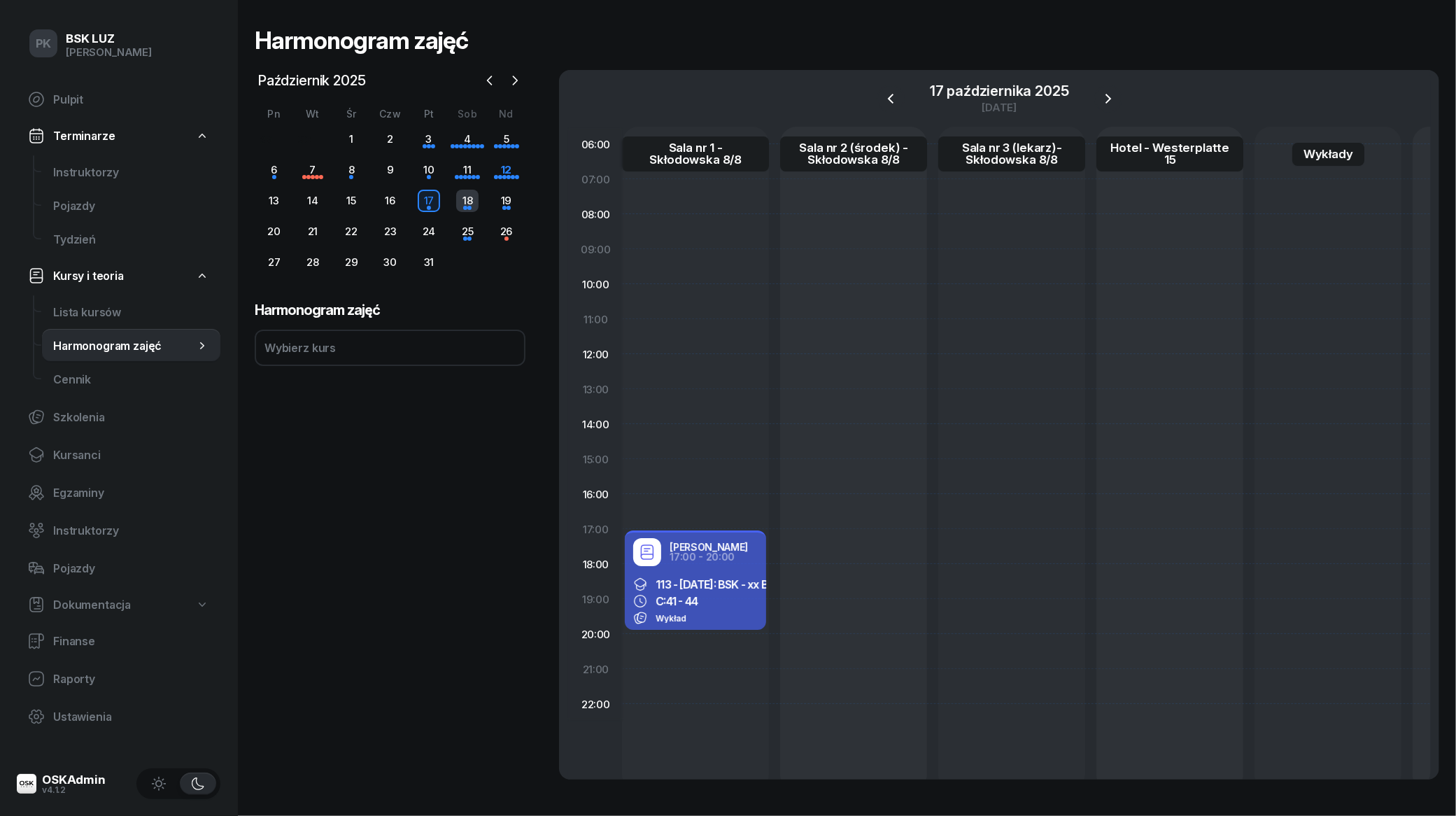
click at [463, 202] on div "18" at bounding box center [467, 200] width 23 height 23
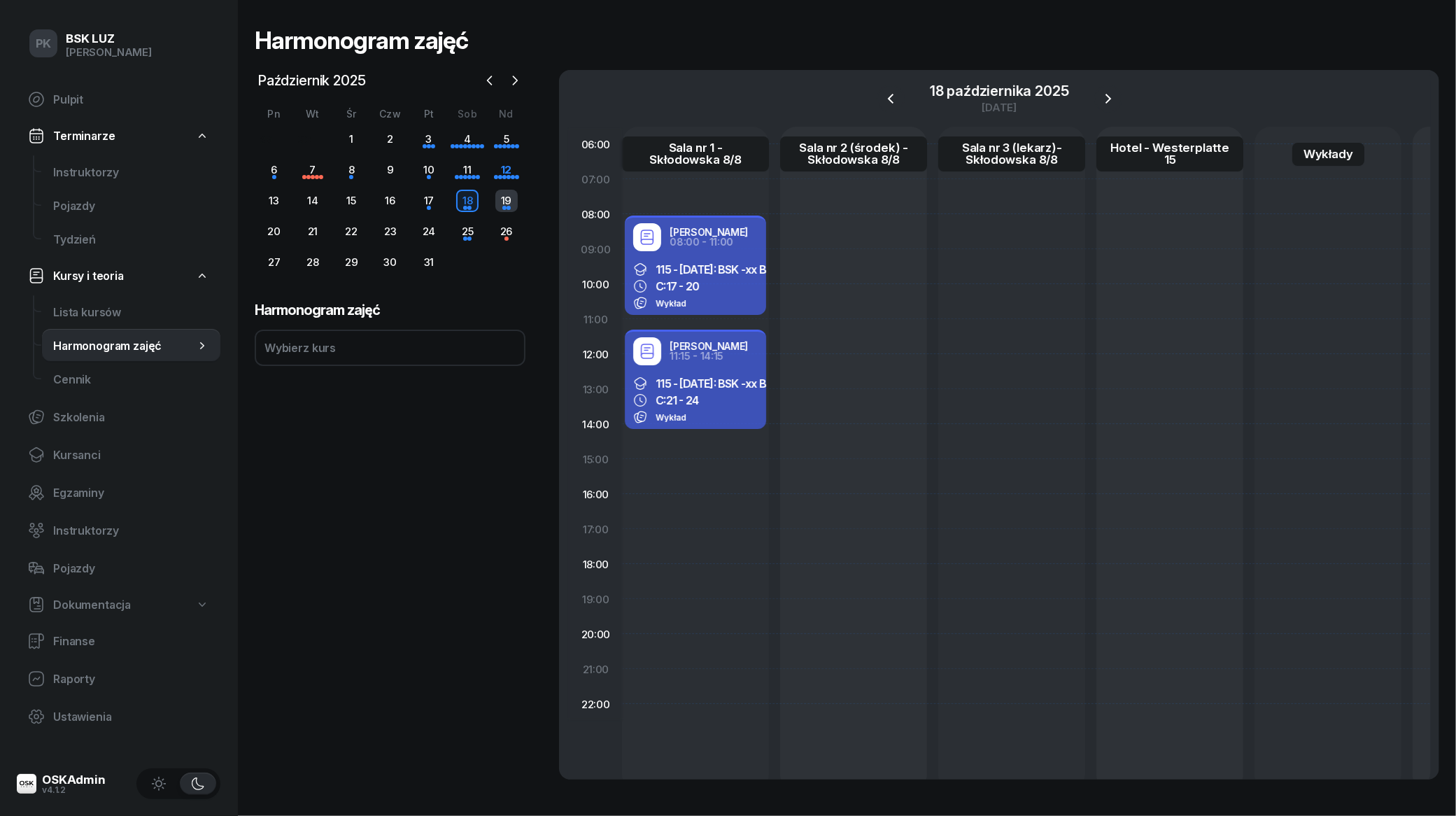
click at [499, 201] on div "19" at bounding box center [506, 200] width 23 height 23
click at [467, 233] on div "25" at bounding box center [467, 231] width 23 height 23
click at [495, 231] on div "26" at bounding box center [506, 231] width 23 height 23
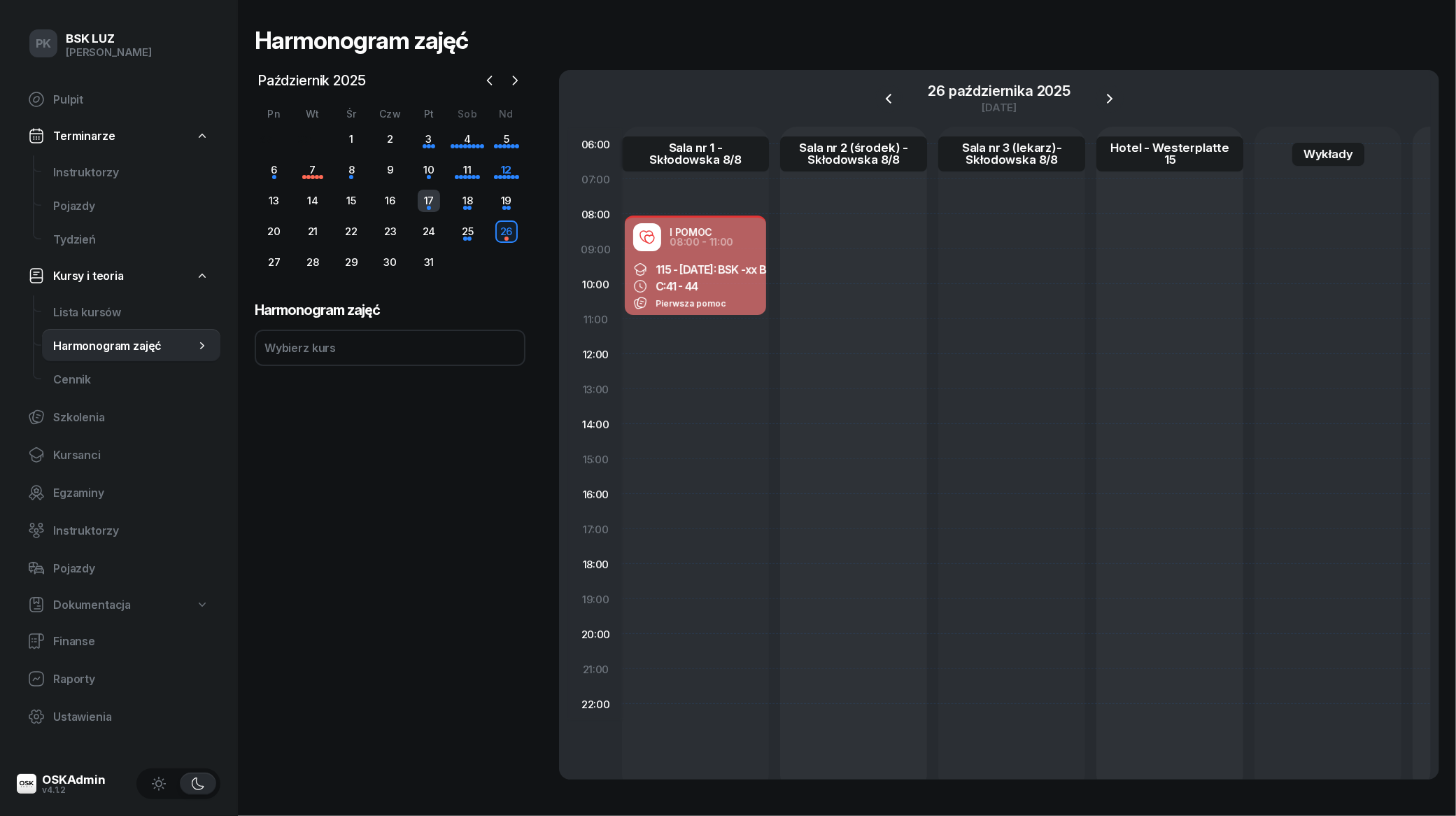
click at [435, 203] on div "17" at bounding box center [429, 200] width 23 height 23
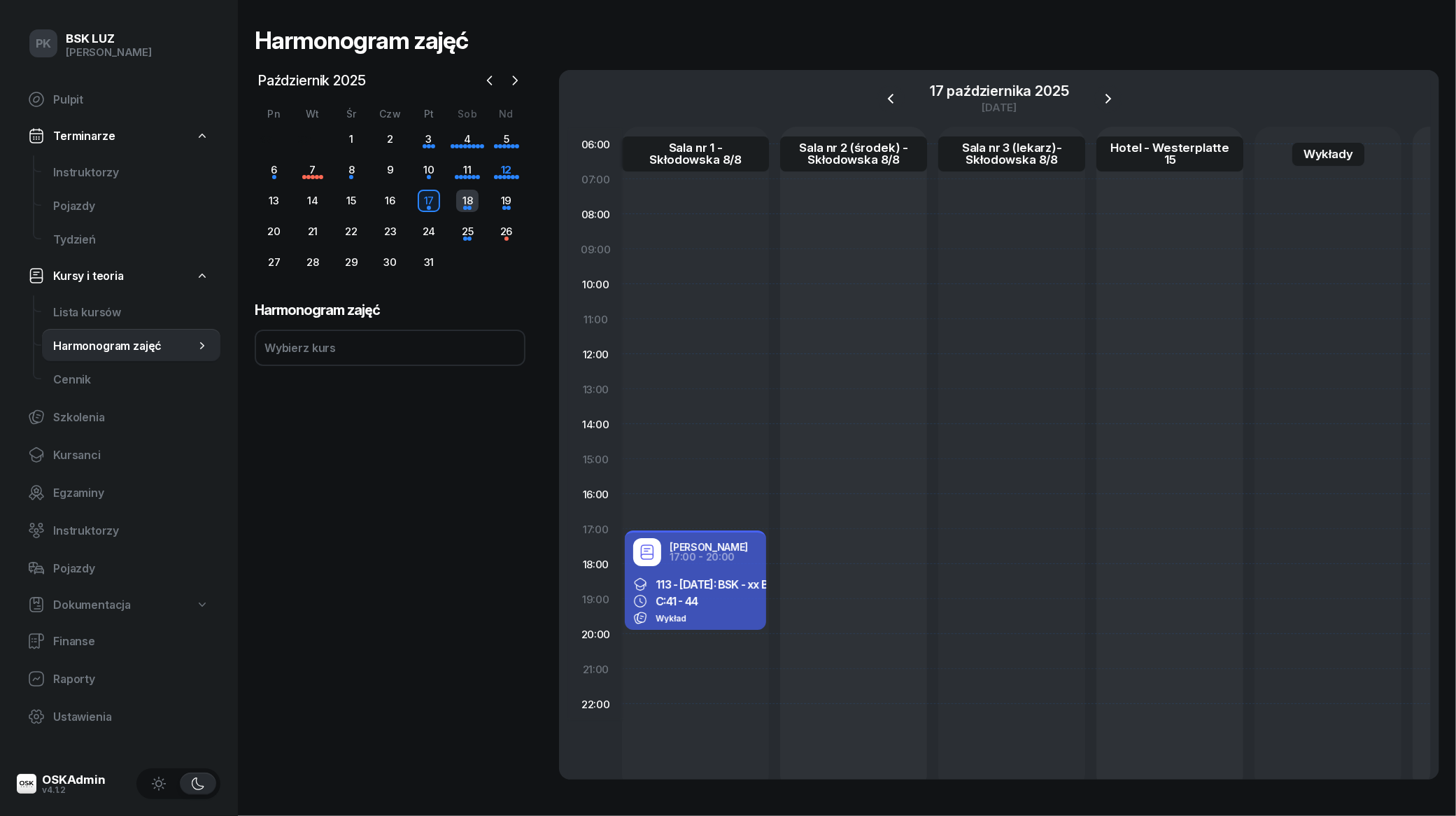
click at [458, 201] on div "18" at bounding box center [467, 200] width 23 height 23
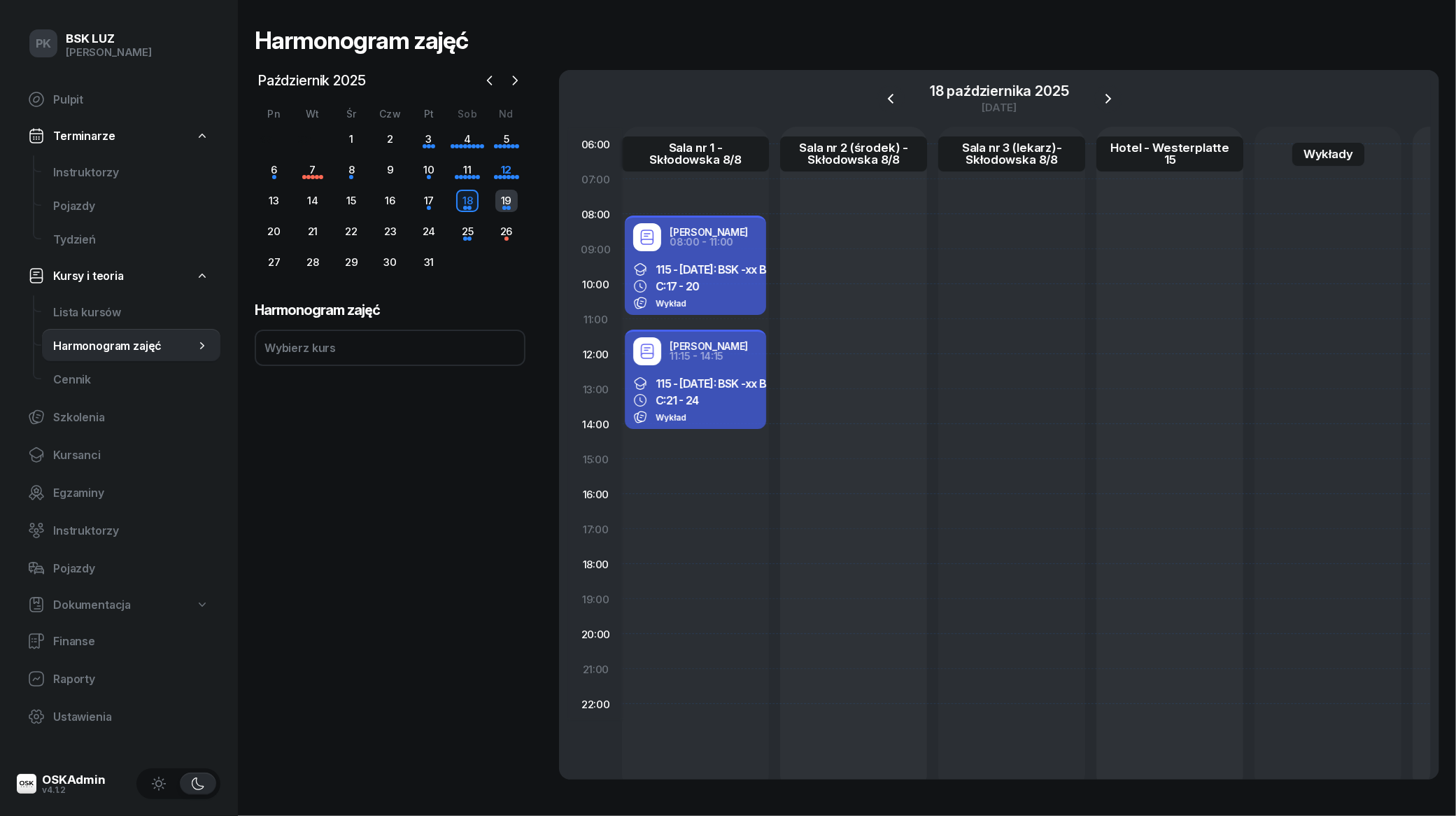
click at [500, 203] on div "19" at bounding box center [506, 200] width 23 height 23
click at [109, 180] on link "Instruktorzy" at bounding box center [131, 172] width 179 height 33
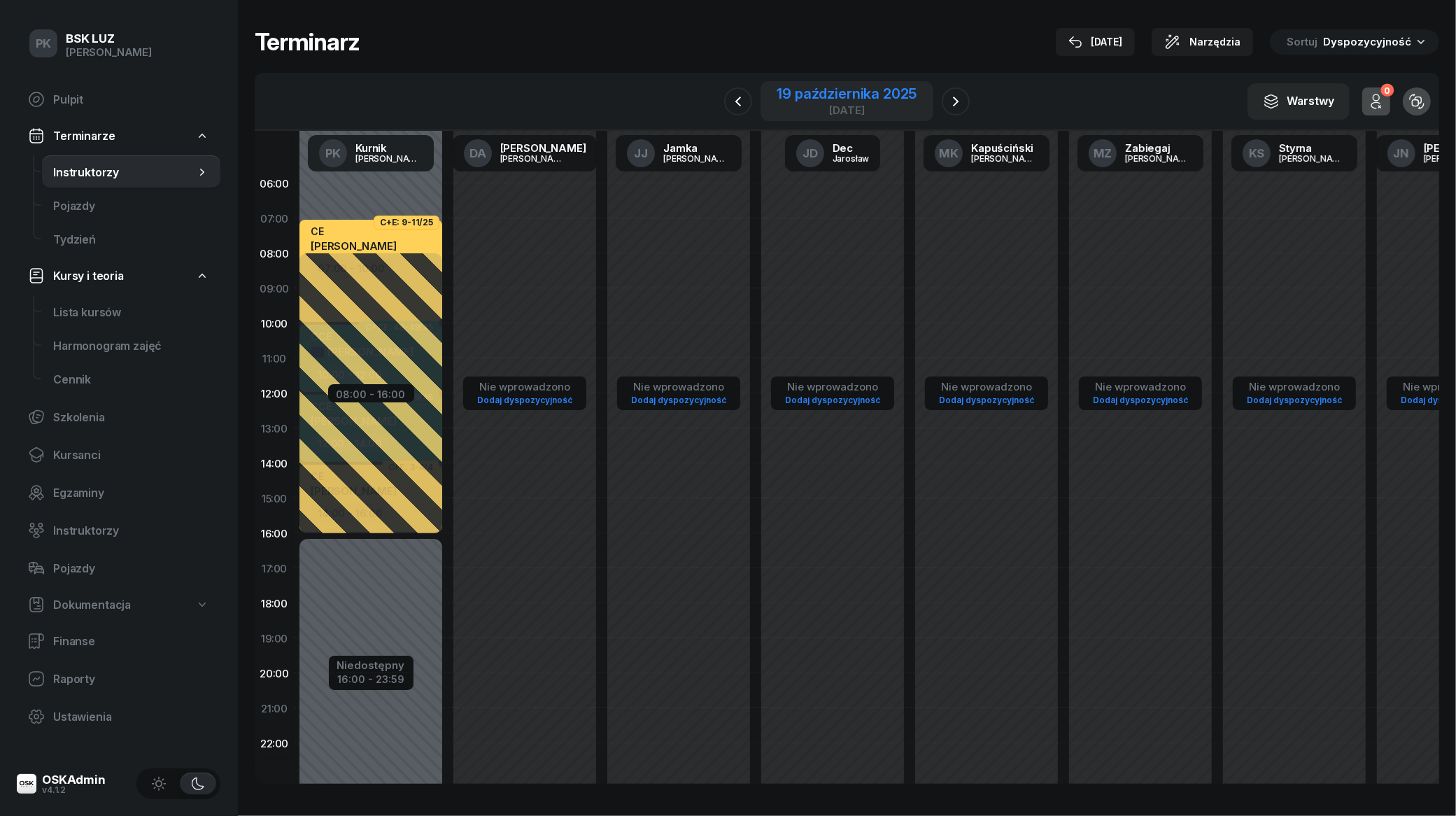
click at [844, 96] on div "19 października 2025" at bounding box center [847, 94] width 140 height 14
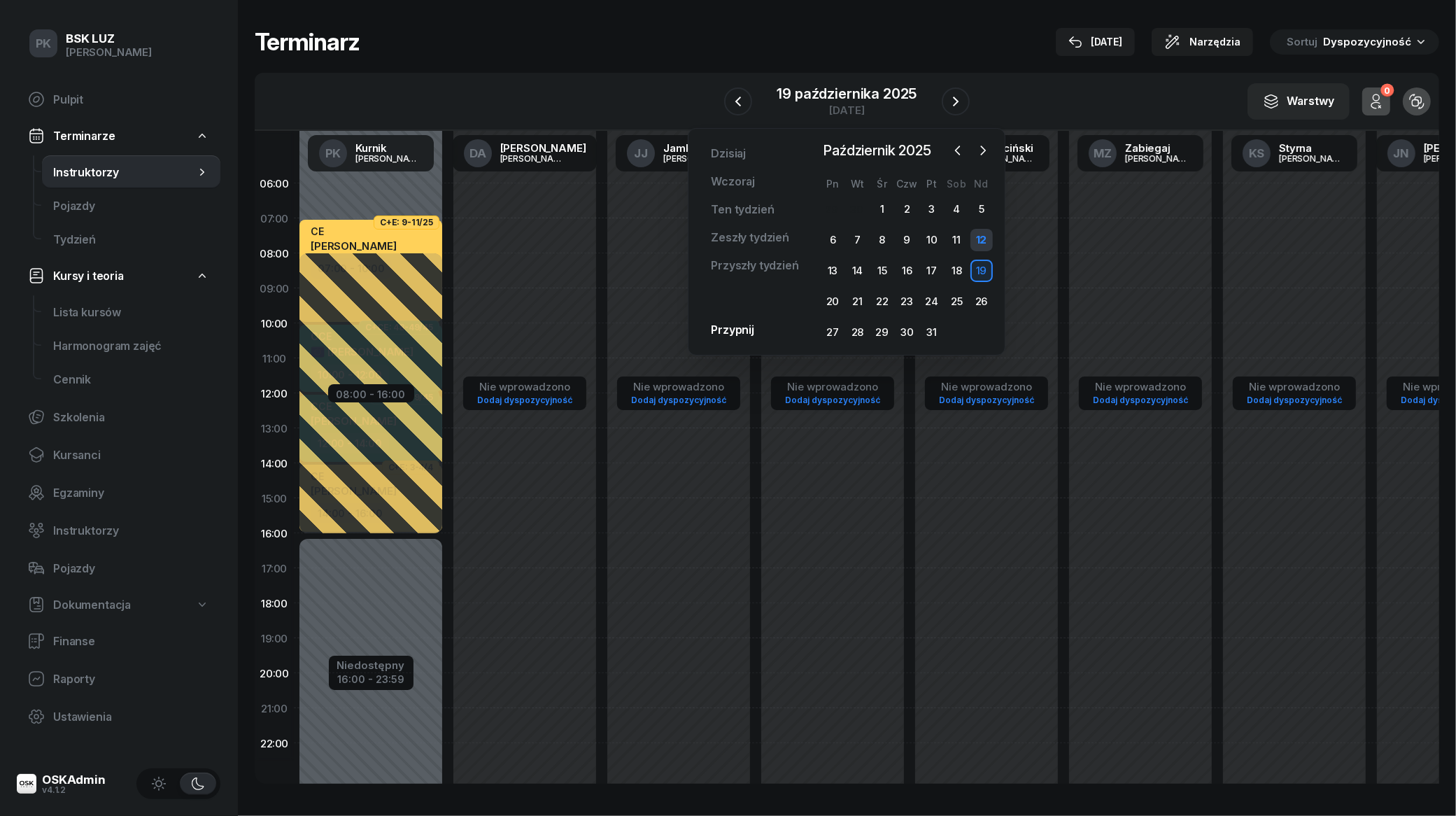
click at [980, 240] on div "12" at bounding box center [982, 240] width 23 height 23
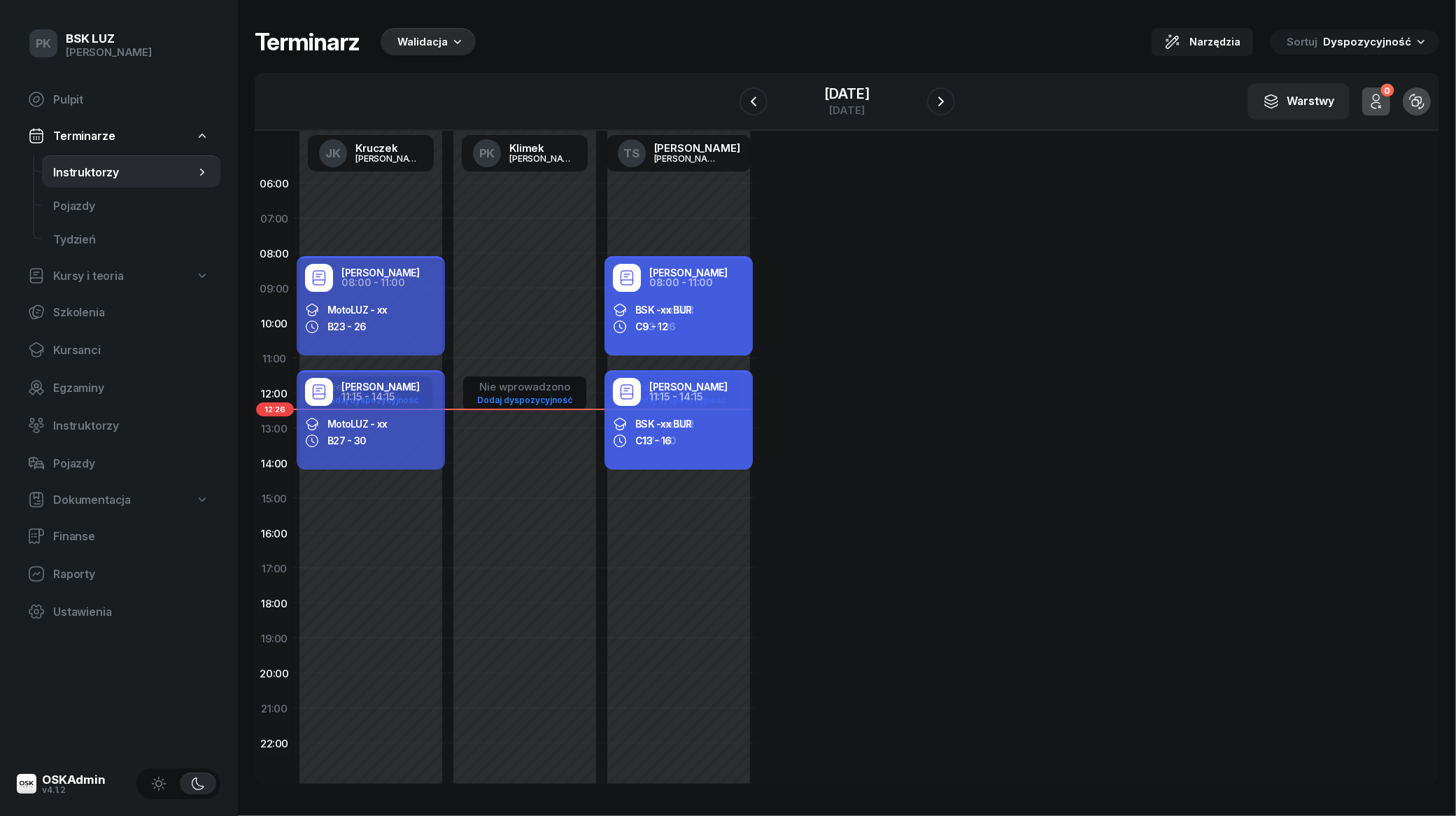
click at [427, 44] on div "Walidacja" at bounding box center [422, 42] width 50 height 17
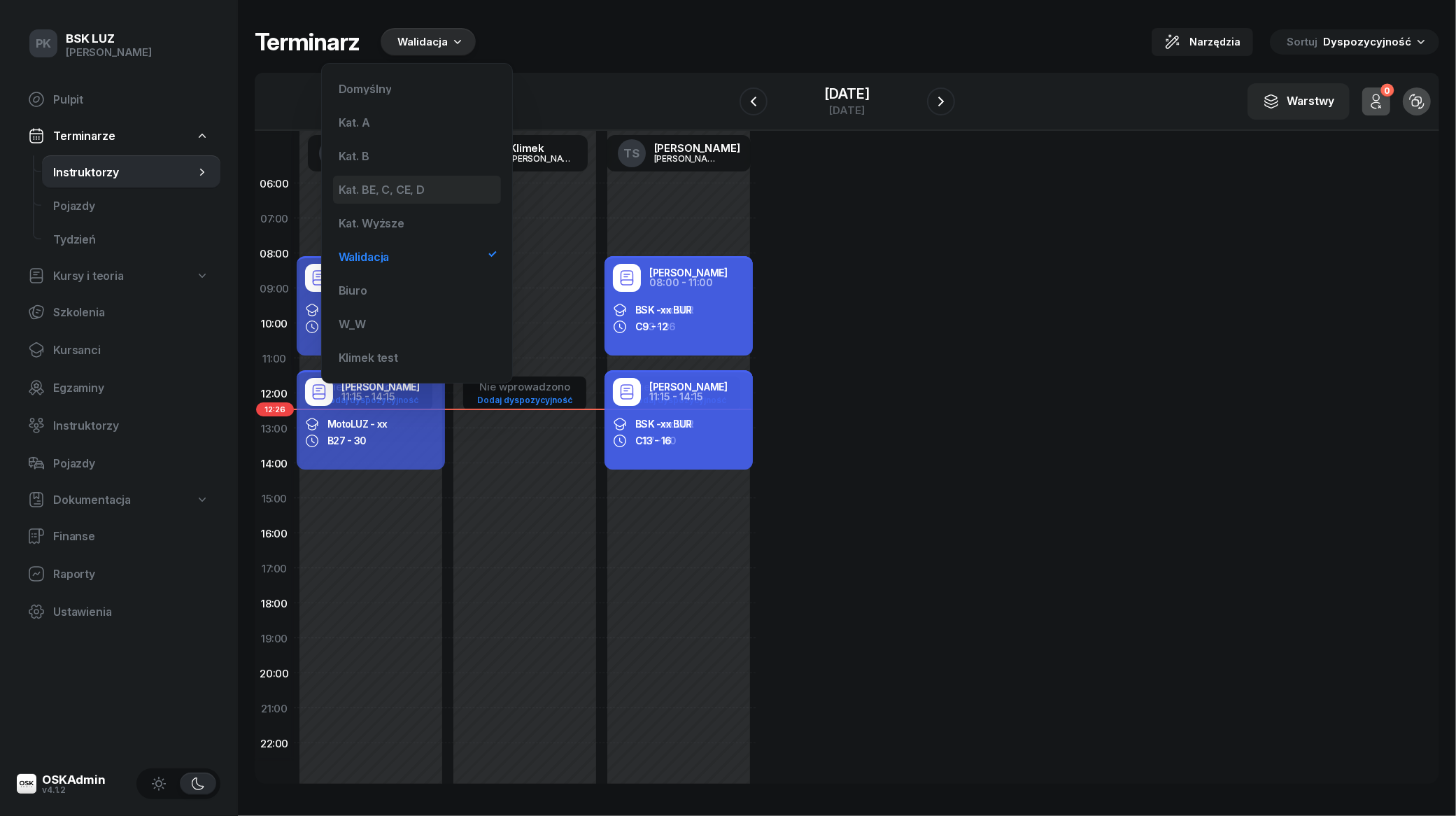
click at [392, 200] on div "Kat. BE, C, CE, D" at bounding box center [417, 189] width 168 height 28
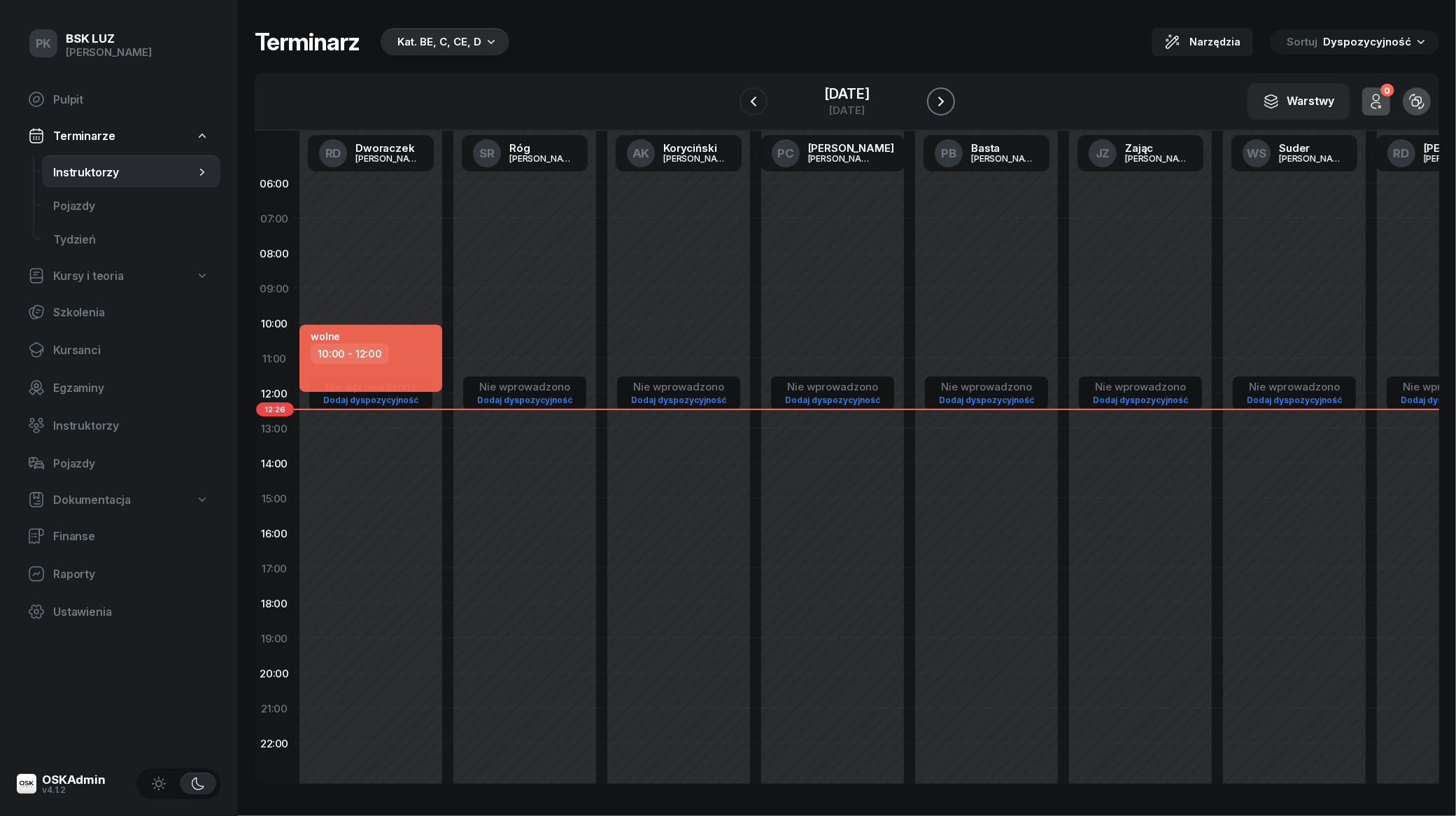
click at [950, 93] on icon "button" at bounding box center [941, 102] width 17 height 17
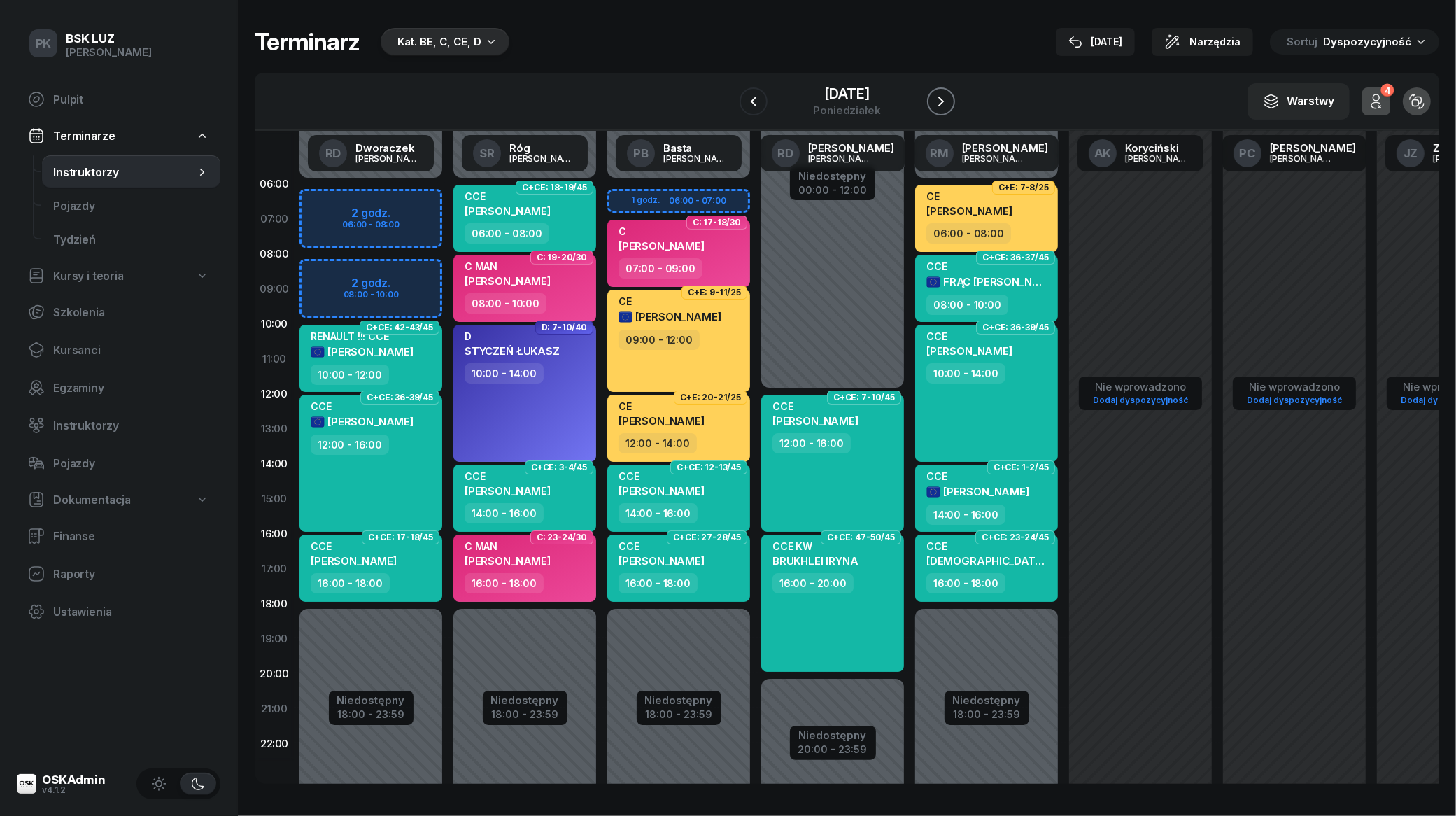
click at [950, 93] on icon "button" at bounding box center [941, 102] width 17 height 17
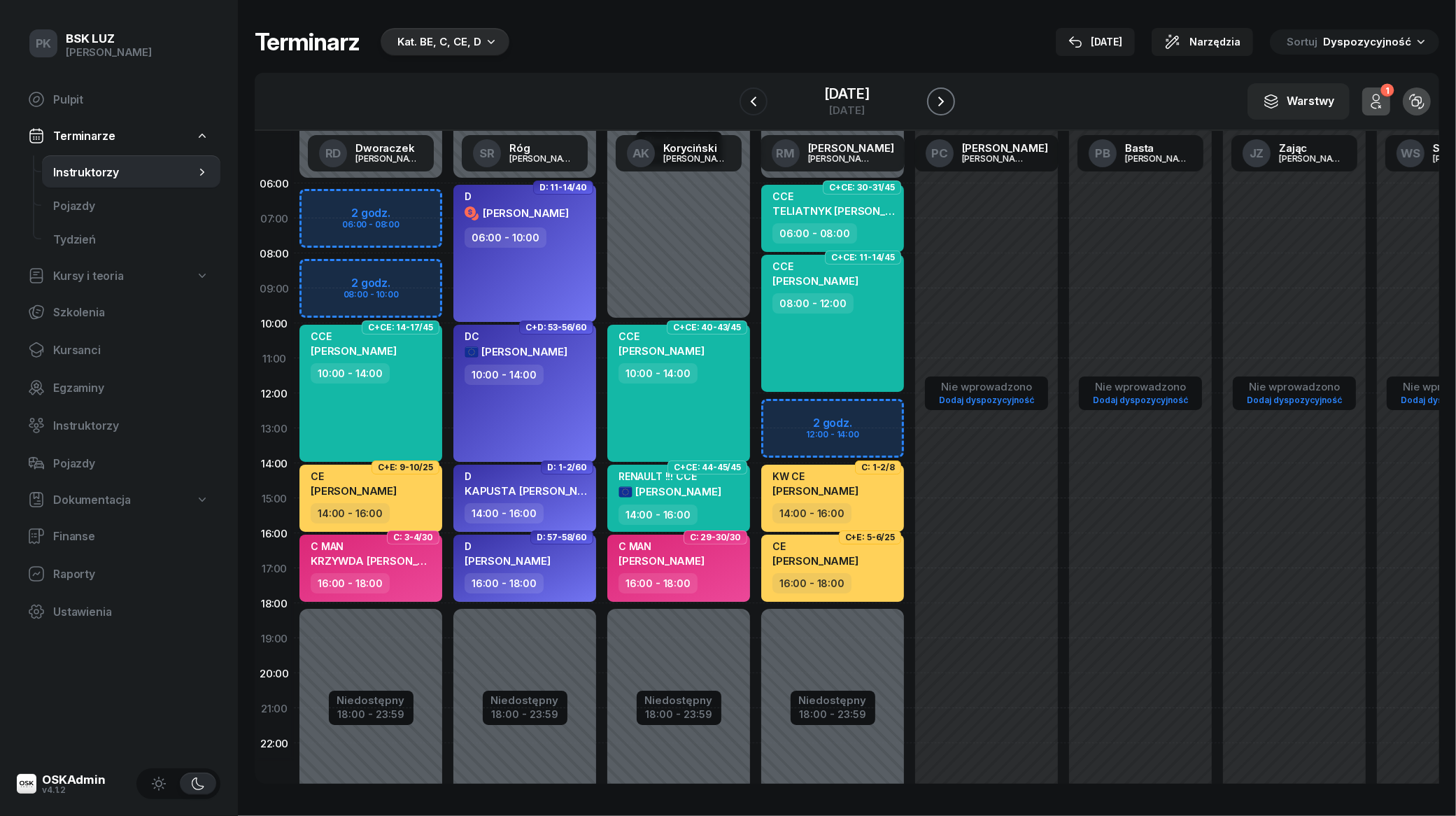
click at [950, 93] on icon "button" at bounding box center [941, 102] width 17 height 17
